Goal: Task Accomplishment & Management: Complete application form

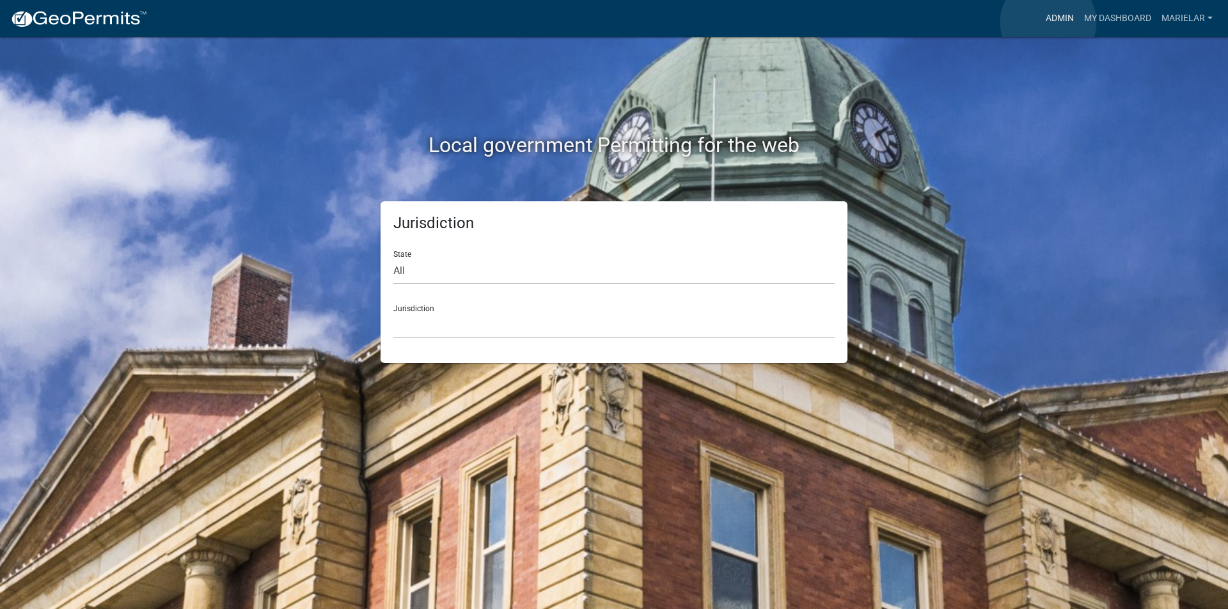
click at [1048, 22] on link "Admin" at bounding box center [1059, 18] width 38 height 24
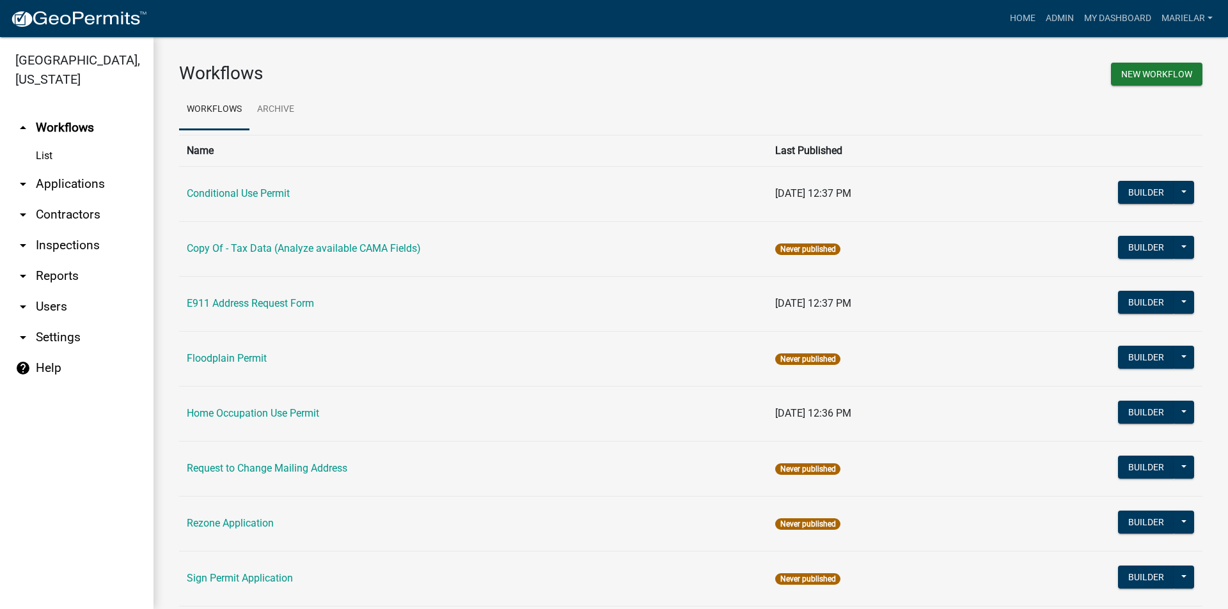
click at [26, 177] on icon "arrow_drop_down" at bounding box center [22, 184] width 15 height 15
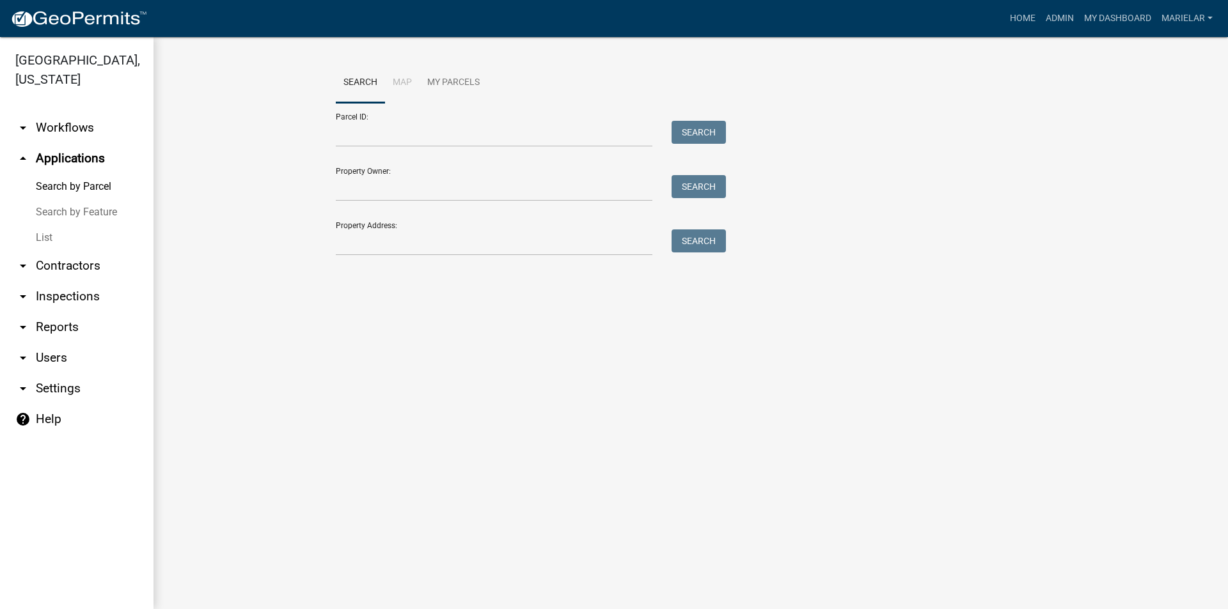
click at [38, 225] on link "List" at bounding box center [76, 238] width 153 height 26
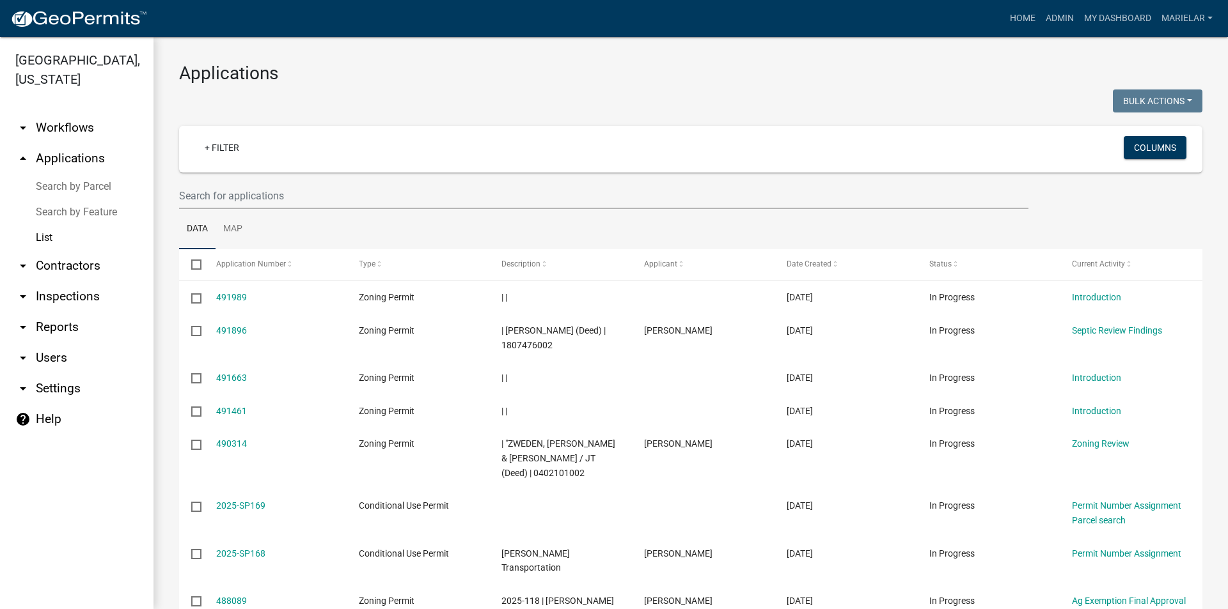
drag, startPoint x: 538, startPoint y: 88, endPoint x: 306, endPoint y: 86, distance: 232.2
click at [306, 86] on div "Applications Bulk Actions Void Expire Lock Withdraw + Filter Columns Data Map S…" at bounding box center [690, 440] width 1074 height 807
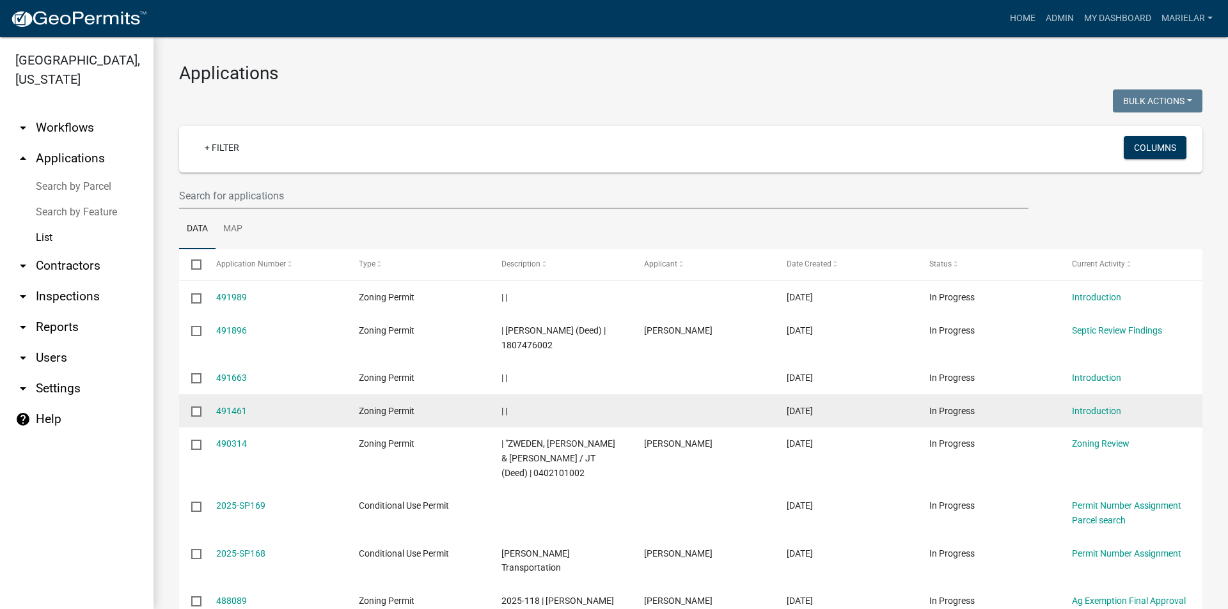
scroll to position [128, 0]
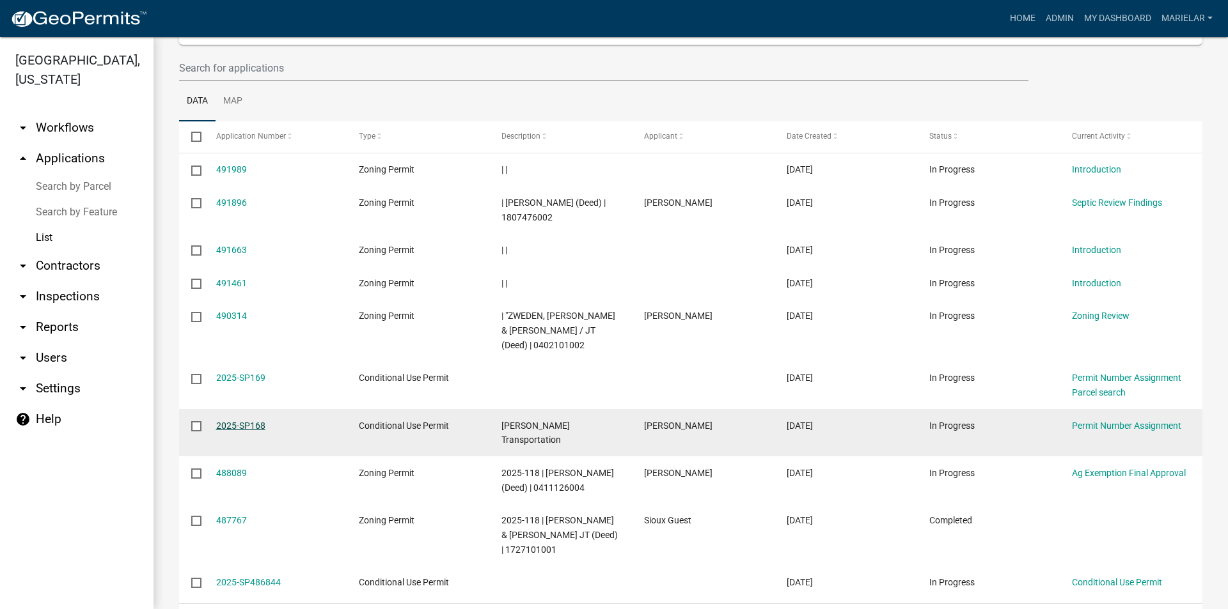
click at [256, 426] on link "2025-SP168" at bounding box center [240, 426] width 49 height 10
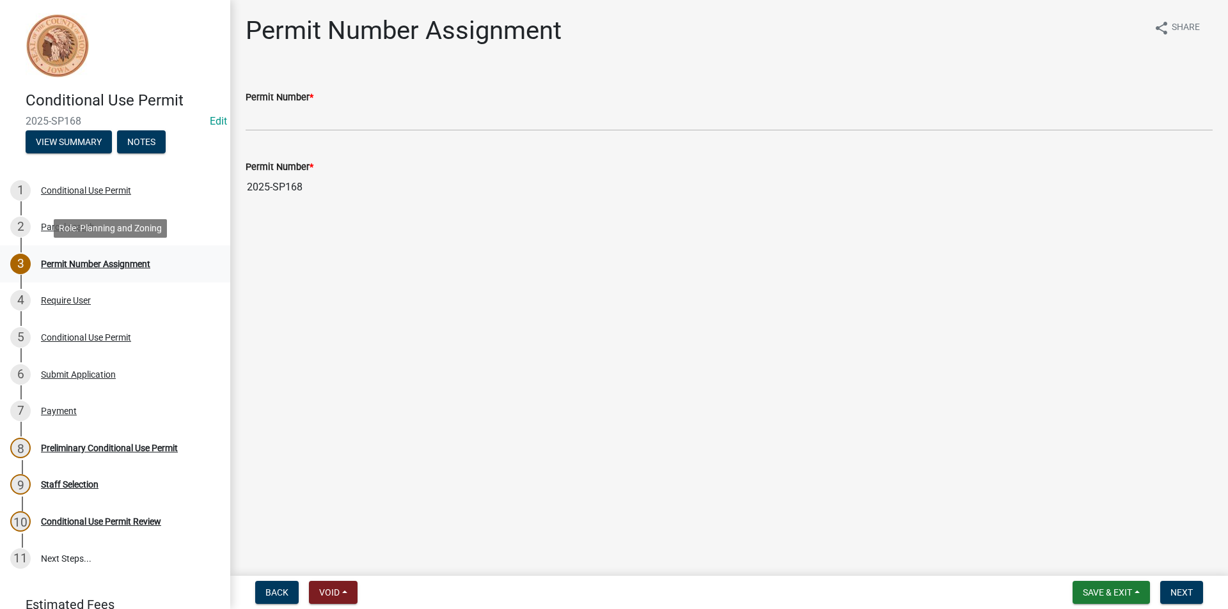
click at [68, 263] on div "Permit Number Assignment" at bounding box center [95, 264] width 109 height 9
click at [70, 303] on div "Require User" at bounding box center [66, 300] width 50 height 9
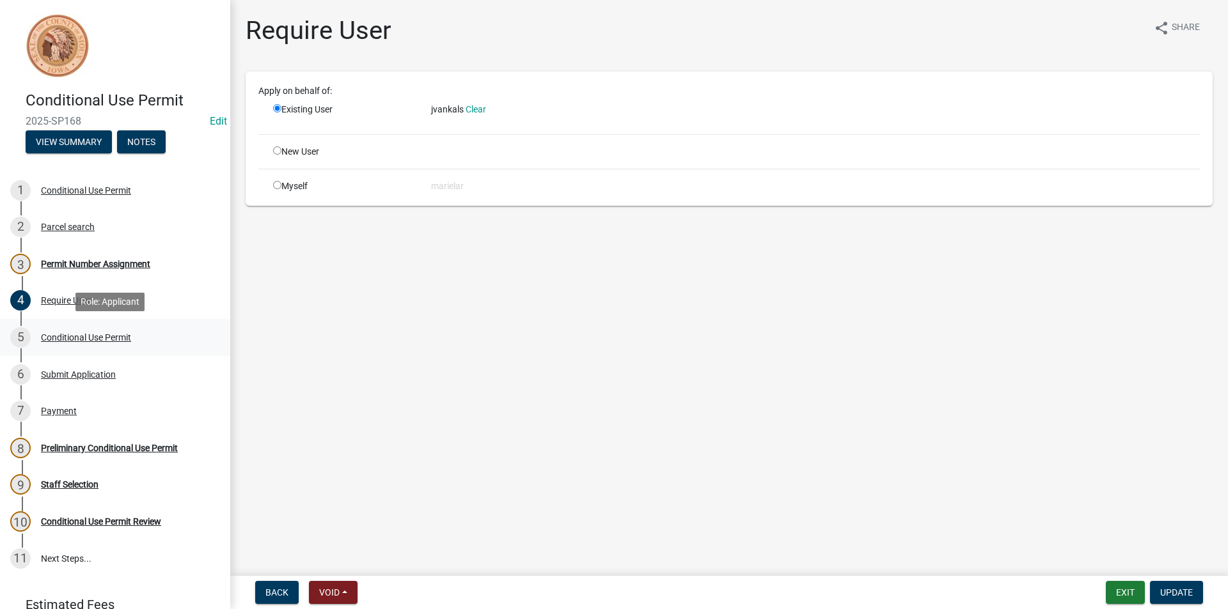
click at [113, 340] on div "Conditional Use Permit" at bounding box center [86, 337] width 90 height 9
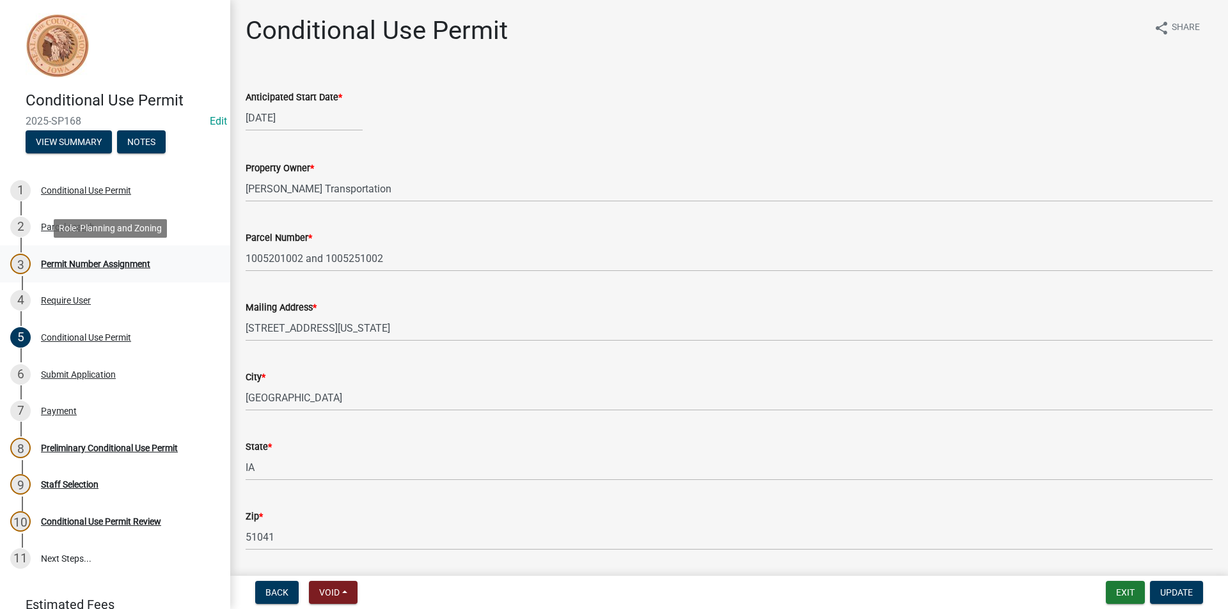
click at [76, 272] on div "3 Permit Number Assignment" at bounding box center [110, 264] width 200 height 20
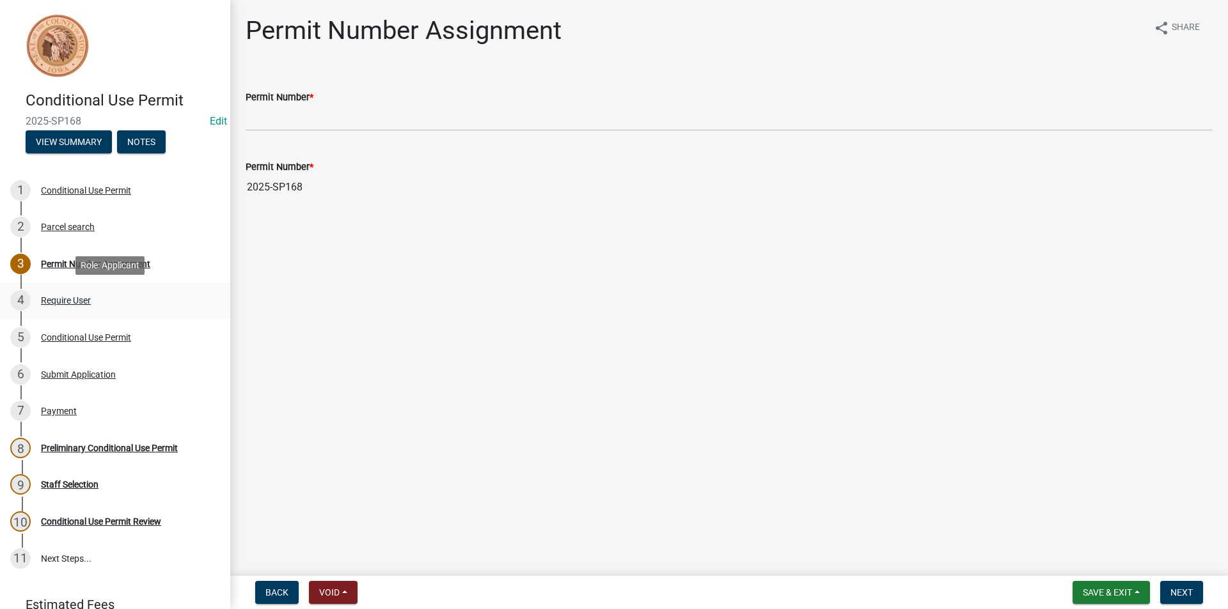
click at [64, 308] on div "4 Require User" at bounding box center [110, 300] width 200 height 20
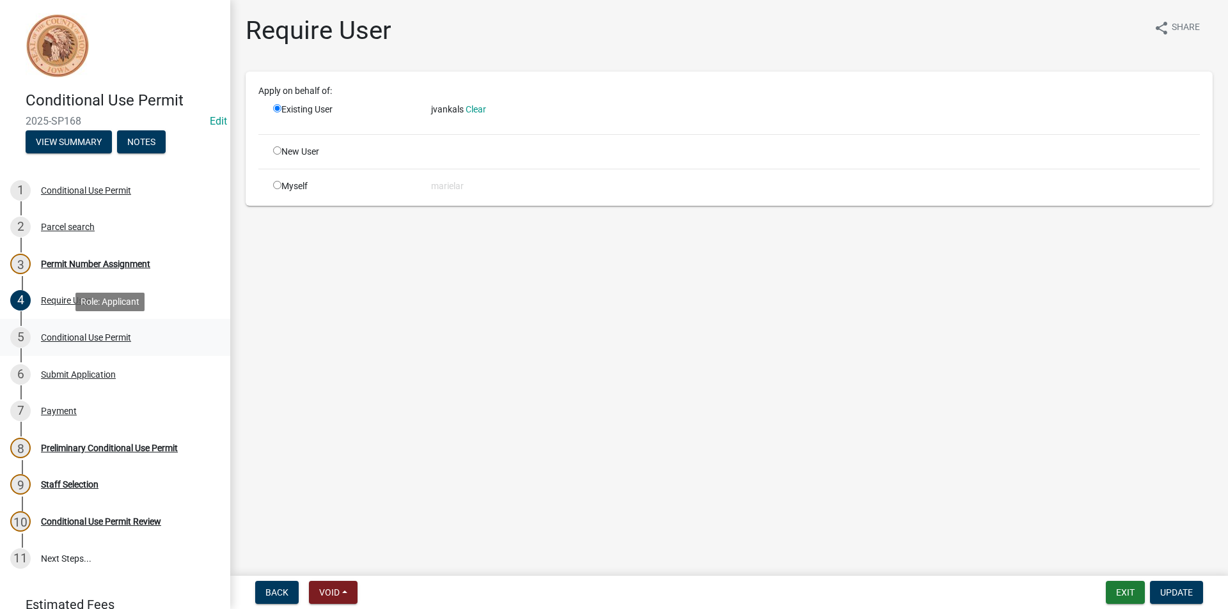
click at [117, 343] on div "5 Conditional Use Permit" at bounding box center [110, 337] width 200 height 20
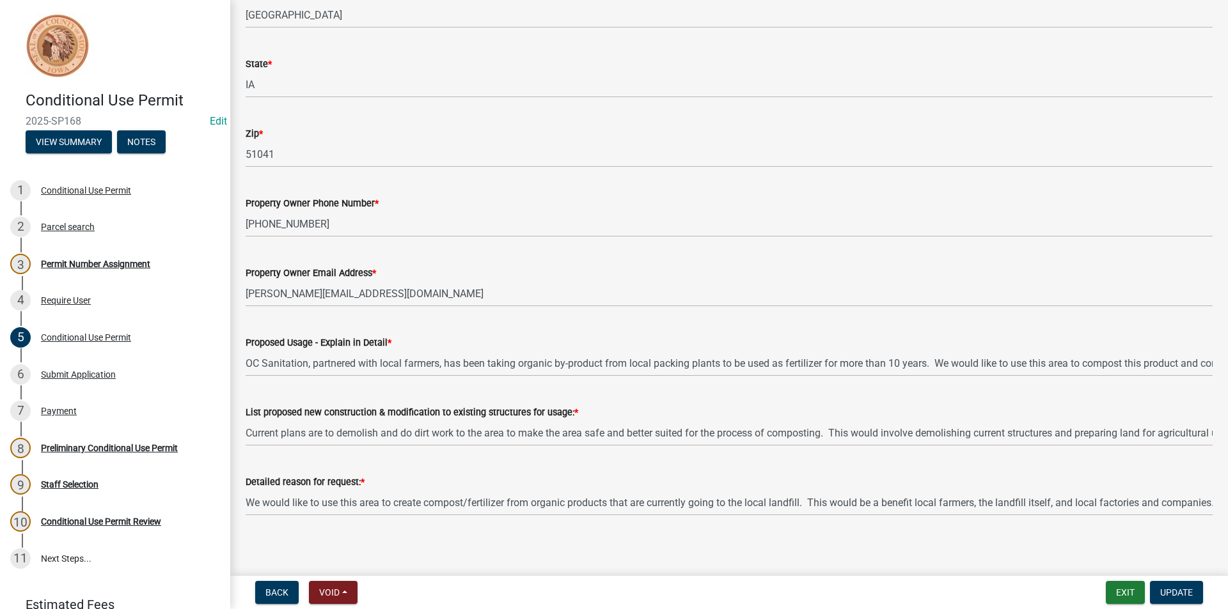
scroll to position [384, 0]
click at [114, 381] on div "6 Submit Application" at bounding box center [110, 375] width 200 height 20
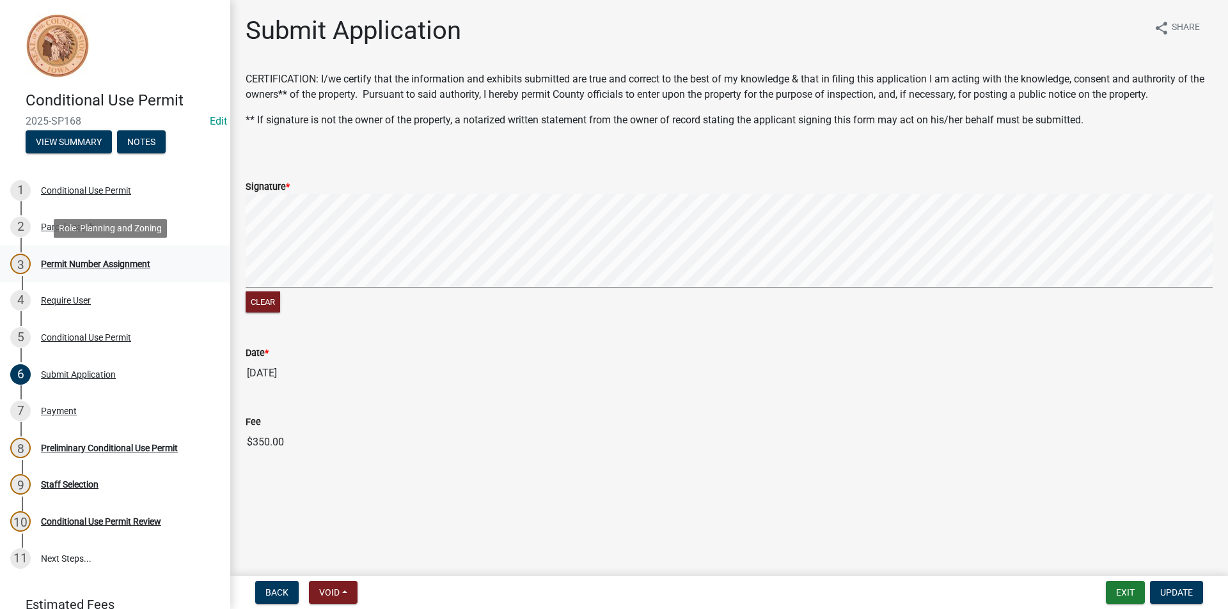
click at [132, 271] on div "3 Permit Number Assignment" at bounding box center [110, 264] width 200 height 20
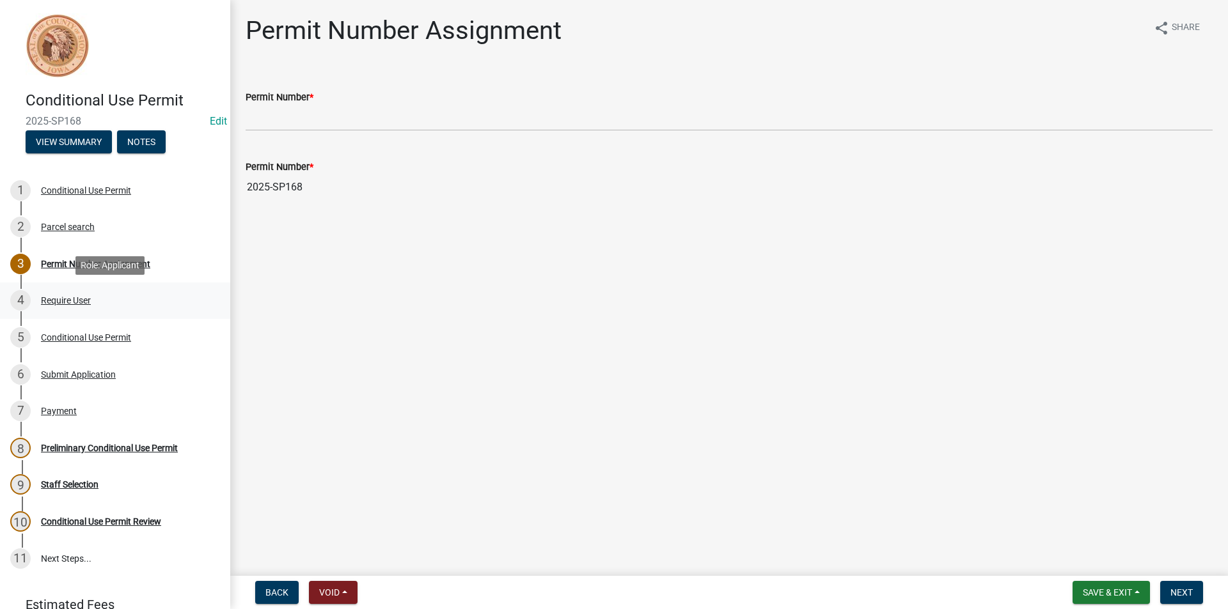
click at [79, 305] on div "Require User" at bounding box center [66, 300] width 50 height 9
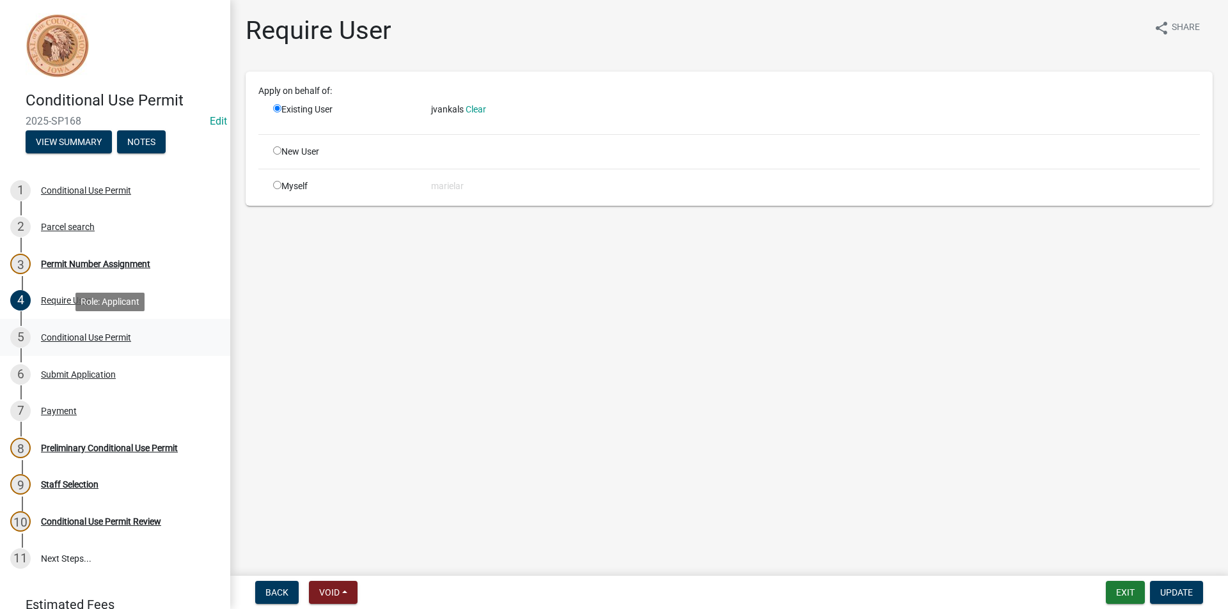
click at [103, 334] on div "Conditional Use Permit" at bounding box center [86, 337] width 90 height 9
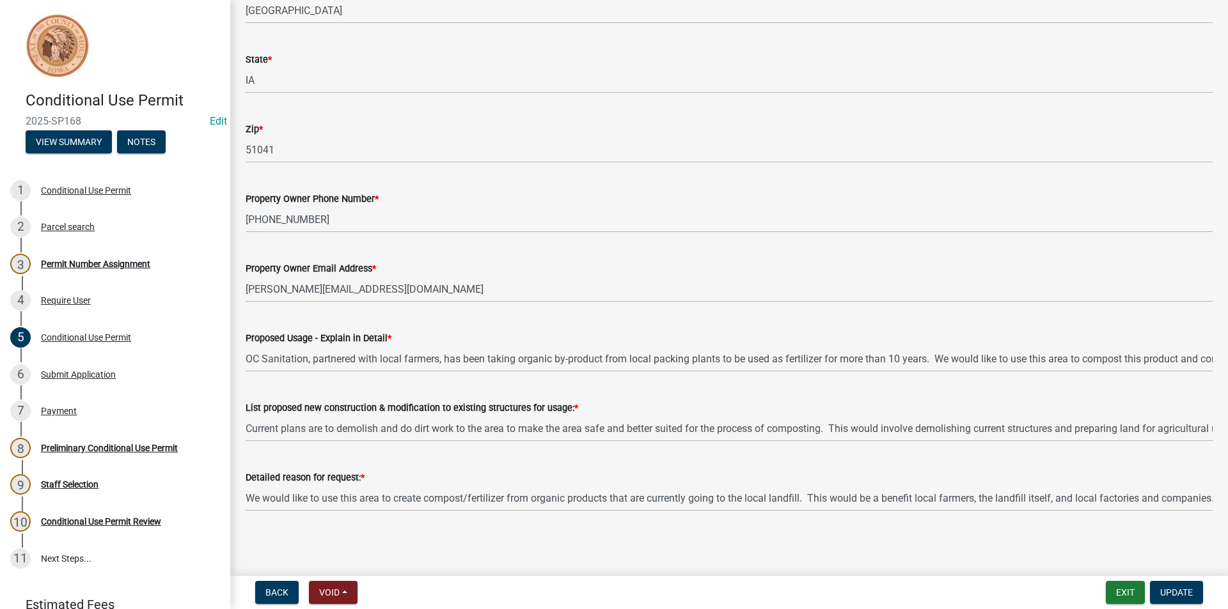
scroll to position [388, 0]
click at [1129, 598] on button "Exit" at bounding box center [1125, 592] width 39 height 23
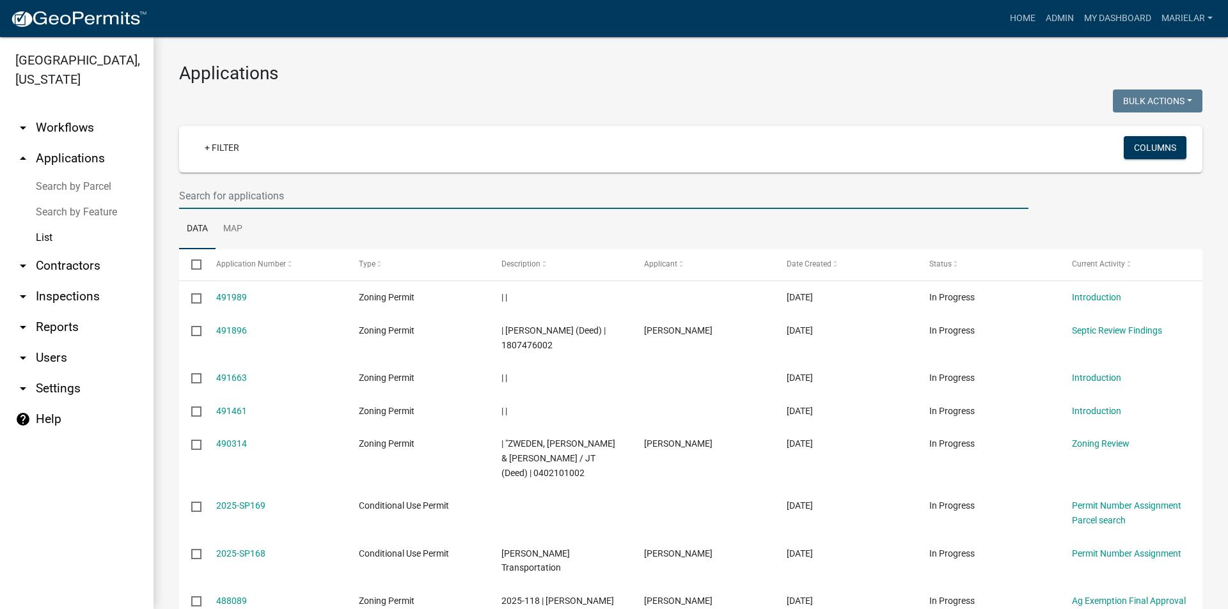
click at [305, 192] on input "text" at bounding box center [603, 196] width 849 height 26
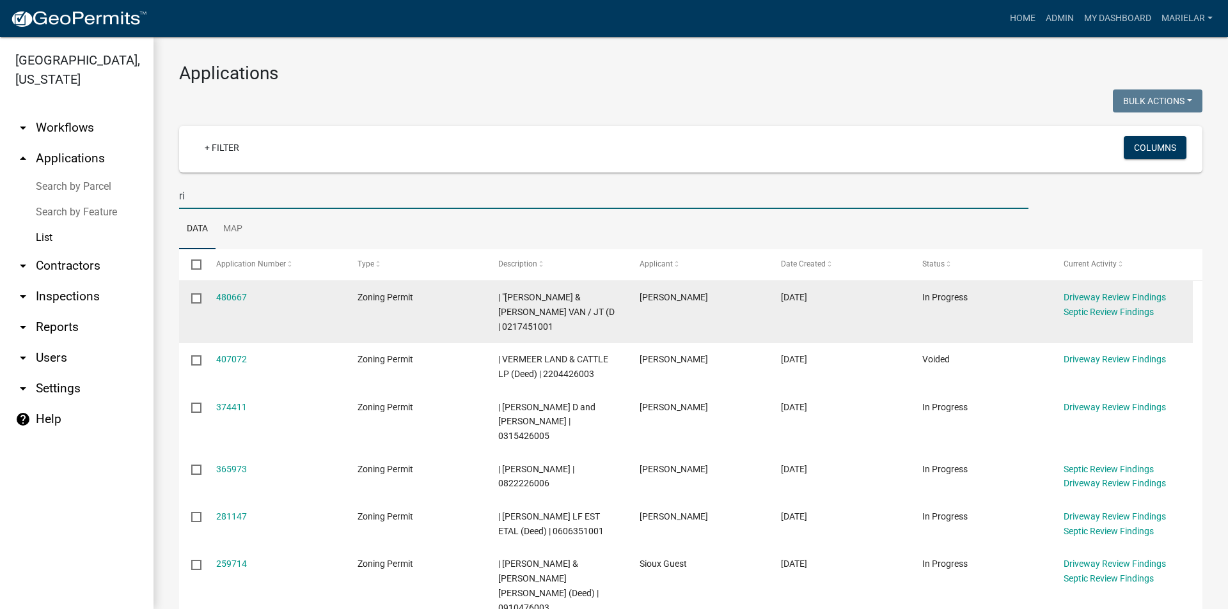
type input "r"
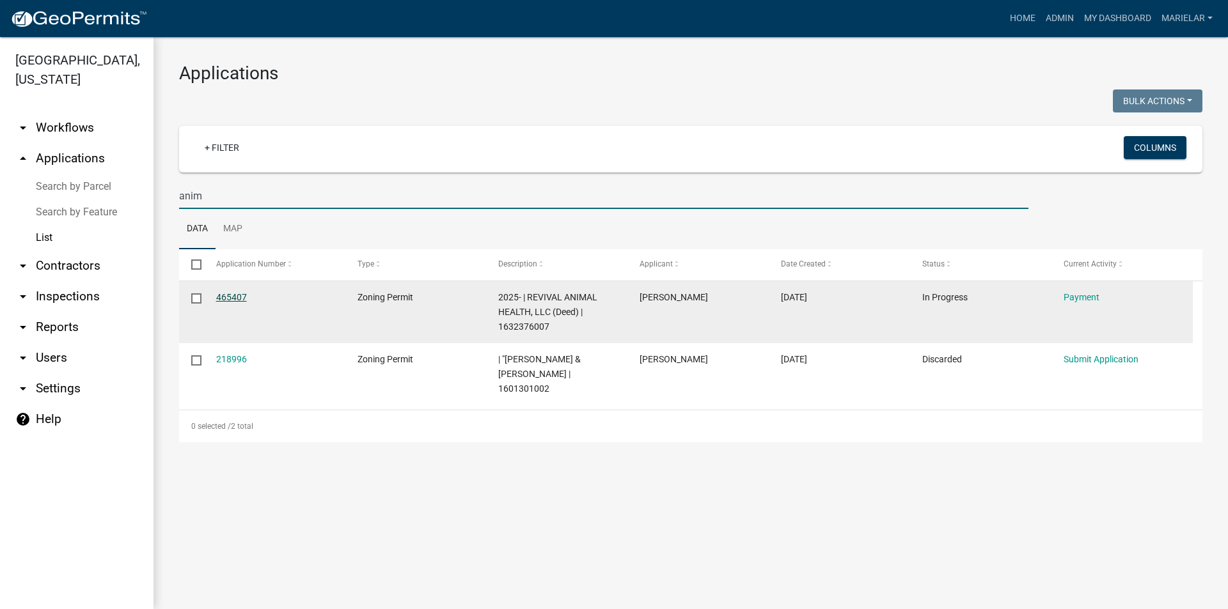
type input "anim"
click at [230, 297] on link "465407" at bounding box center [231, 297] width 31 height 10
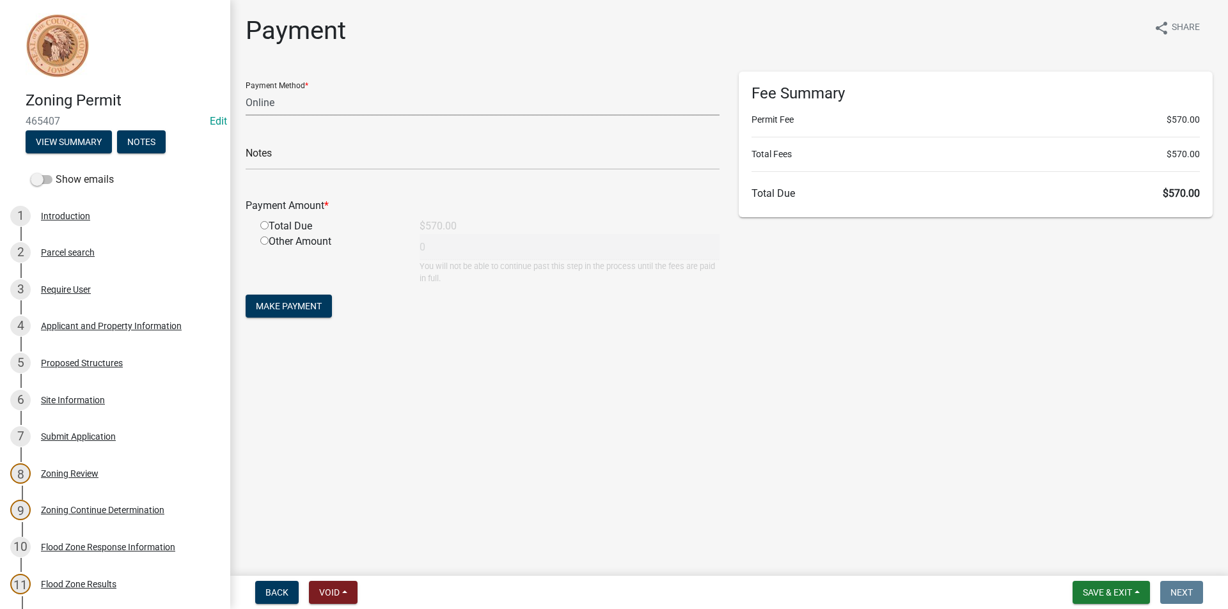
click at [293, 111] on select "Credit Card POS Check Cash Online" at bounding box center [483, 103] width 474 height 26
select select "1: 0"
click at [246, 90] on select "Credit Card POS Check Cash Online" at bounding box center [483, 103] width 474 height 26
click at [275, 152] on input "text" at bounding box center [483, 157] width 474 height 26
type input "49886"
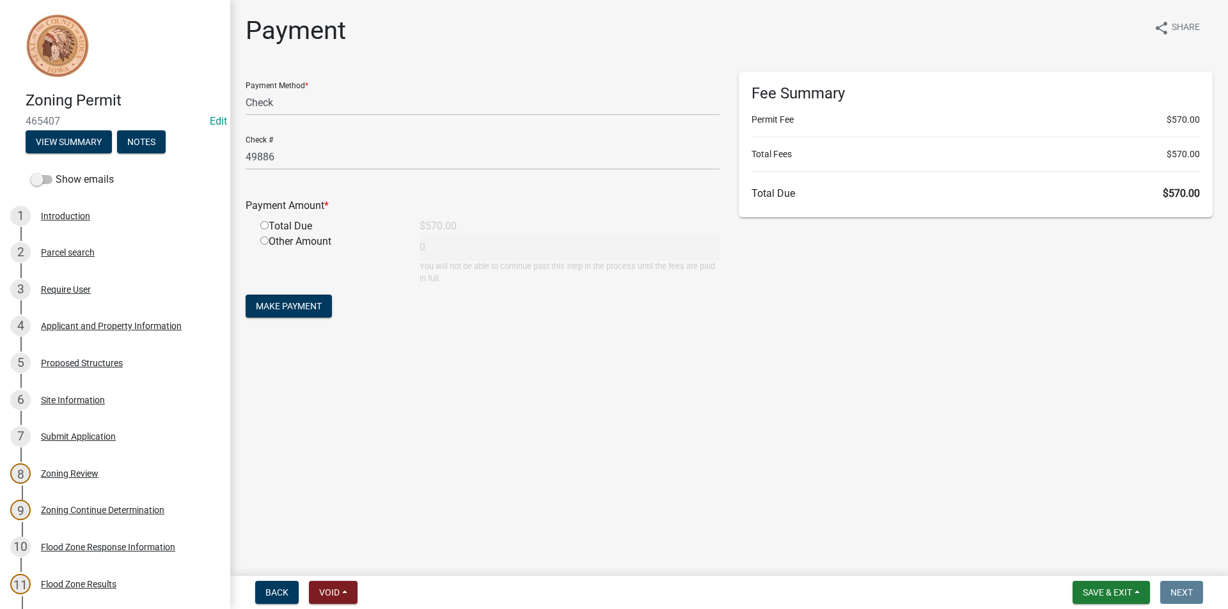
click at [262, 225] on input "radio" at bounding box center [264, 225] width 8 height 8
radio input "true"
type input "570"
click at [306, 310] on span "Make Payment" at bounding box center [289, 306] width 66 height 10
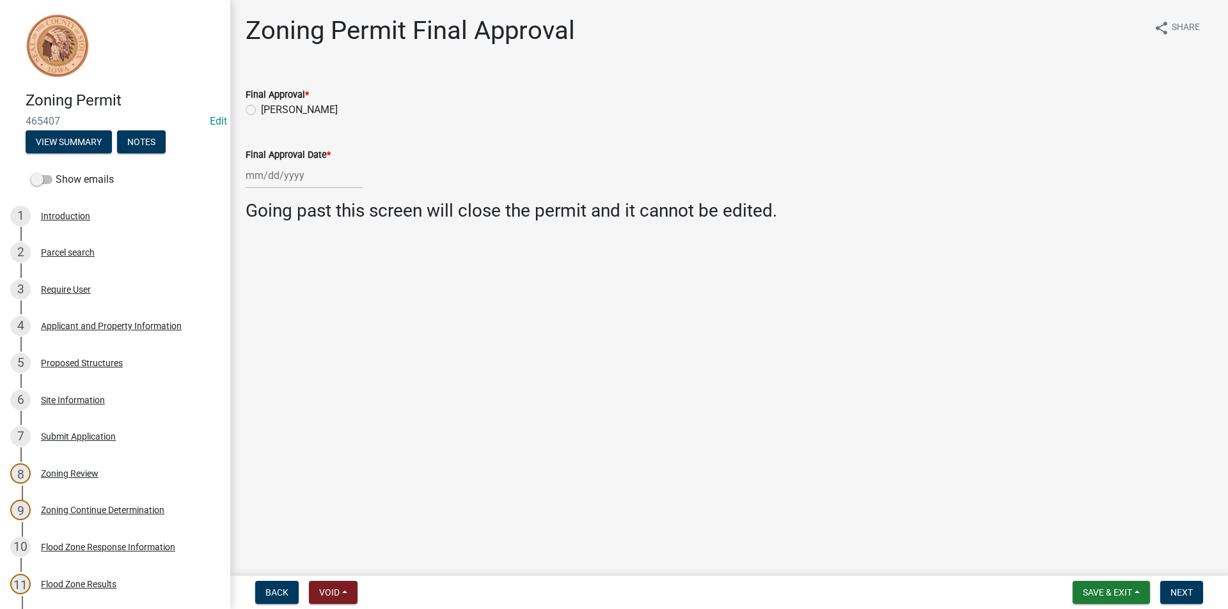
click at [261, 108] on label "[PERSON_NAME]" at bounding box center [299, 109] width 77 height 15
click at [261, 108] on input "[PERSON_NAME]" at bounding box center [265, 106] width 8 height 8
radio input "true"
click at [261, 168] on div at bounding box center [304, 175] width 117 height 26
select select "10"
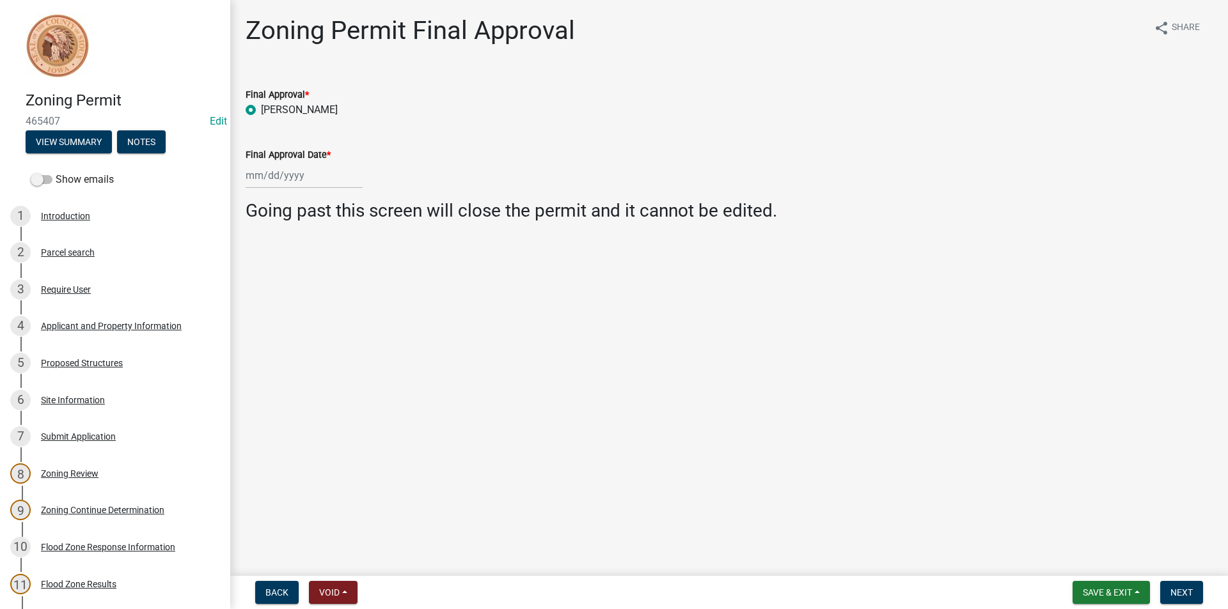
select select "2025"
click at [281, 285] on div "14" at bounding box center [279, 284] width 20 height 20
type input "[DATE]"
click at [137, 504] on div "9 Zoning Continue Determination" at bounding box center [110, 510] width 200 height 20
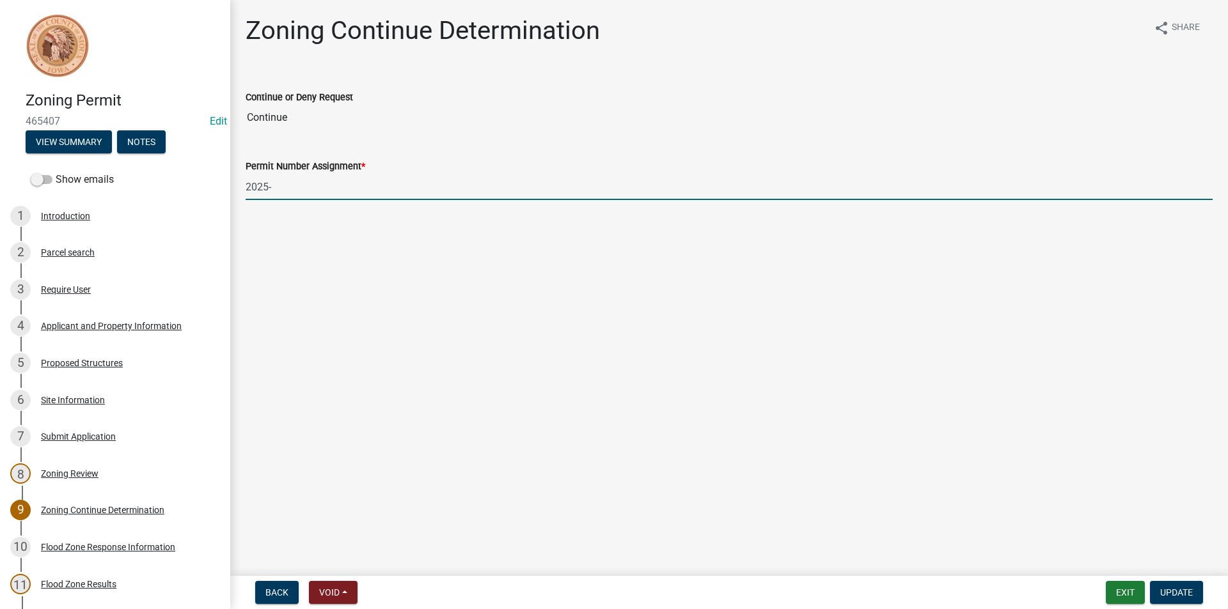
click at [316, 184] on input "2025-" at bounding box center [729, 187] width 967 height 26
type input "2025-121"
click at [1185, 588] on span "Update" at bounding box center [1176, 593] width 33 height 10
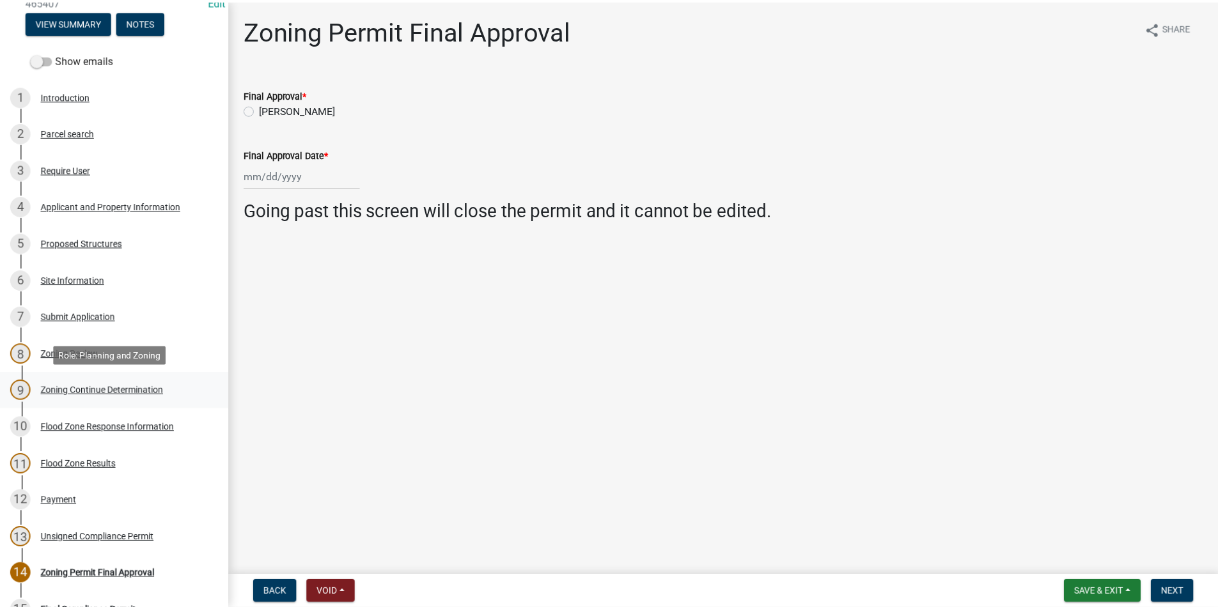
scroll to position [128, 0]
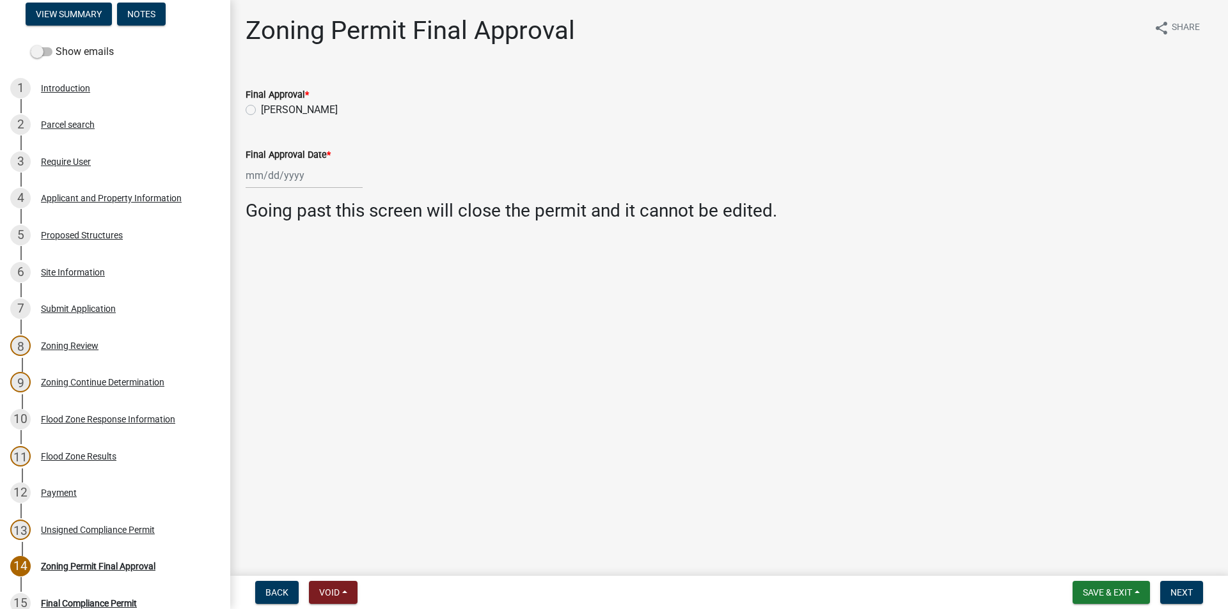
click at [261, 112] on label "[PERSON_NAME]" at bounding box center [299, 109] width 77 height 15
click at [261, 111] on input "[PERSON_NAME]" at bounding box center [265, 106] width 8 height 8
radio input "true"
click at [283, 177] on div at bounding box center [304, 175] width 117 height 26
select select "10"
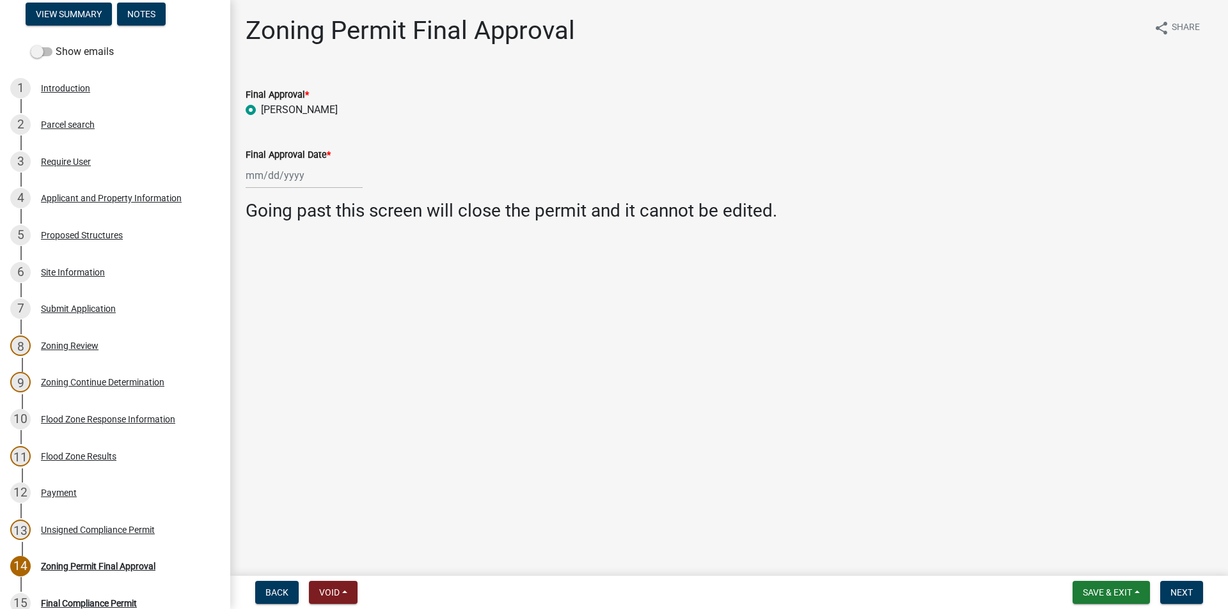
select select "2025"
click at [285, 283] on div "14" at bounding box center [279, 284] width 20 height 20
type input "[DATE]"
click at [1174, 596] on span "Next" at bounding box center [1181, 593] width 22 height 10
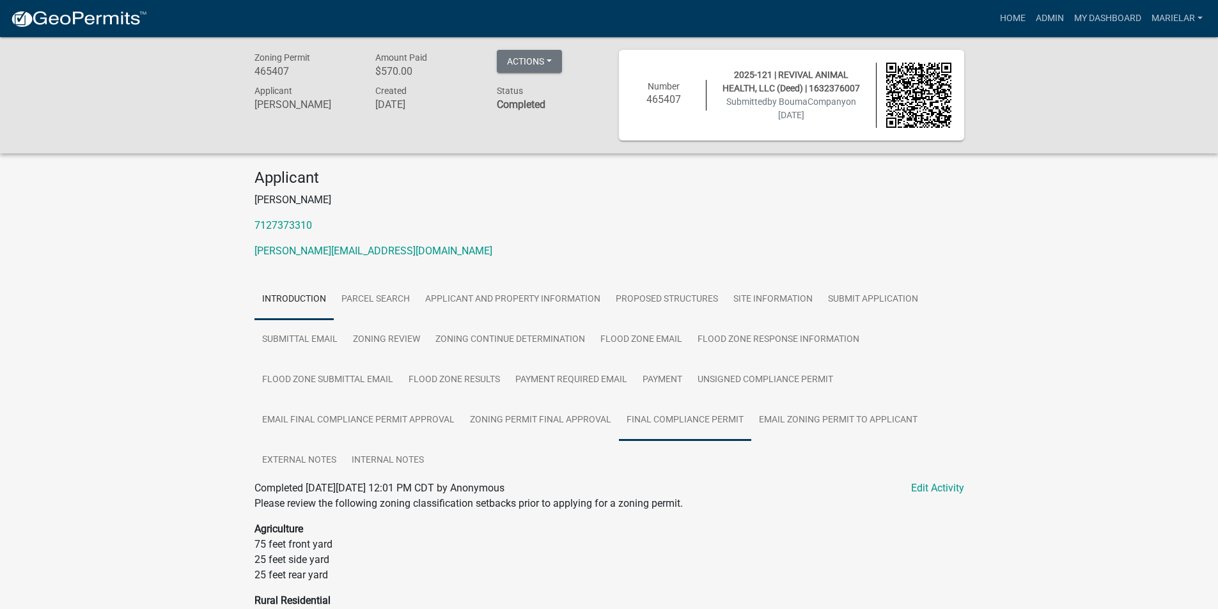
click at [666, 416] on link "Final Compliance Permit" at bounding box center [685, 420] width 132 height 41
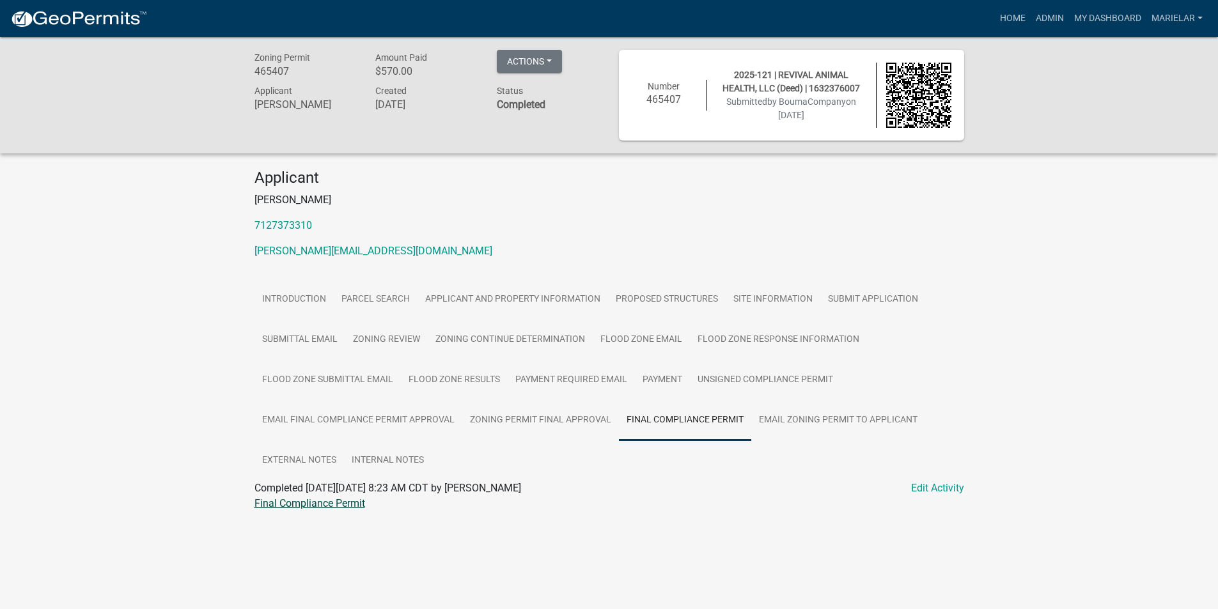
click at [320, 501] on link "Final Compliance Permit" at bounding box center [310, 504] width 111 height 12
click at [315, 465] on link "External Notes" at bounding box center [300, 461] width 90 height 41
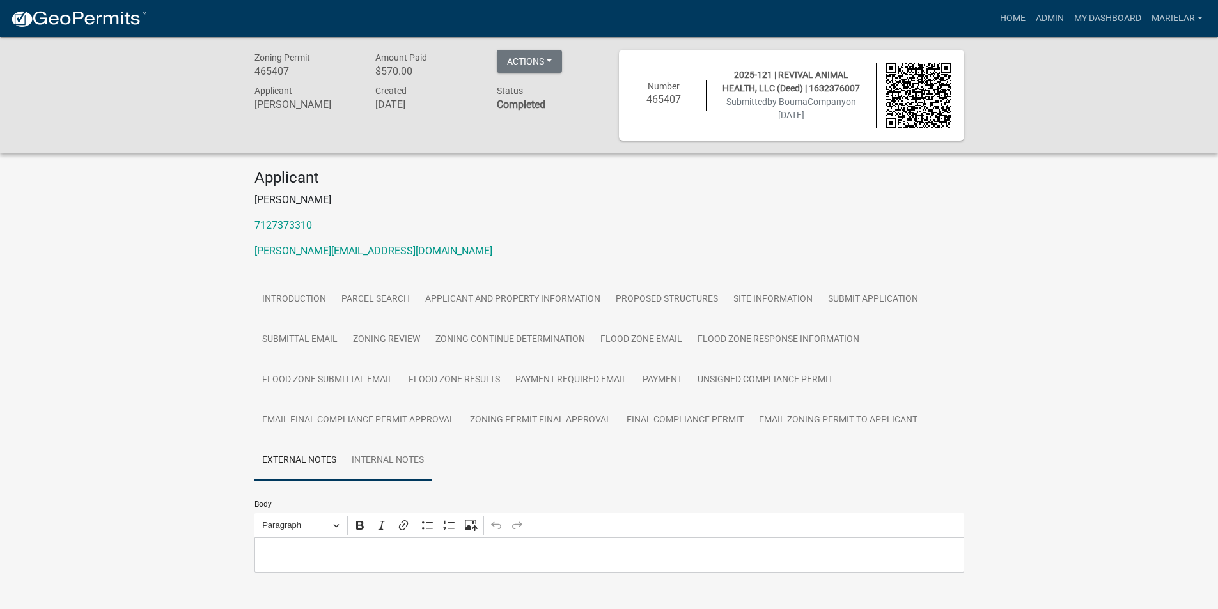
click at [363, 464] on link "Internal Notes" at bounding box center [388, 461] width 88 height 41
click at [324, 469] on link "External Notes" at bounding box center [300, 461] width 90 height 41
click at [328, 543] on div "Editor editing area: main. Press Alt+0 for help." at bounding box center [610, 555] width 710 height 35
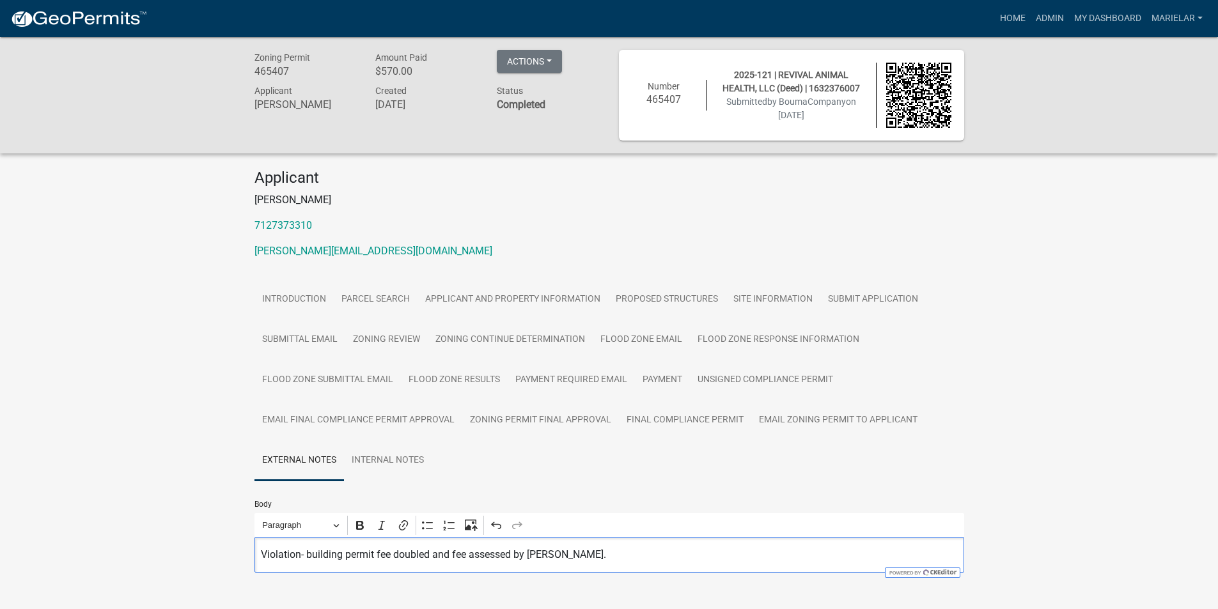
click at [565, 551] on p "Violation- building permit fee doubled and fee assessed by [PERSON_NAME]." at bounding box center [609, 554] width 696 height 15
drag, startPoint x: 566, startPoint y: 557, endPoint x: 433, endPoint y: 564, distance: 133.2
click at [433, 564] on div "Violation- building permit fee doubled and fee assessed by [PERSON_NAME]." at bounding box center [610, 555] width 710 height 35
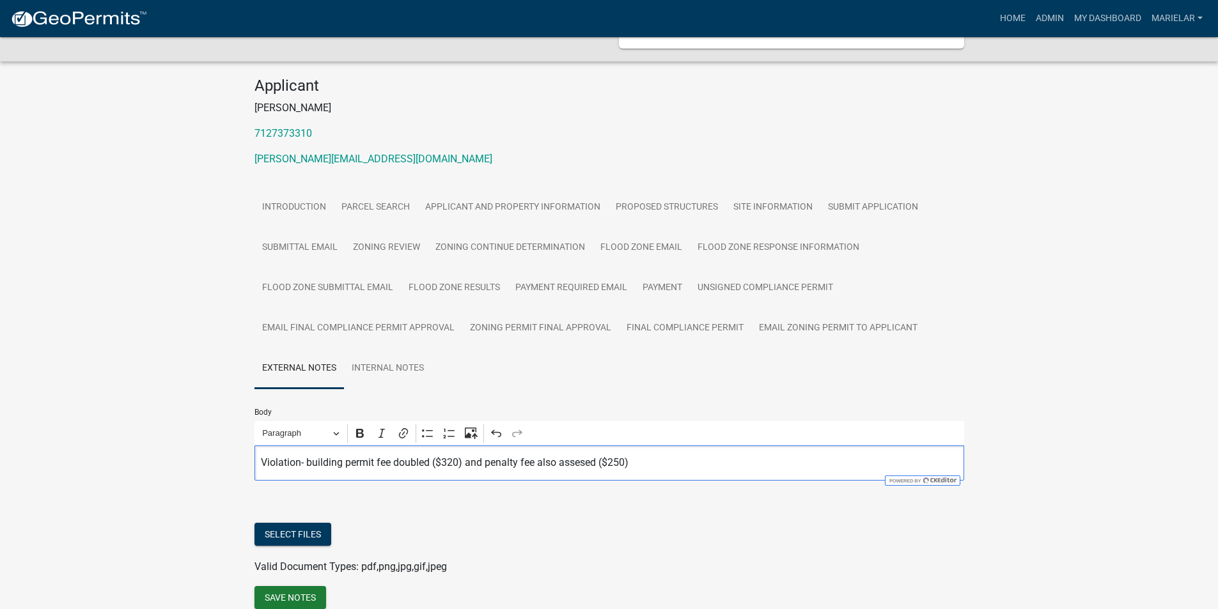
scroll to position [150, 0]
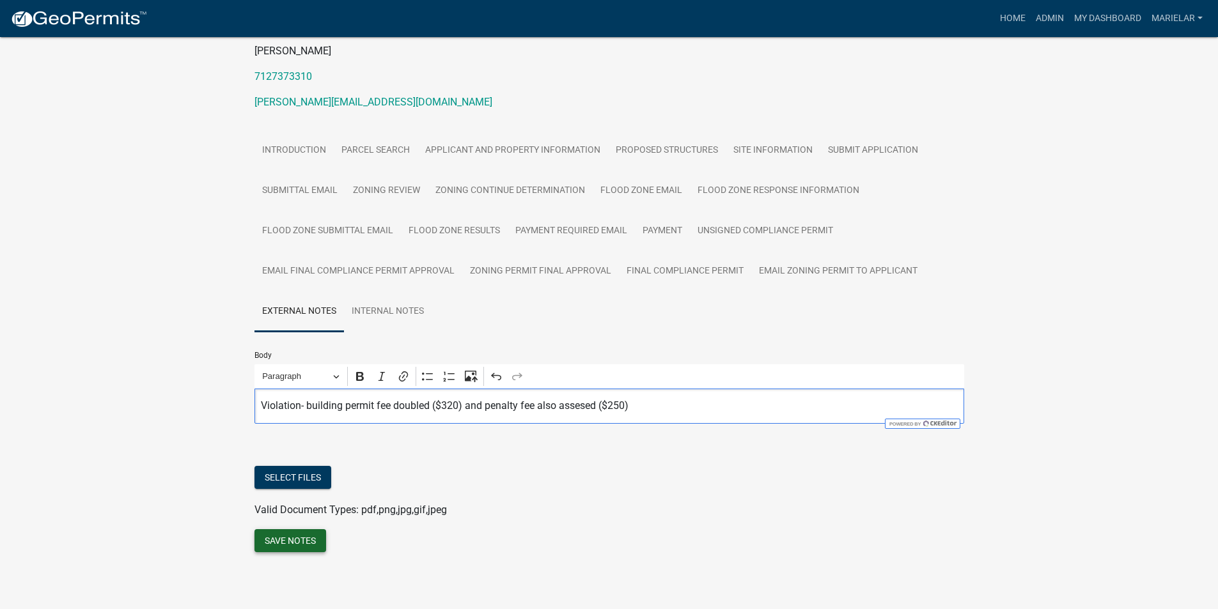
click at [282, 542] on button "Save Notes" at bounding box center [291, 541] width 72 height 23
click at [1058, 22] on link "Admin" at bounding box center [1050, 18] width 38 height 24
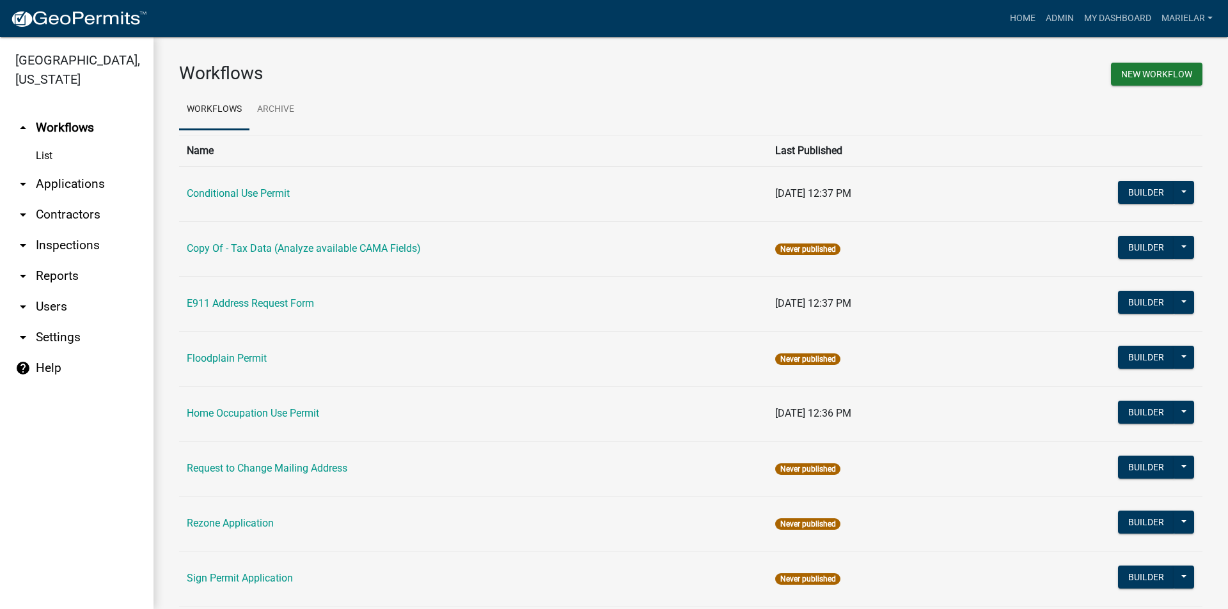
click at [22, 177] on icon "arrow_drop_down" at bounding box center [22, 184] width 15 height 15
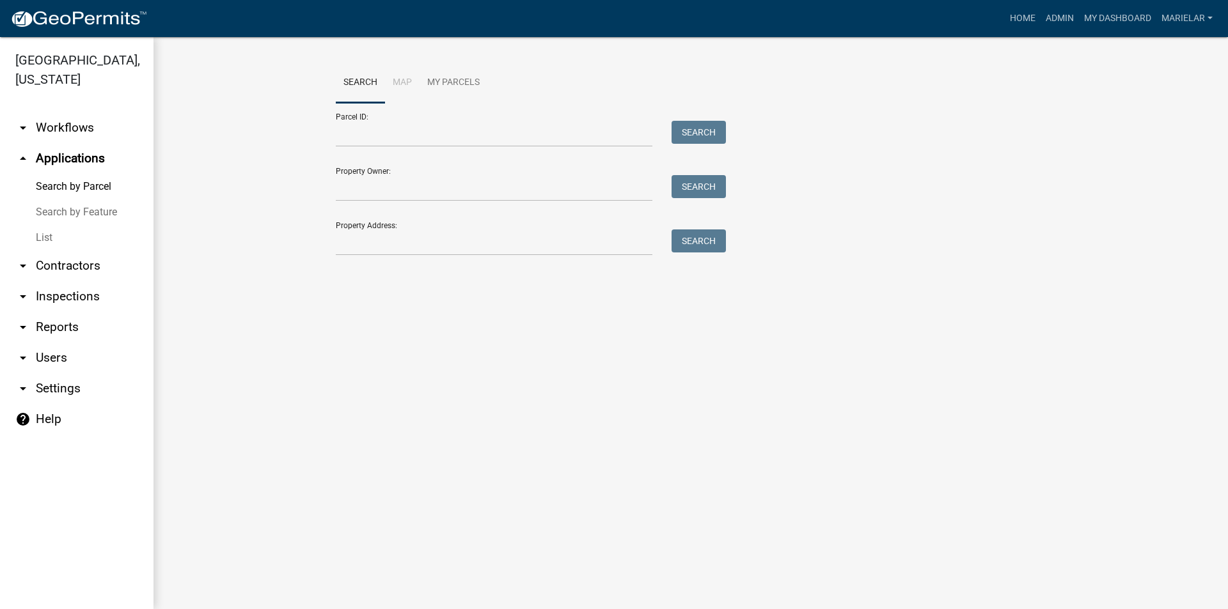
click at [45, 225] on link "List" at bounding box center [76, 238] width 153 height 26
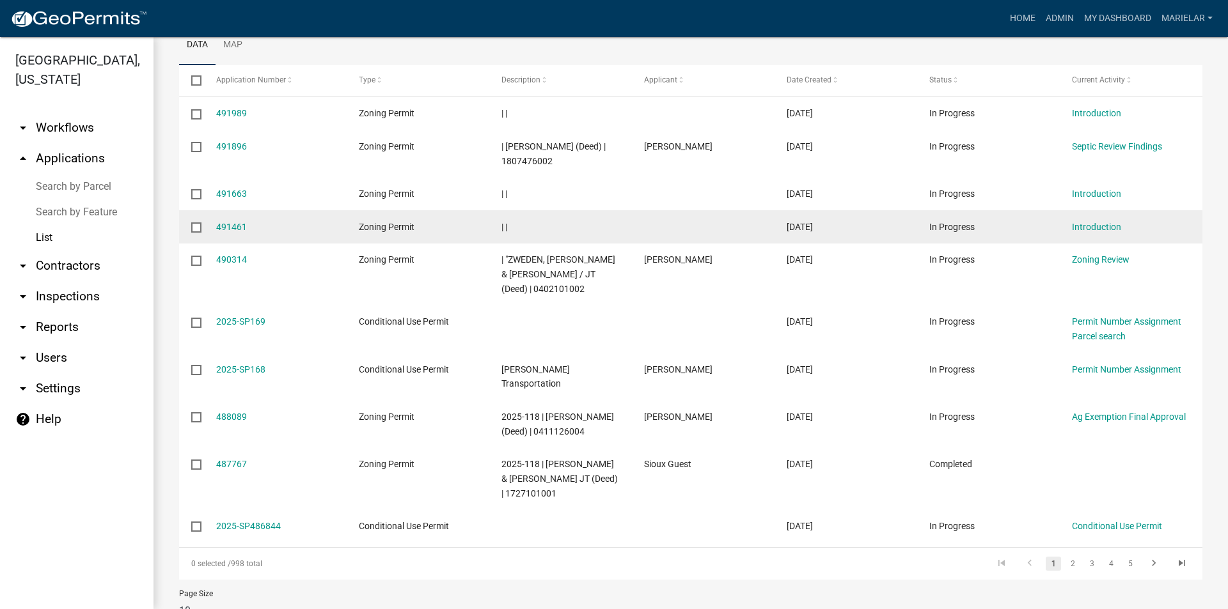
scroll to position [192, 0]
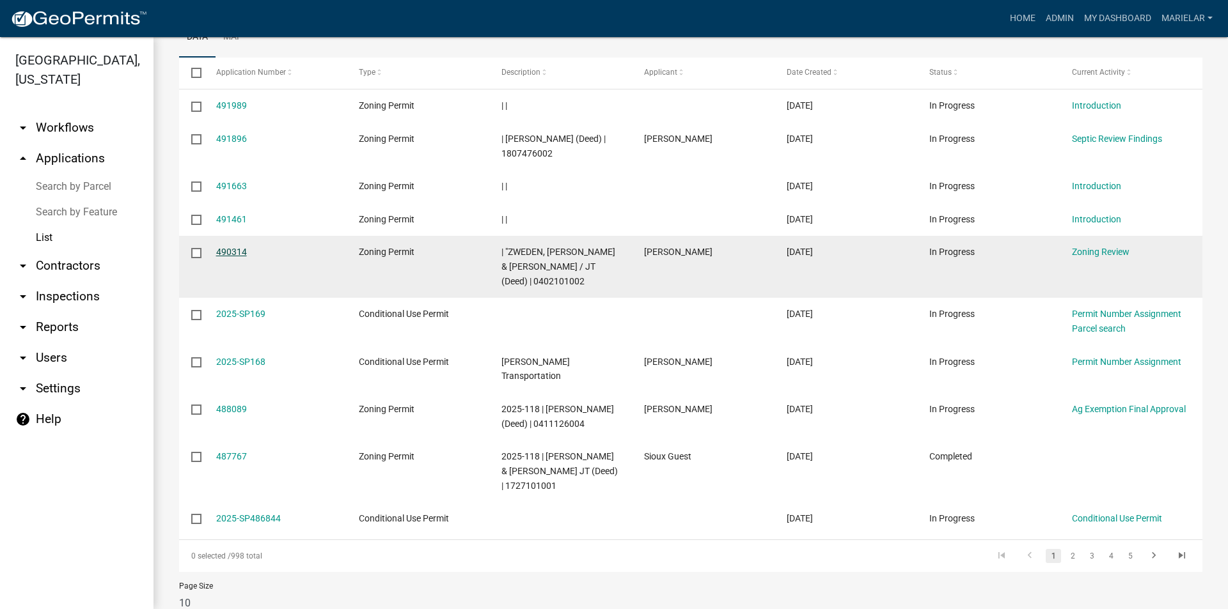
click at [242, 248] on link "490314" at bounding box center [231, 252] width 31 height 10
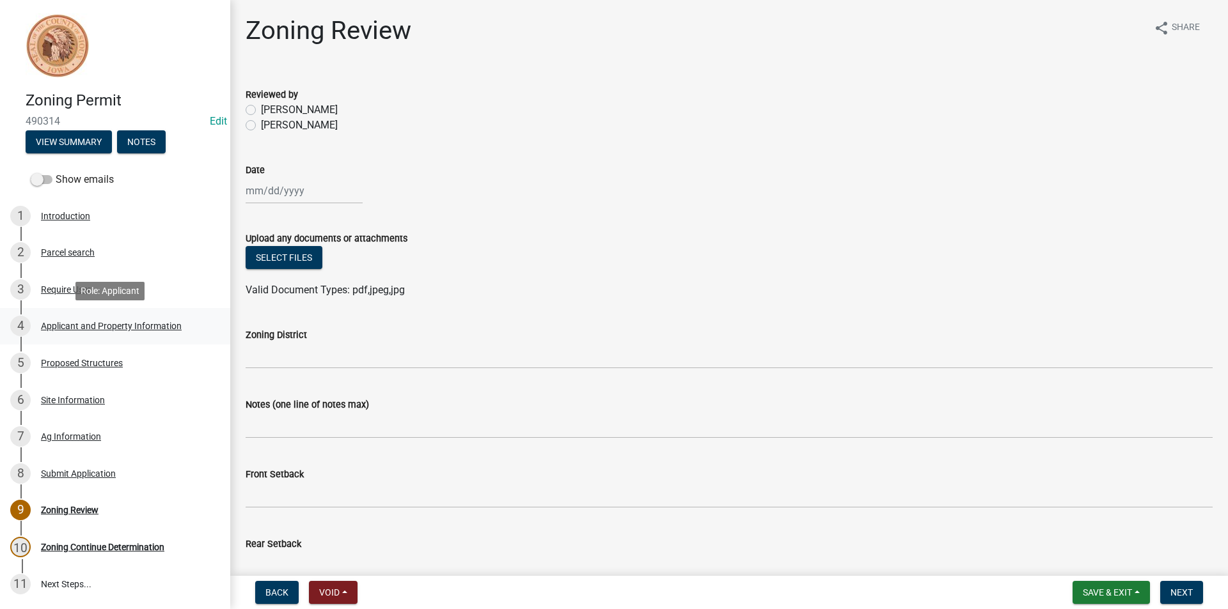
click at [101, 342] on link "4 Applicant and Property Information" at bounding box center [115, 326] width 230 height 37
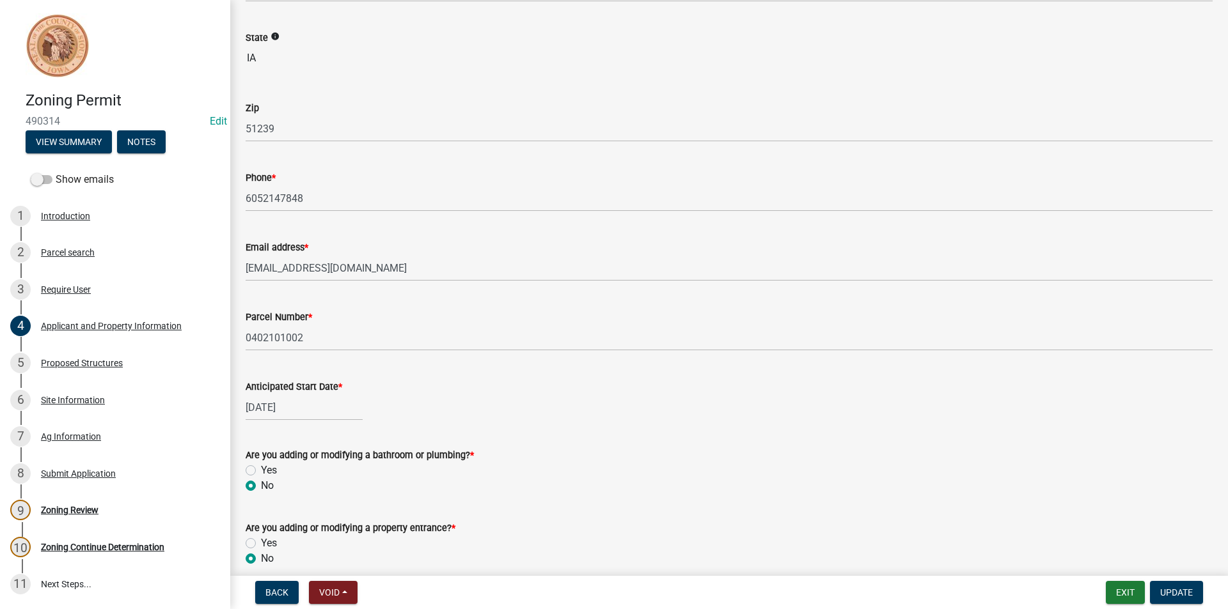
scroll to position [320, 0]
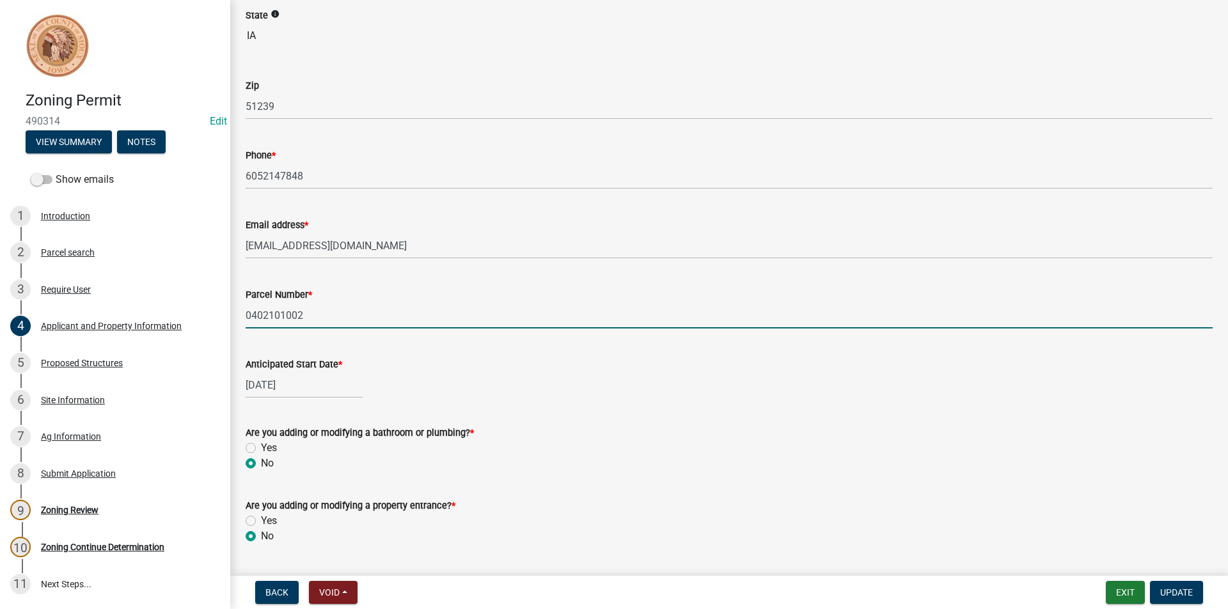
click at [272, 319] on input "0402101002" at bounding box center [729, 315] width 967 height 26
click at [272, 318] on input "0402101002" at bounding box center [729, 315] width 967 height 26
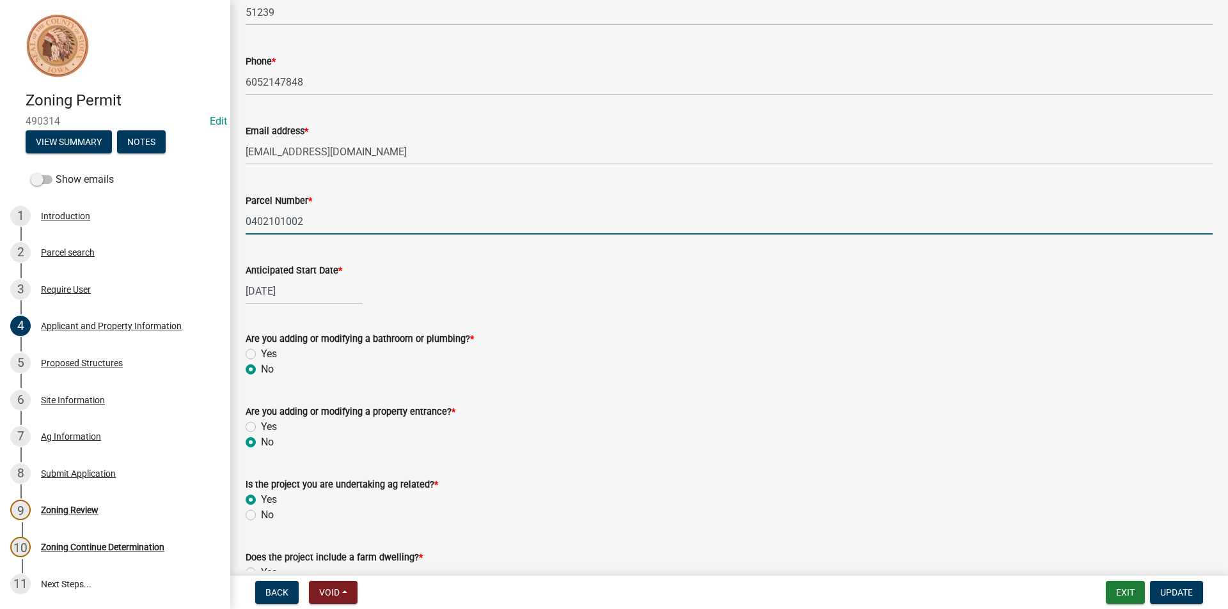
scroll to position [500, 0]
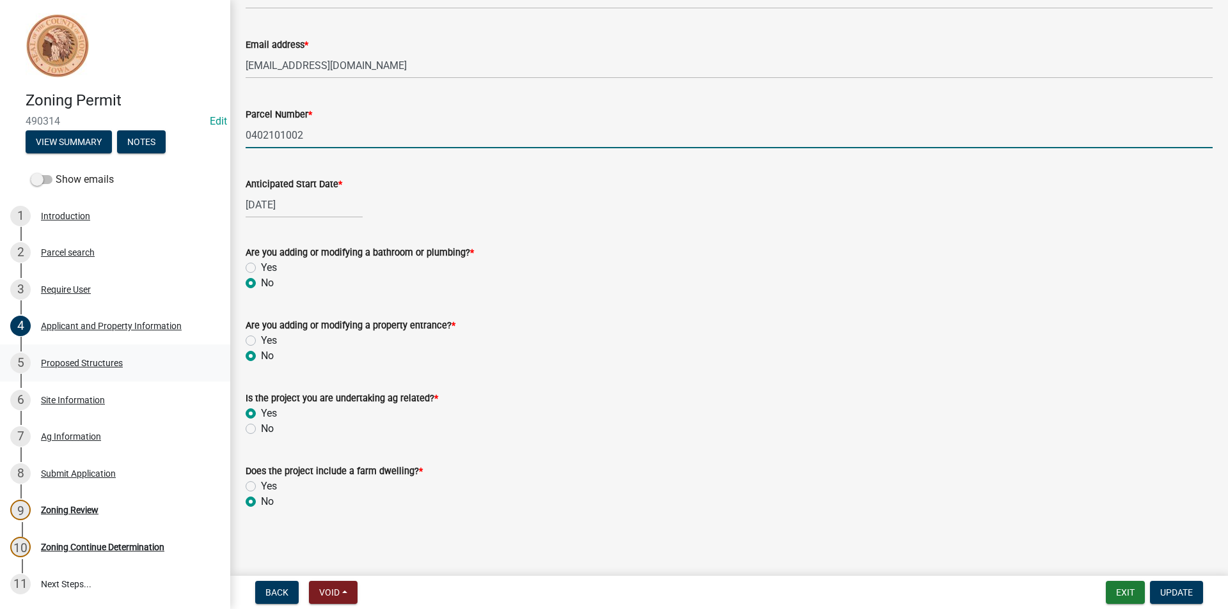
click at [115, 361] on div "Proposed Structures" at bounding box center [82, 363] width 82 height 9
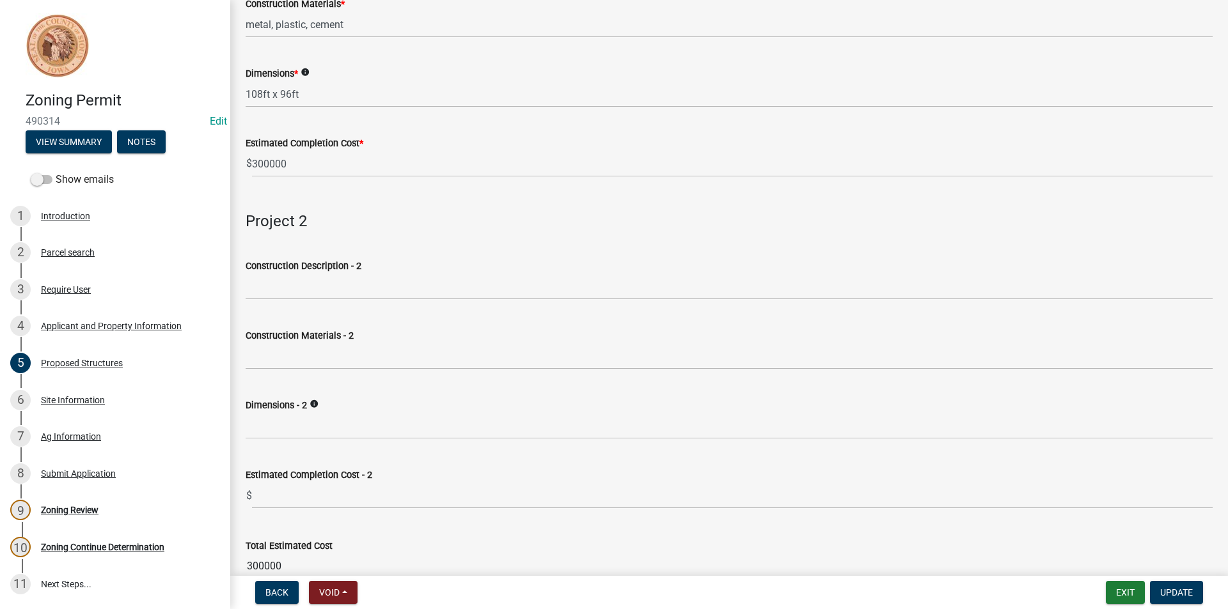
scroll to position [262, 0]
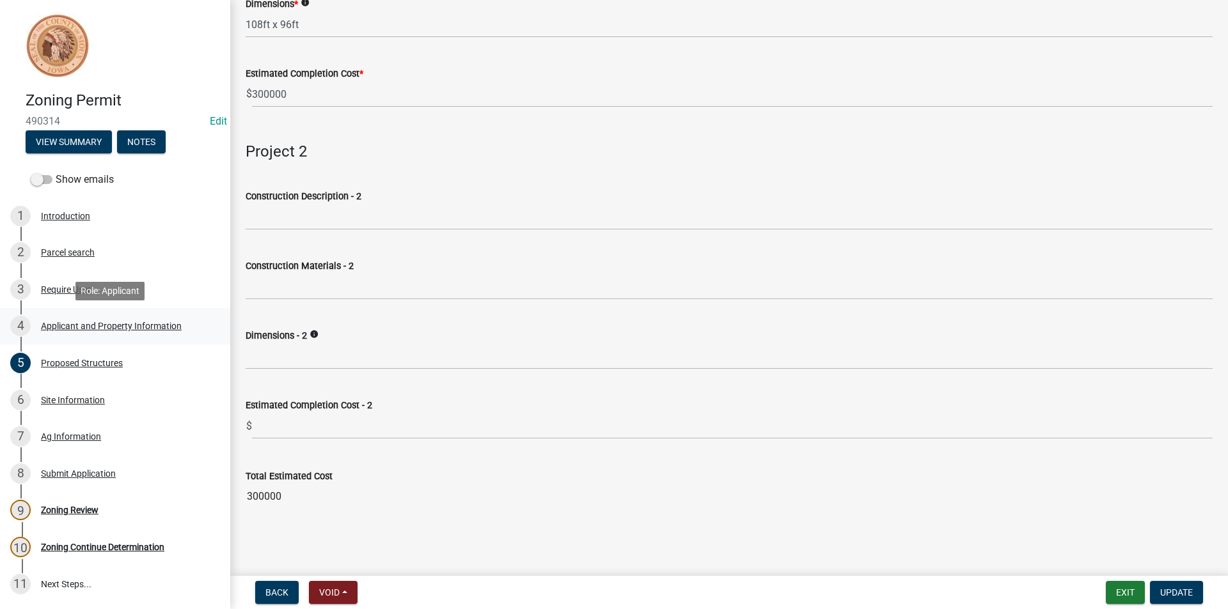
click at [116, 327] on div "Applicant and Property Information" at bounding box center [111, 326] width 141 height 9
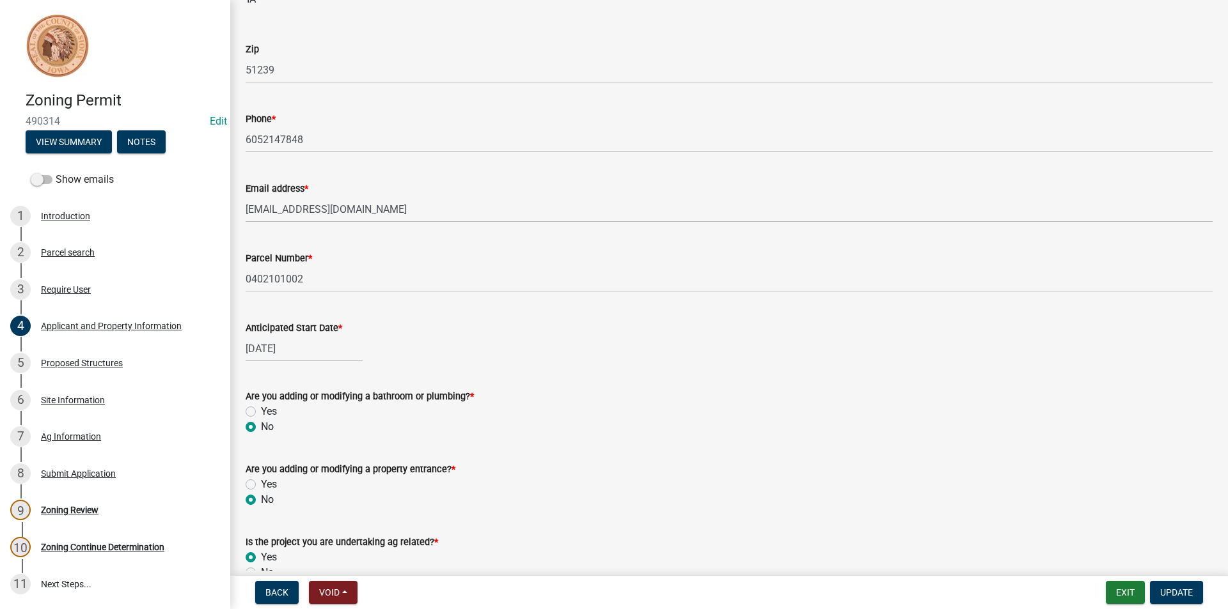
scroll to position [500, 0]
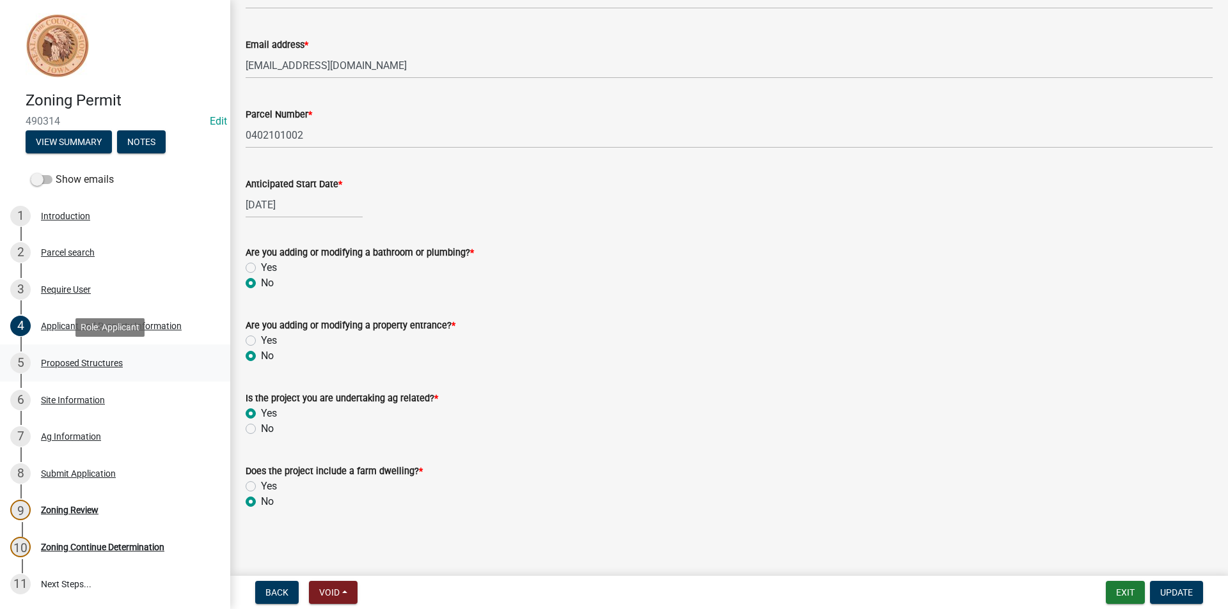
click at [80, 373] on div "5 Proposed Structures" at bounding box center [110, 363] width 200 height 20
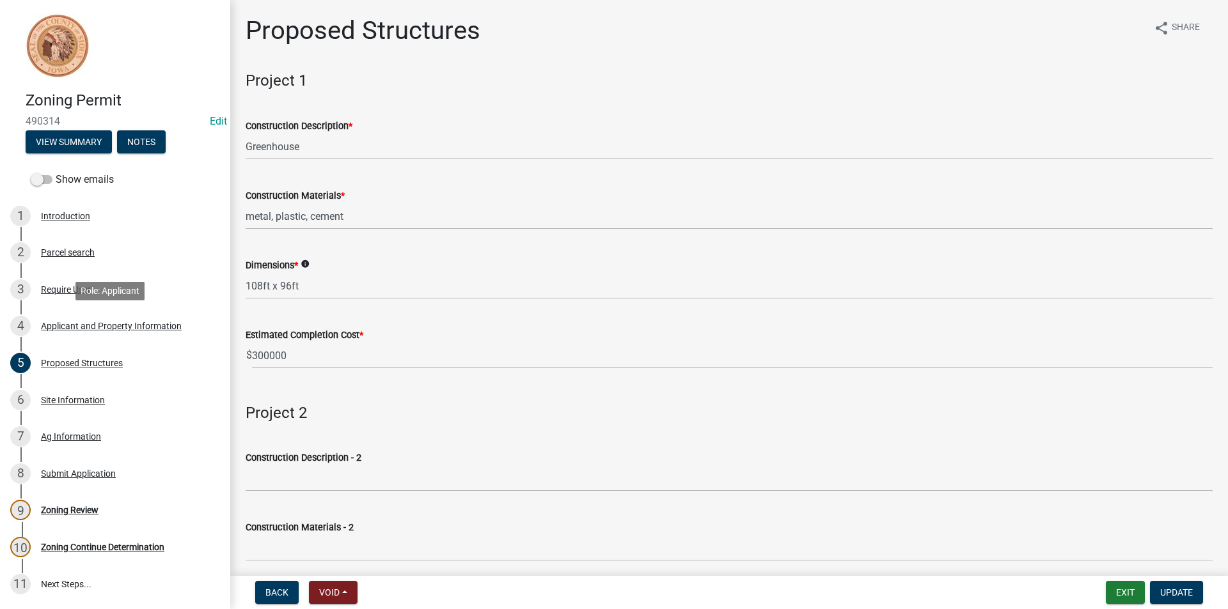
click at [76, 331] on div "Applicant and Property Information" at bounding box center [111, 326] width 141 height 9
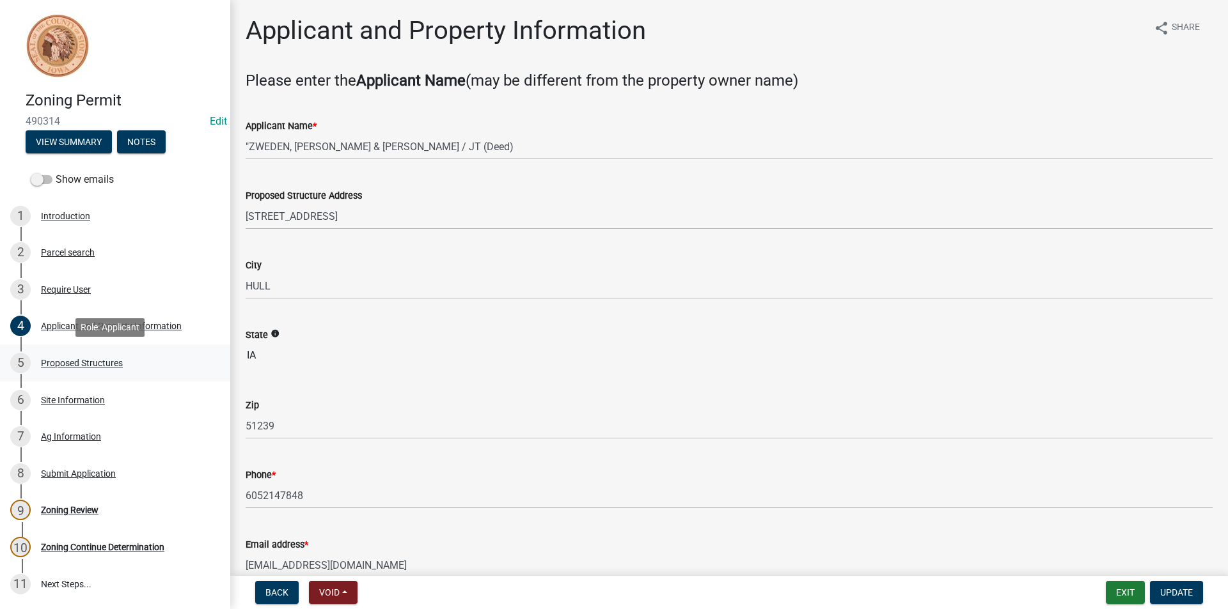
click at [98, 361] on div "Proposed Structures" at bounding box center [82, 363] width 82 height 9
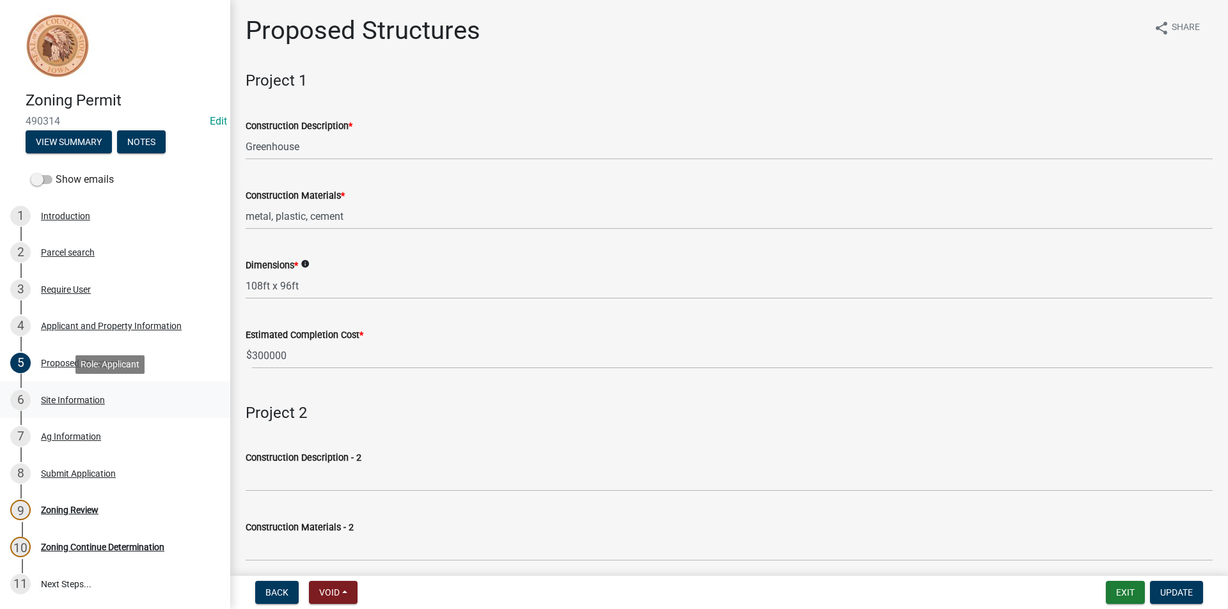
click at [77, 396] on div "Site Information" at bounding box center [73, 400] width 64 height 9
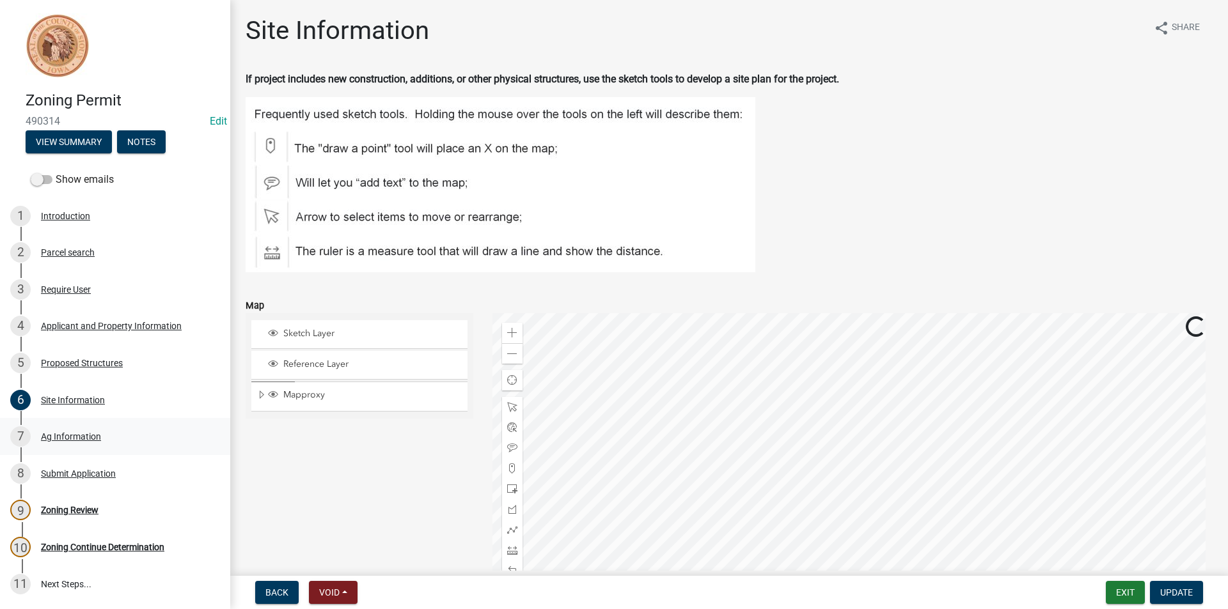
click at [67, 437] on div "Ag Information" at bounding box center [71, 436] width 60 height 9
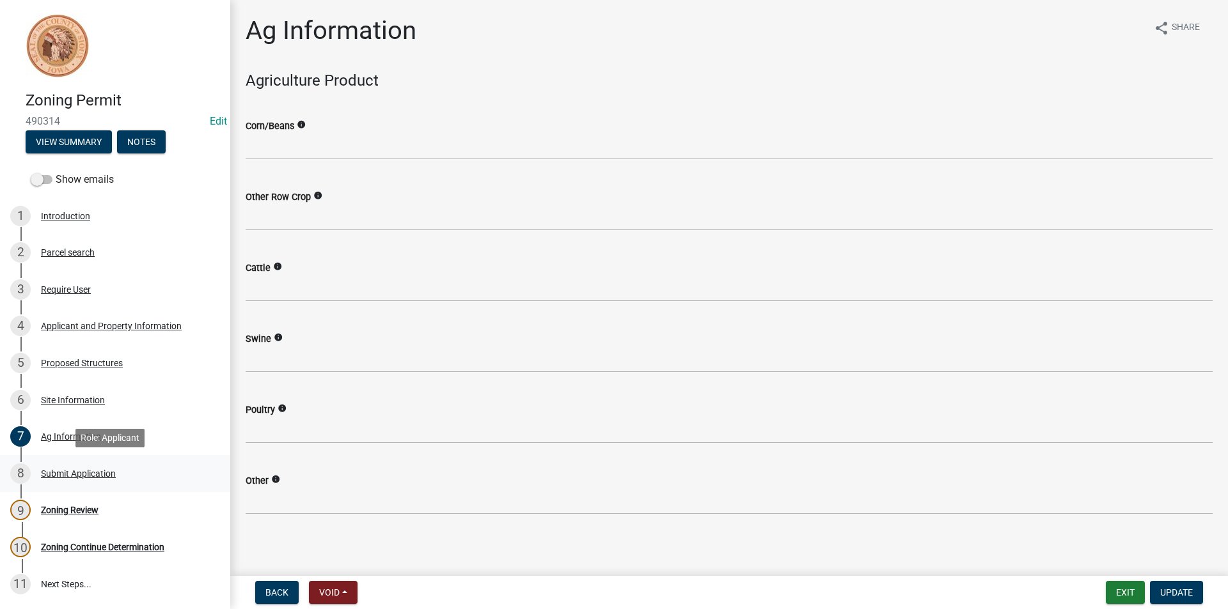
click at [106, 473] on div "Submit Application" at bounding box center [78, 473] width 75 height 9
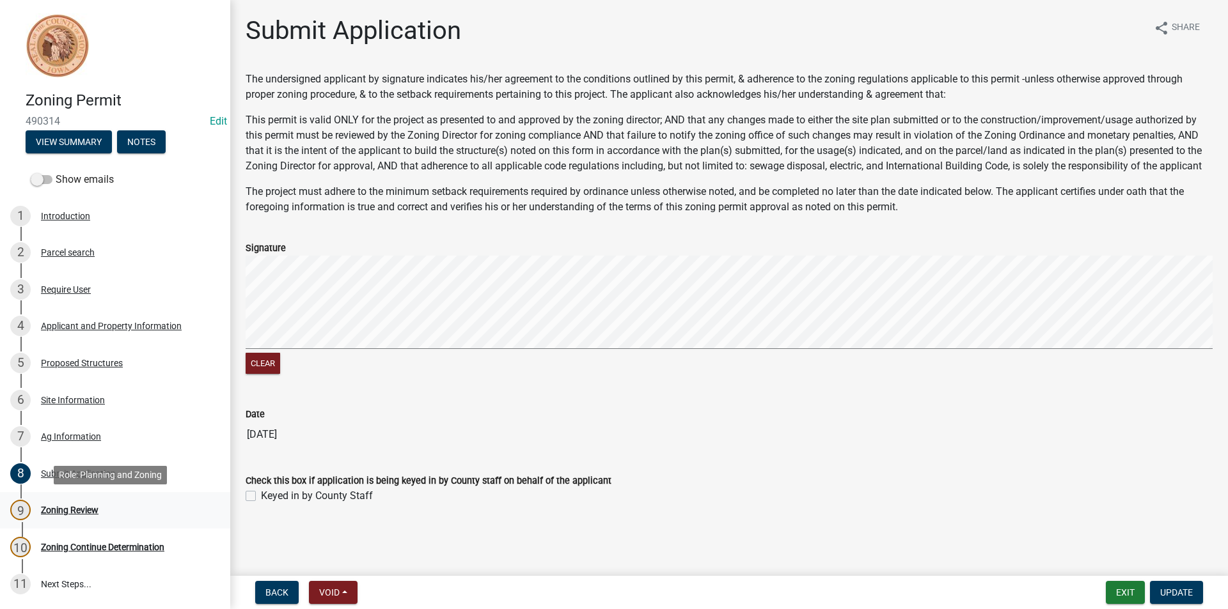
click at [84, 512] on div "Zoning Review" at bounding box center [70, 510] width 58 height 9
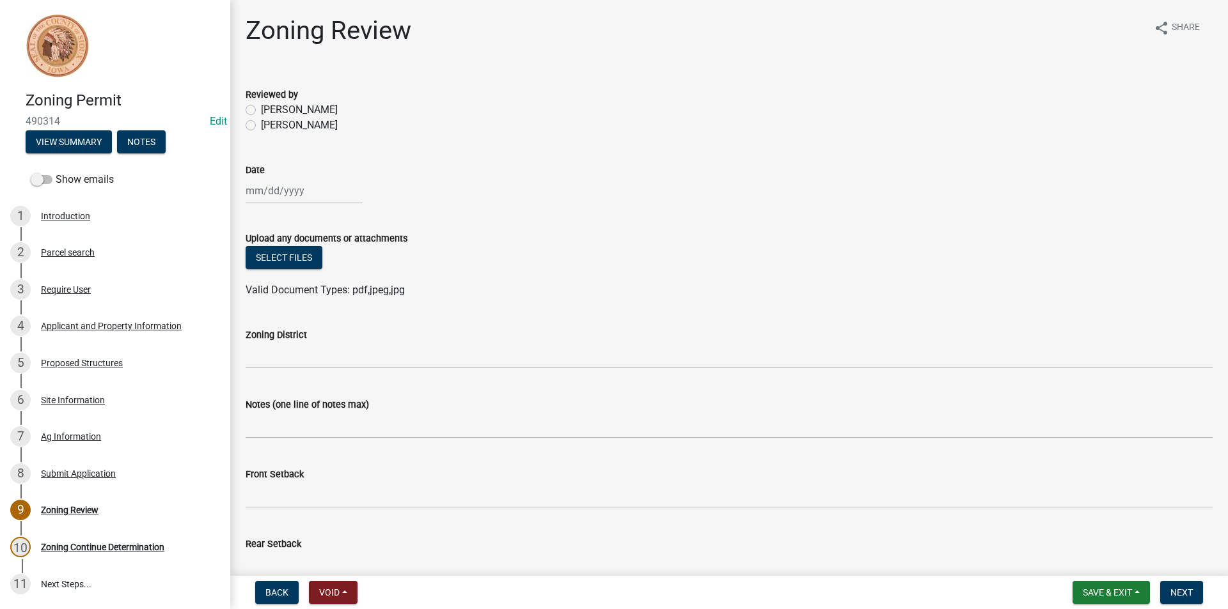
click at [261, 125] on label "[PERSON_NAME]" at bounding box center [299, 125] width 77 height 15
click at [261, 125] on input "[PERSON_NAME]" at bounding box center [265, 122] width 8 height 8
radio input "true"
click at [269, 186] on div at bounding box center [304, 191] width 117 height 26
select select "10"
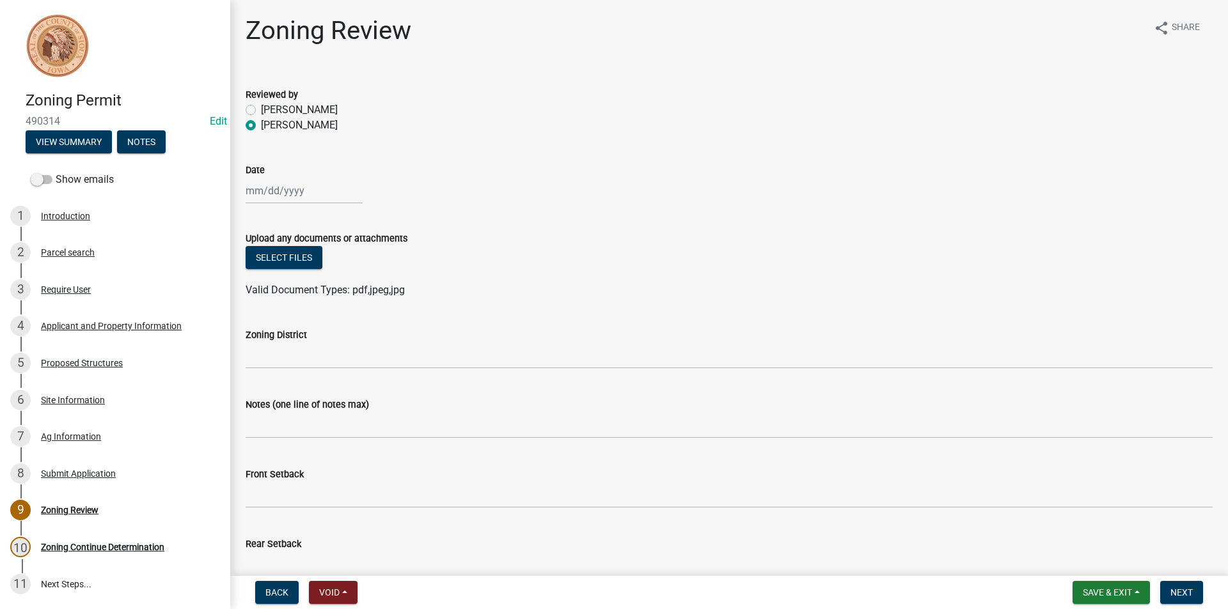
select select "2025"
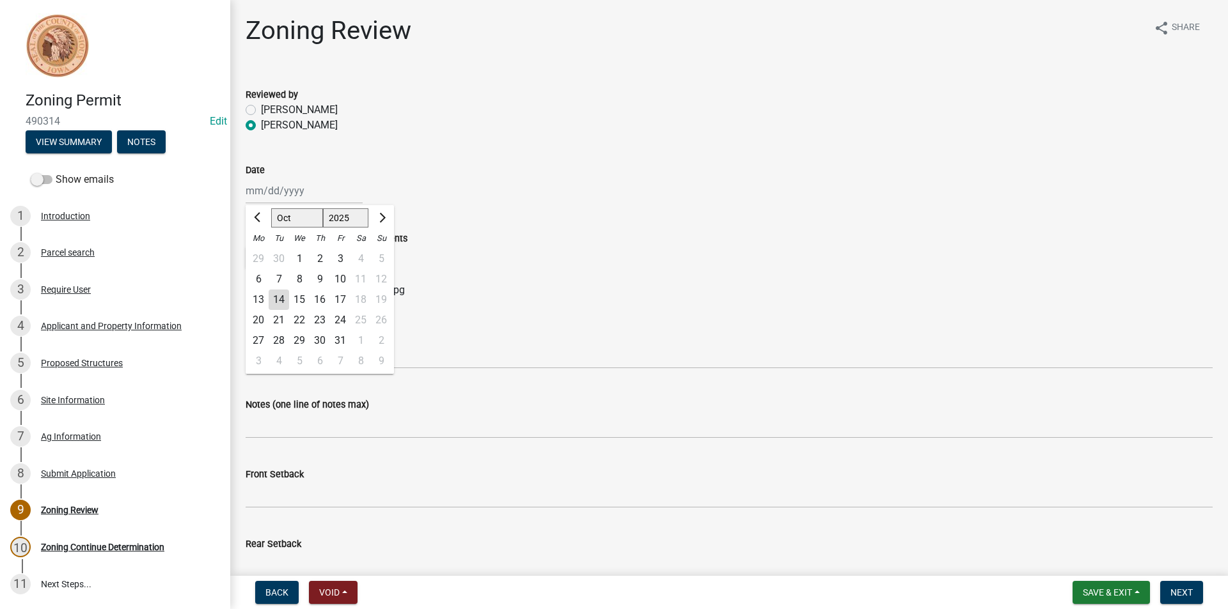
click at [272, 292] on div "14" at bounding box center [279, 300] width 20 height 20
type input "[DATE]"
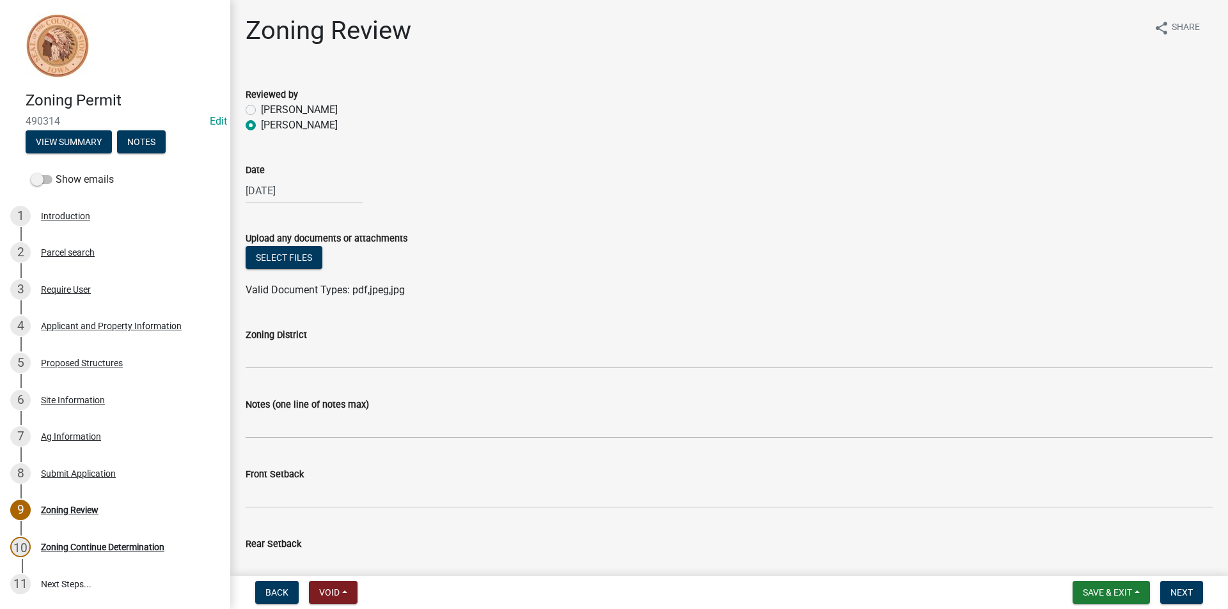
scroll to position [128, 0]
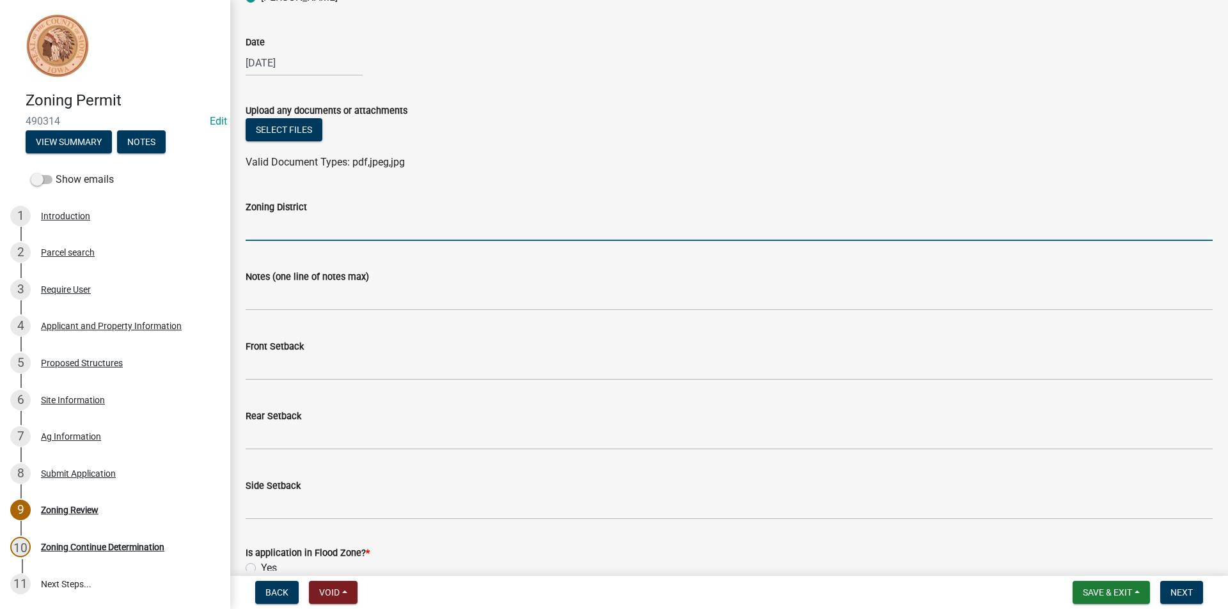
click at [324, 228] on input "Zoning District" at bounding box center [729, 228] width 967 height 26
type input "a"
type input "AG"
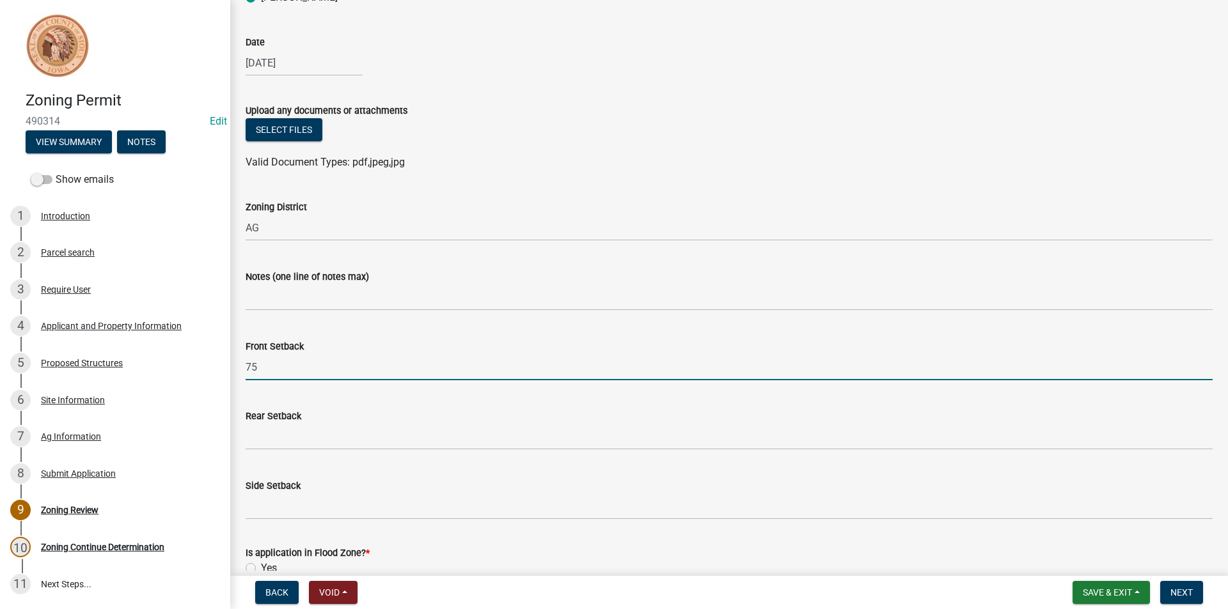
type input "75"
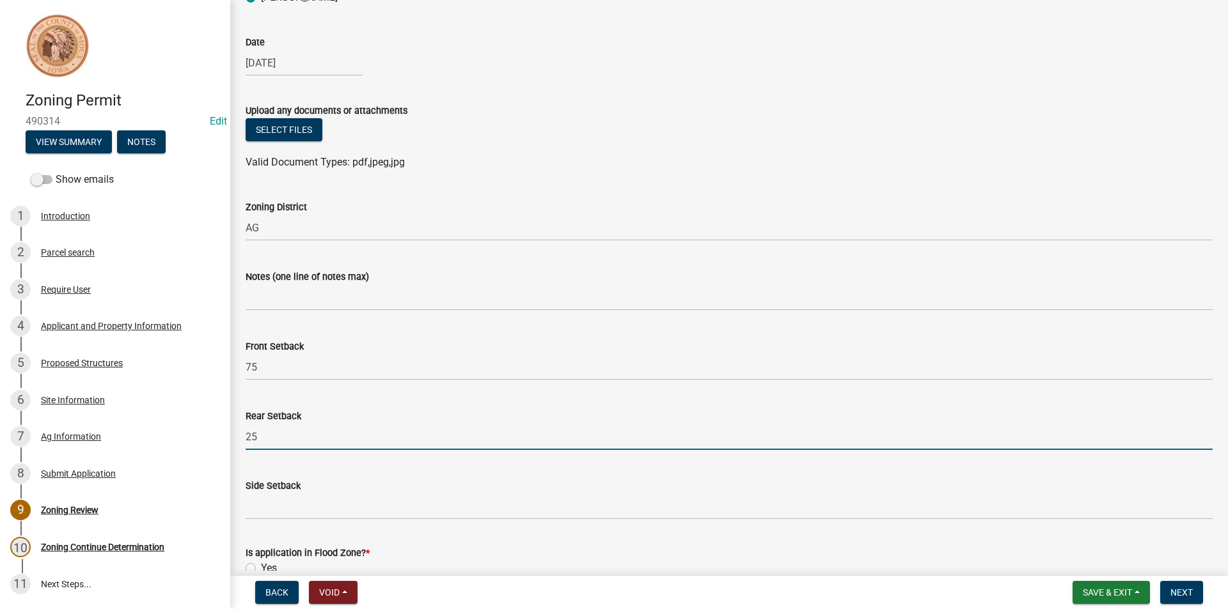
type input "25"
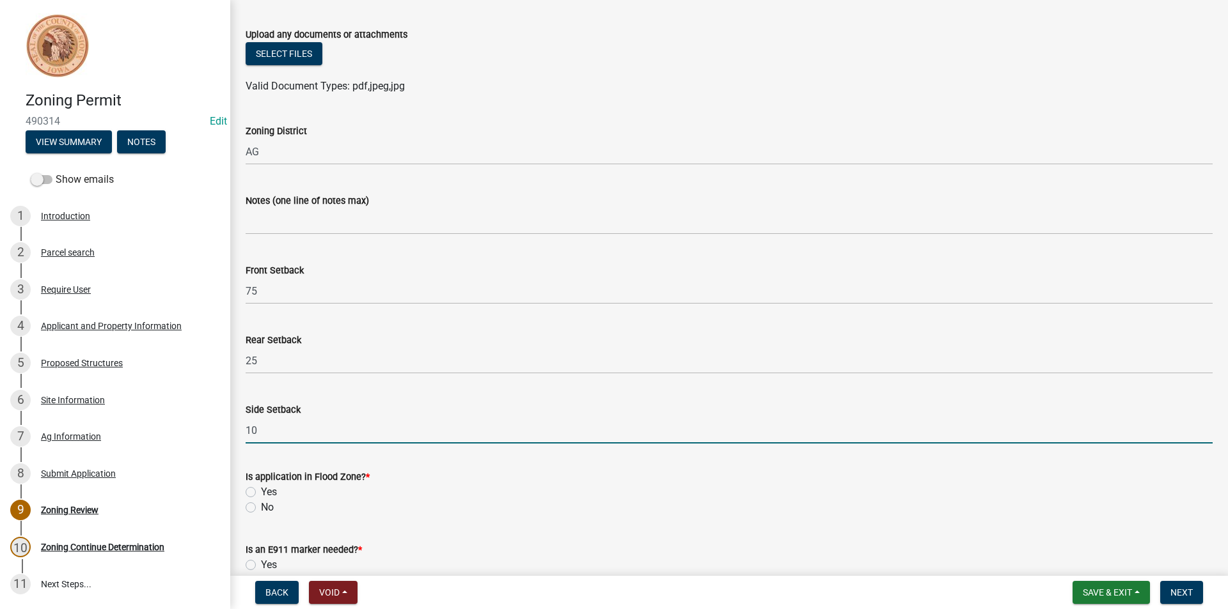
scroll to position [320, 0]
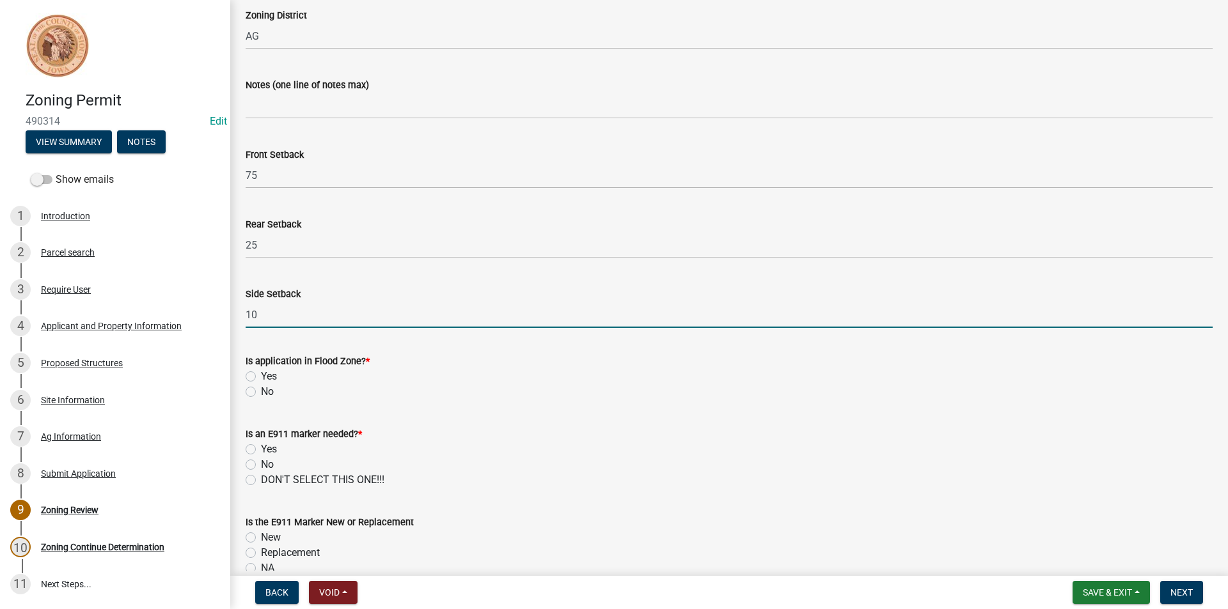
type input "10"
click at [261, 395] on label "No" at bounding box center [267, 391] width 13 height 15
click at [261, 393] on input "No" at bounding box center [265, 388] width 8 height 8
radio input "true"
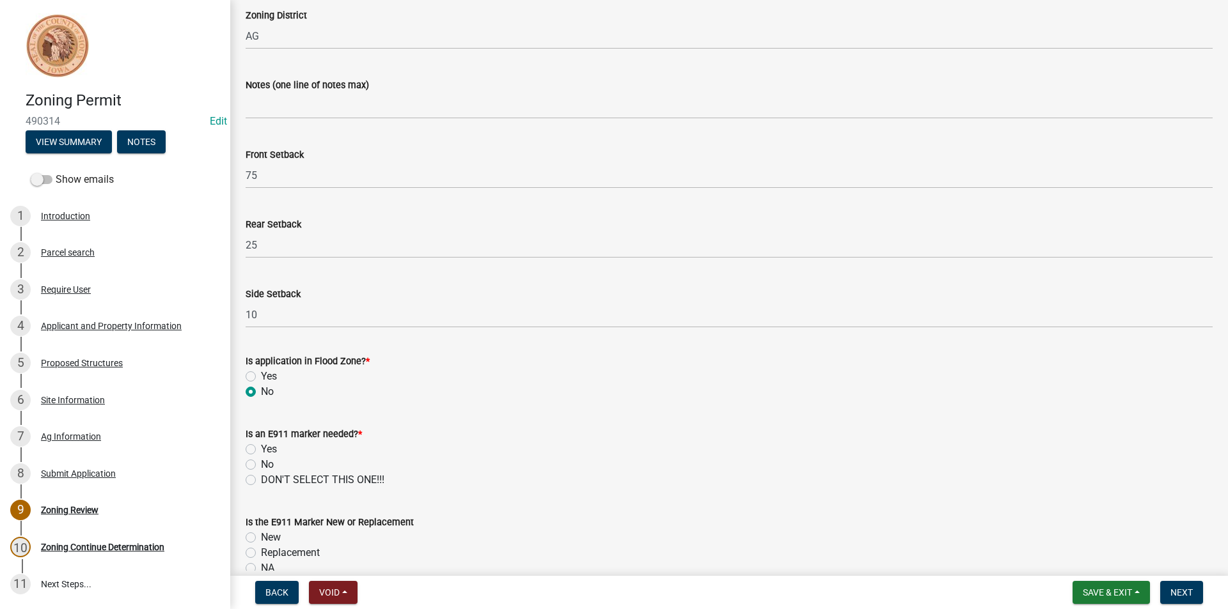
click at [261, 464] on label "No" at bounding box center [267, 464] width 13 height 15
click at [261, 464] on input "No" at bounding box center [265, 461] width 8 height 8
radio input "true"
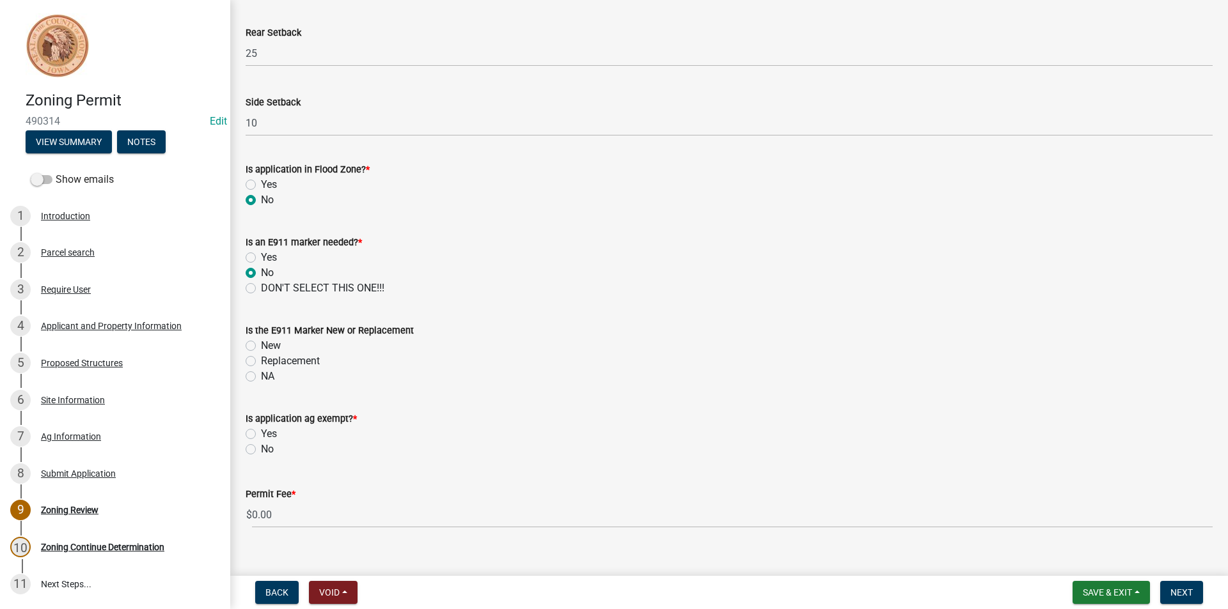
click at [261, 381] on label "NA" at bounding box center [267, 376] width 13 height 15
click at [261, 377] on input "NA" at bounding box center [265, 373] width 8 height 8
radio input "true"
click at [261, 436] on label "Yes" at bounding box center [269, 434] width 16 height 15
click at [261, 435] on input "Yes" at bounding box center [265, 431] width 8 height 8
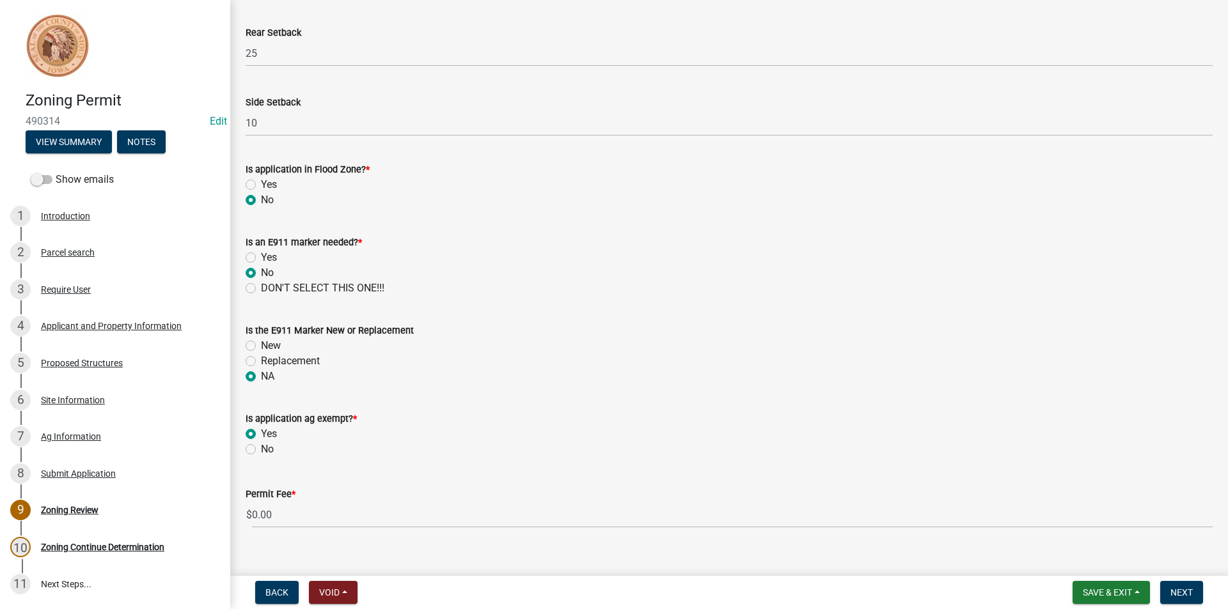
radio input "true"
click at [1173, 592] on span "Next" at bounding box center [1181, 593] width 22 height 10
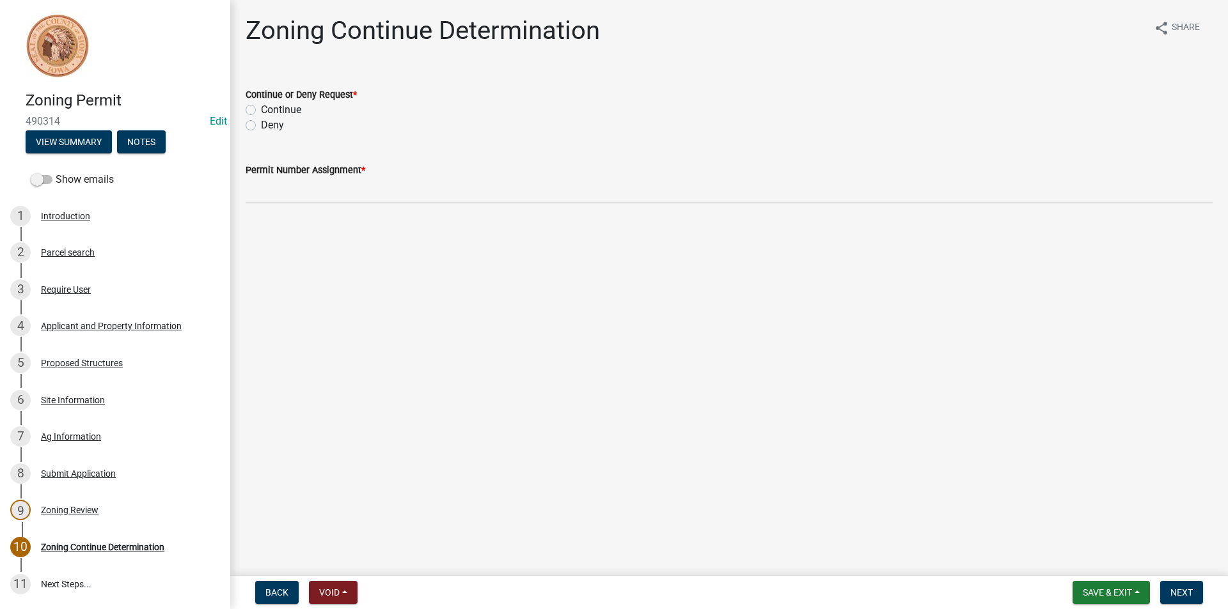
click at [261, 108] on label "Continue" at bounding box center [281, 109] width 40 height 15
click at [261, 108] on input "Continue" at bounding box center [265, 106] width 8 height 8
radio input "true"
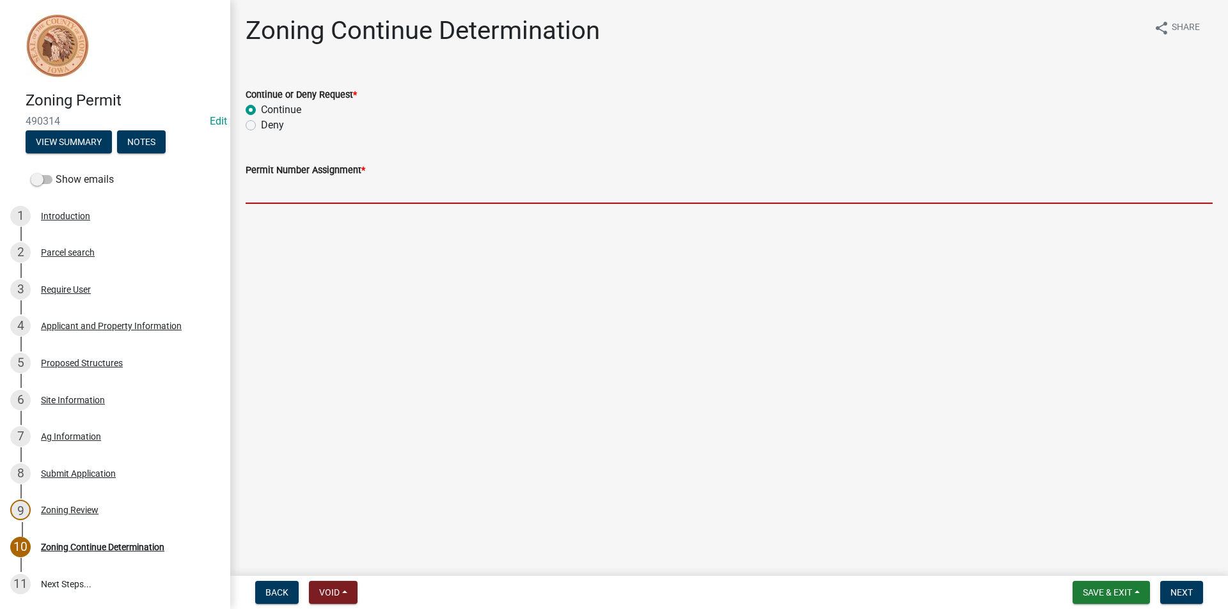
click at [337, 194] on input "Permit Number Assignment *" at bounding box center [729, 191] width 967 height 26
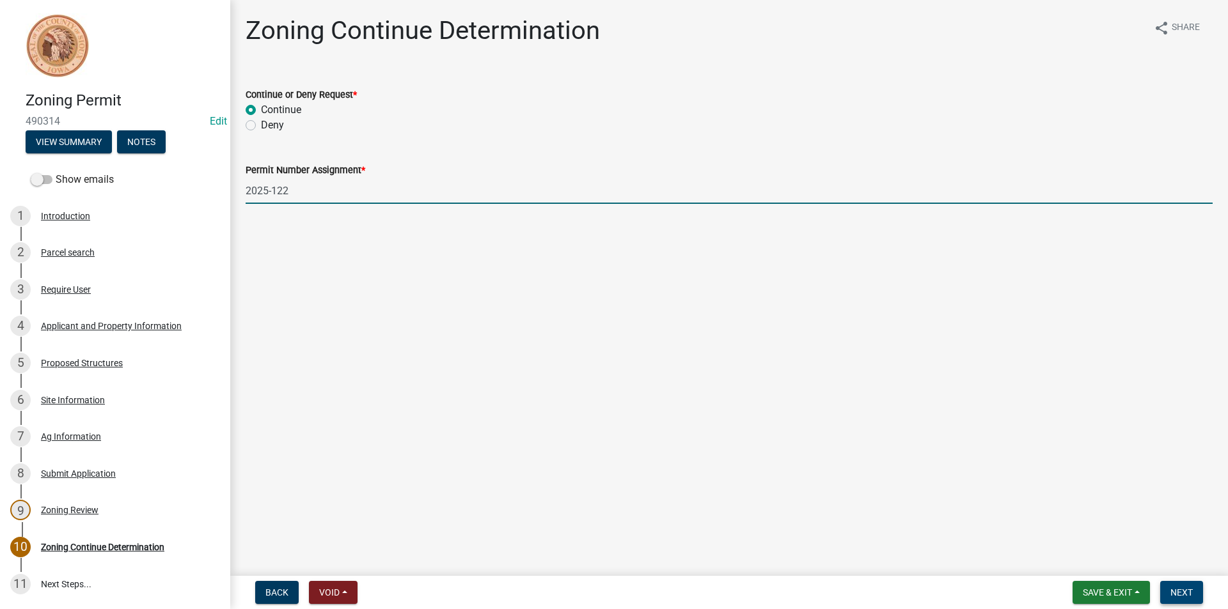
type input "2025-122"
click at [1192, 598] on span "Next" at bounding box center [1181, 593] width 22 height 10
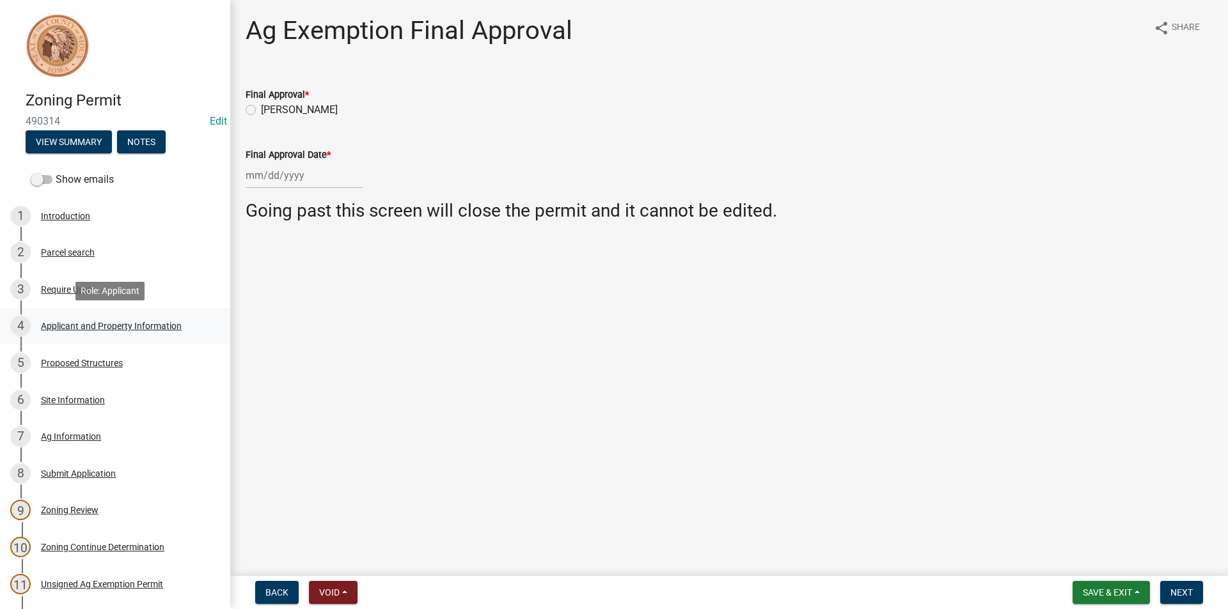
click at [91, 316] on div "4 Applicant and Property Information" at bounding box center [110, 326] width 200 height 20
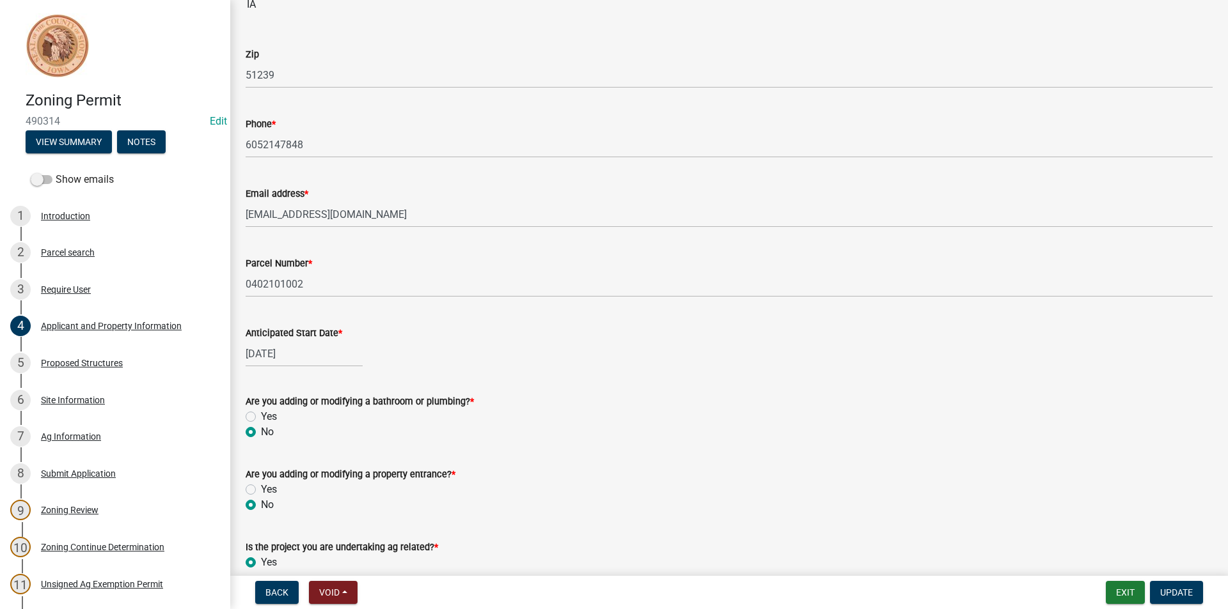
scroll to position [448, 0]
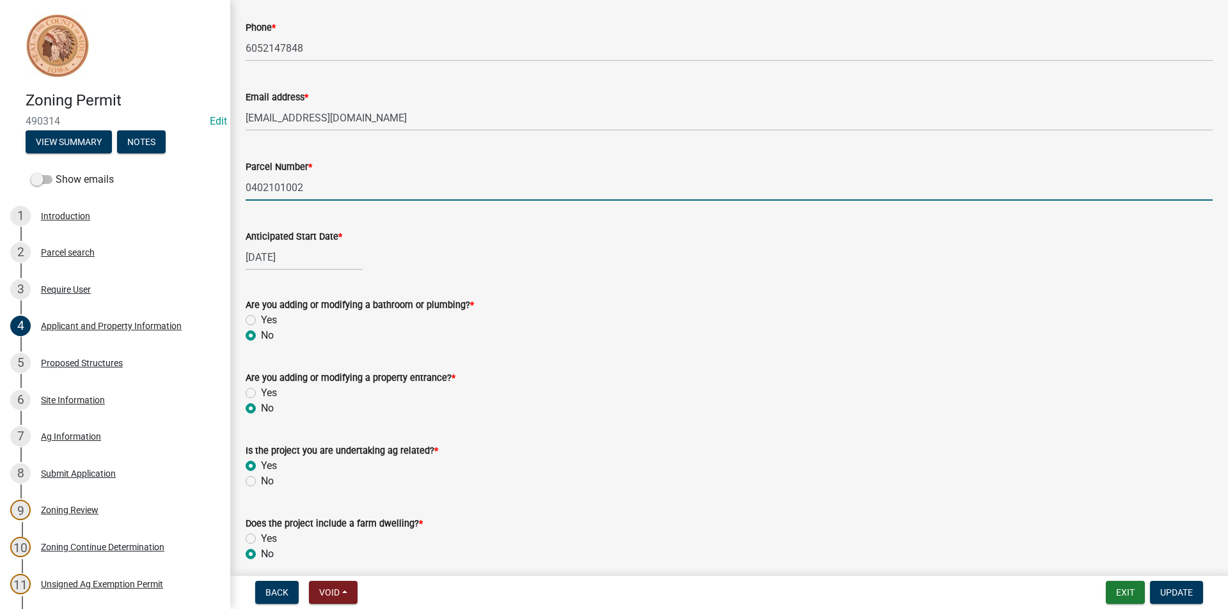
click at [279, 187] on input "0402101002" at bounding box center [729, 188] width 967 height 26
drag, startPoint x: 279, startPoint y: 187, endPoint x: 559, endPoint y: 255, distance: 288.3
click at [642, 266] on div "[DATE]" at bounding box center [729, 257] width 967 height 26
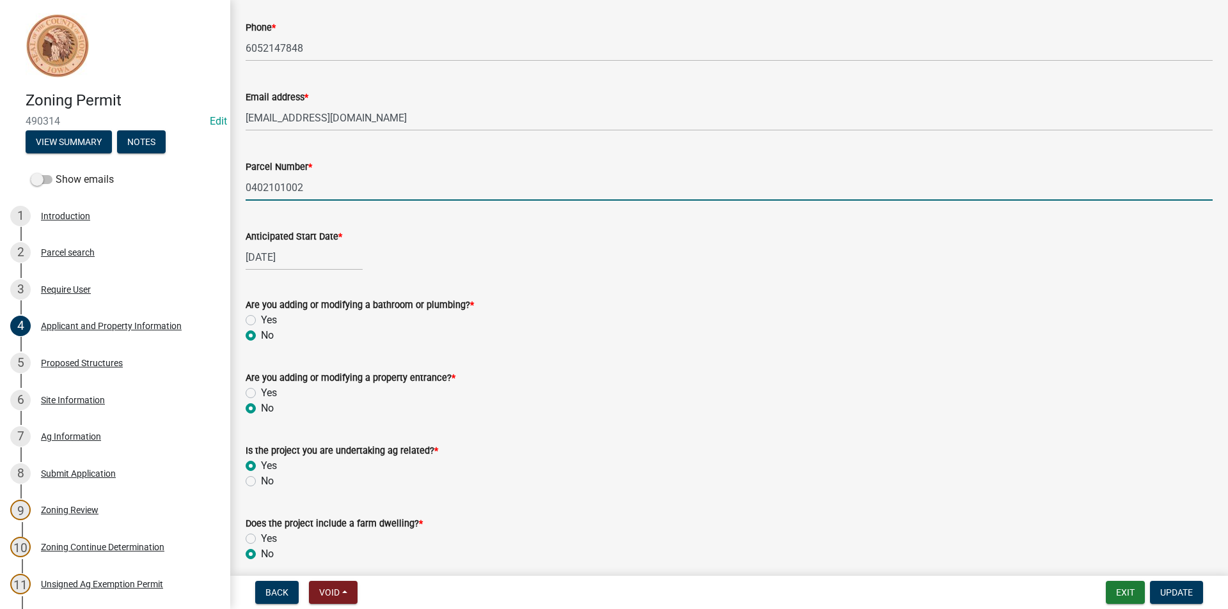
click at [272, 185] on input "0402101002" at bounding box center [729, 188] width 967 height 26
click at [1130, 587] on button "Exit" at bounding box center [1125, 592] width 39 height 23
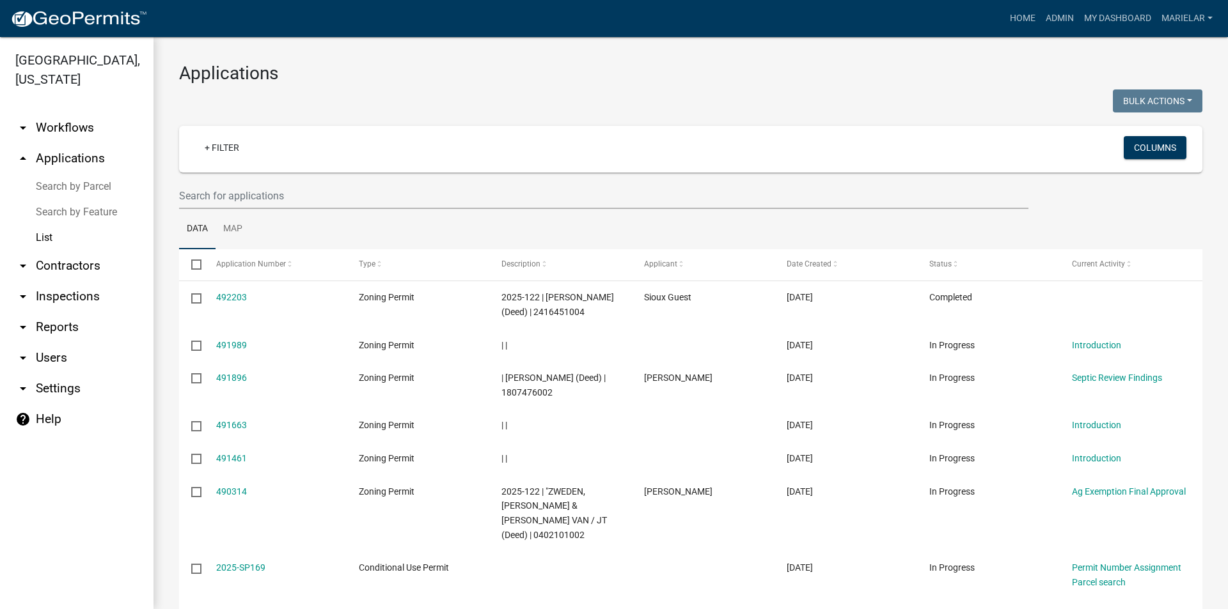
click at [493, 71] on h3 "Applications" at bounding box center [690, 74] width 1023 height 22
click at [566, 63] on h3 "Applications" at bounding box center [690, 74] width 1023 height 22
click at [302, 194] on input "text" at bounding box center [603, 196] width 849 height 26
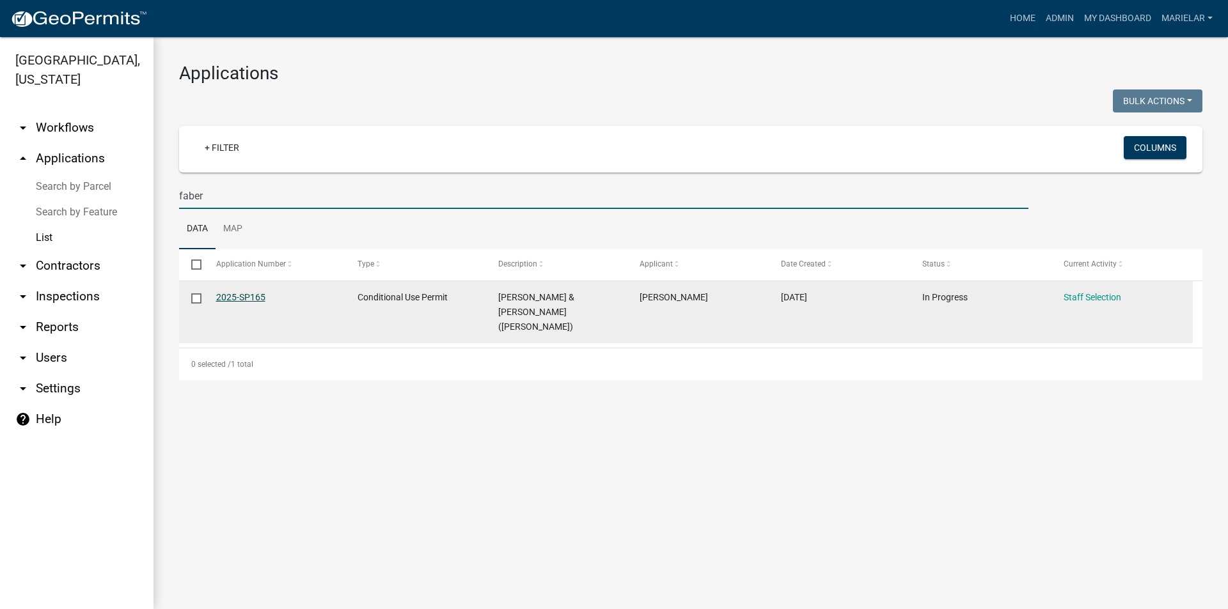
type input "faber"
click at [238, 296] on link "2025-SP165" at bounding box center [240, 297] width 49 height 10
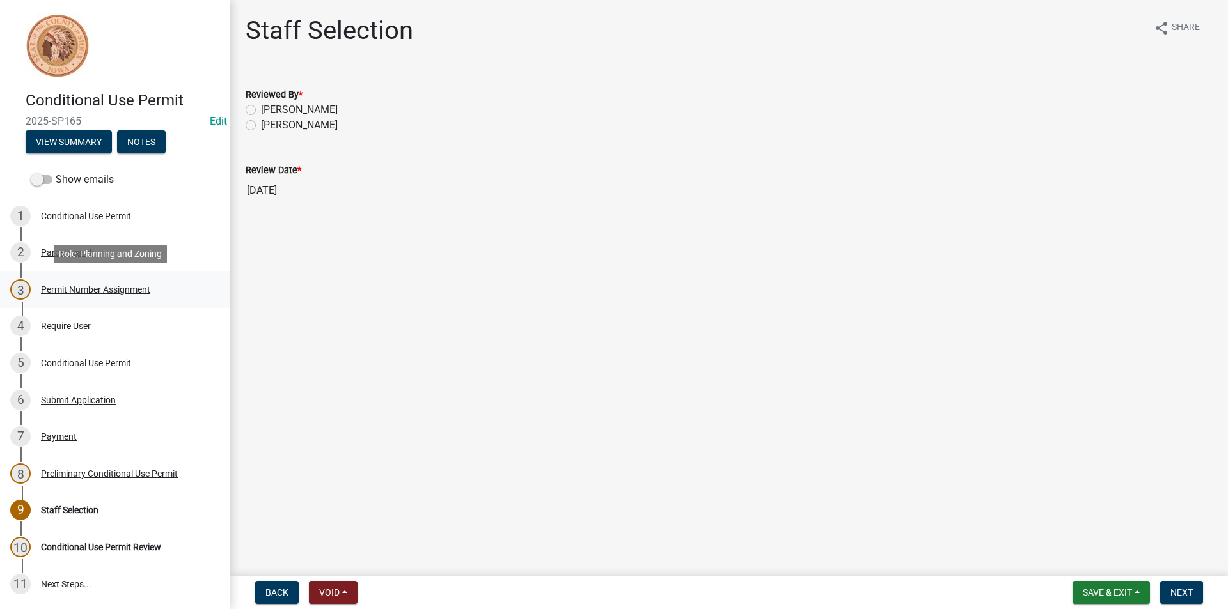
click at [107, 286] on div "Permit Number Assignment" at bounding box center [95, 289] width 109 height 9
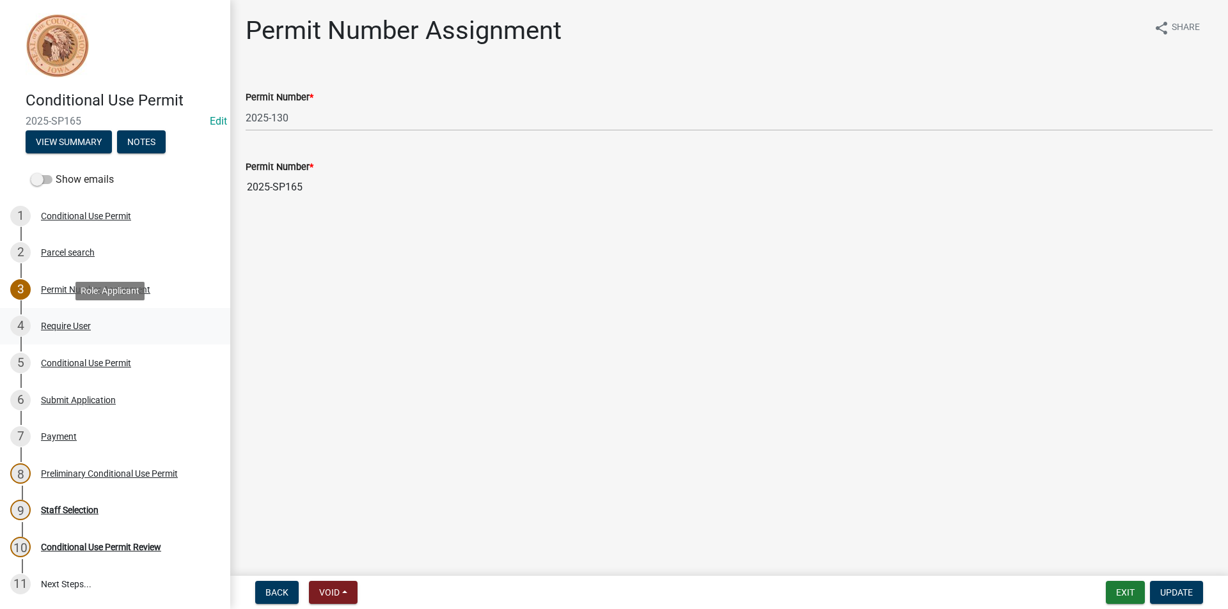
click at [63, 326] on div "Require User" at bounding box center [66, 326] width 50 height 9
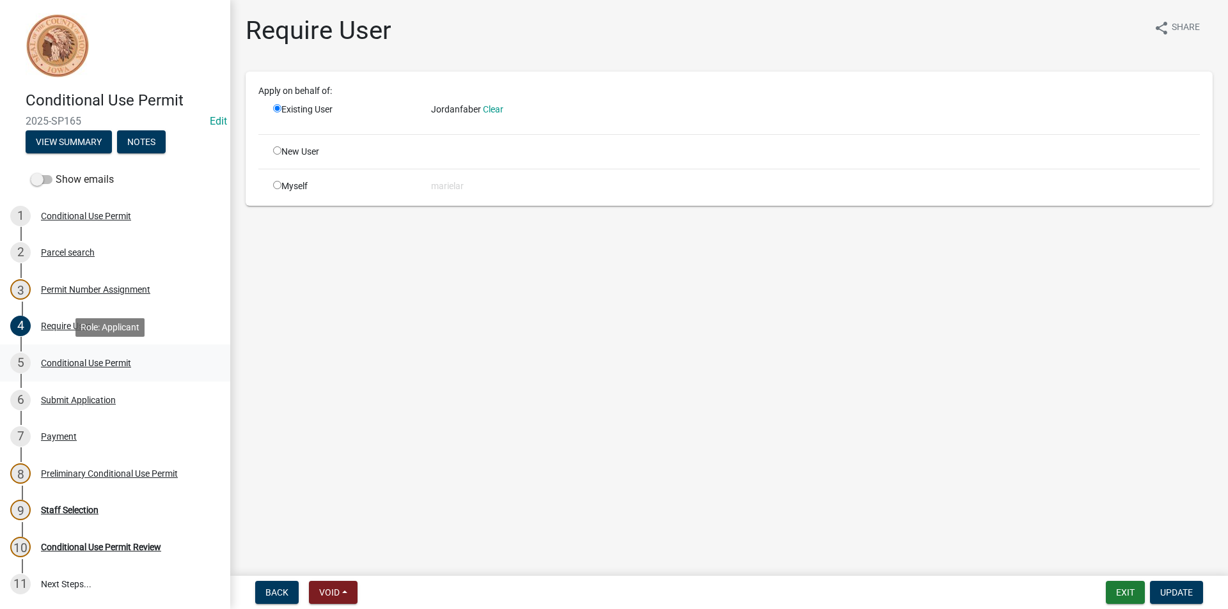
click at [120, 363] on div "Conditional Use Permit" at bounding box center [86, 363] width 90 height 9
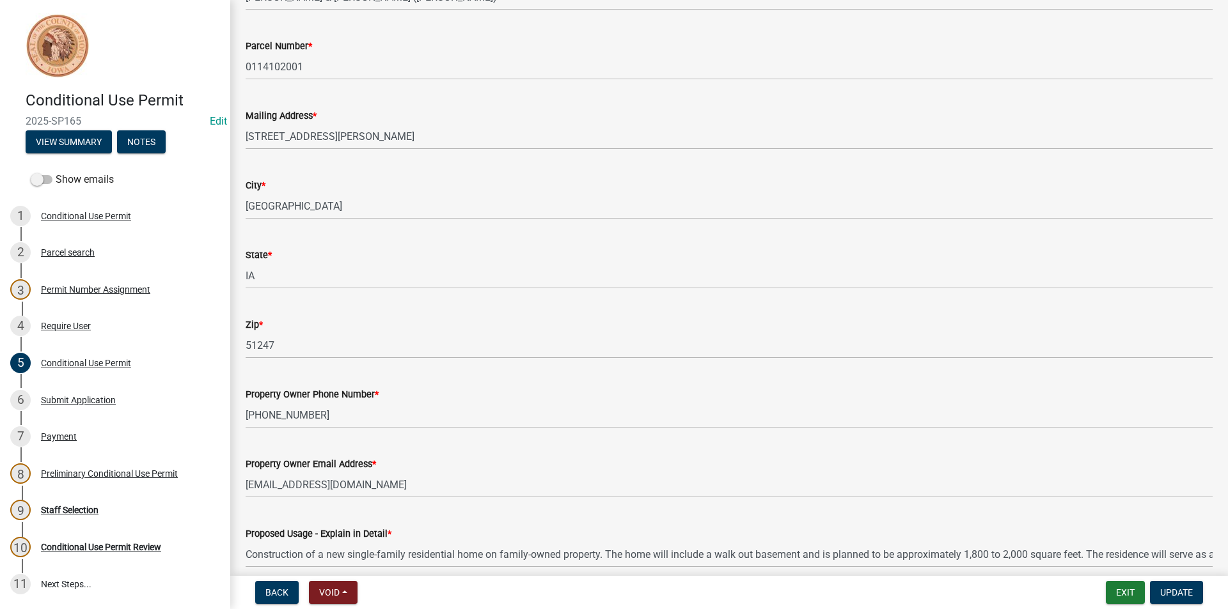
scroll to position [320, 0]
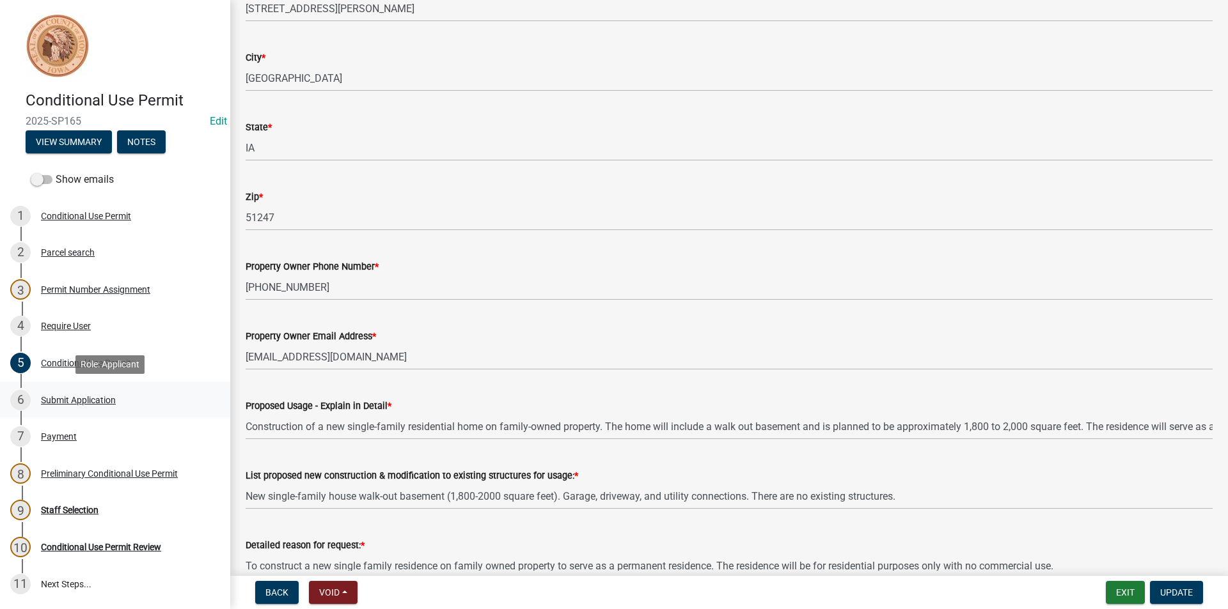
click at [83, 402] on div "Submit Application" at bounding box center [78, 400] width 75 height 9
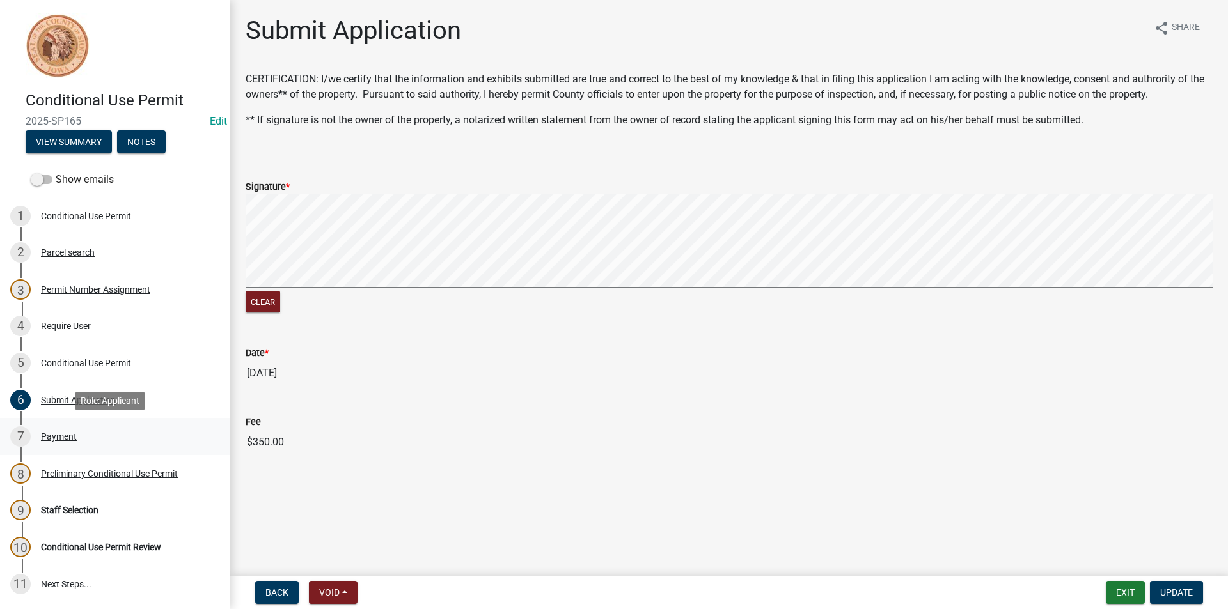
click at [63, 441] on div "Payment" at bounding box center [59, 436] width 36 height 9
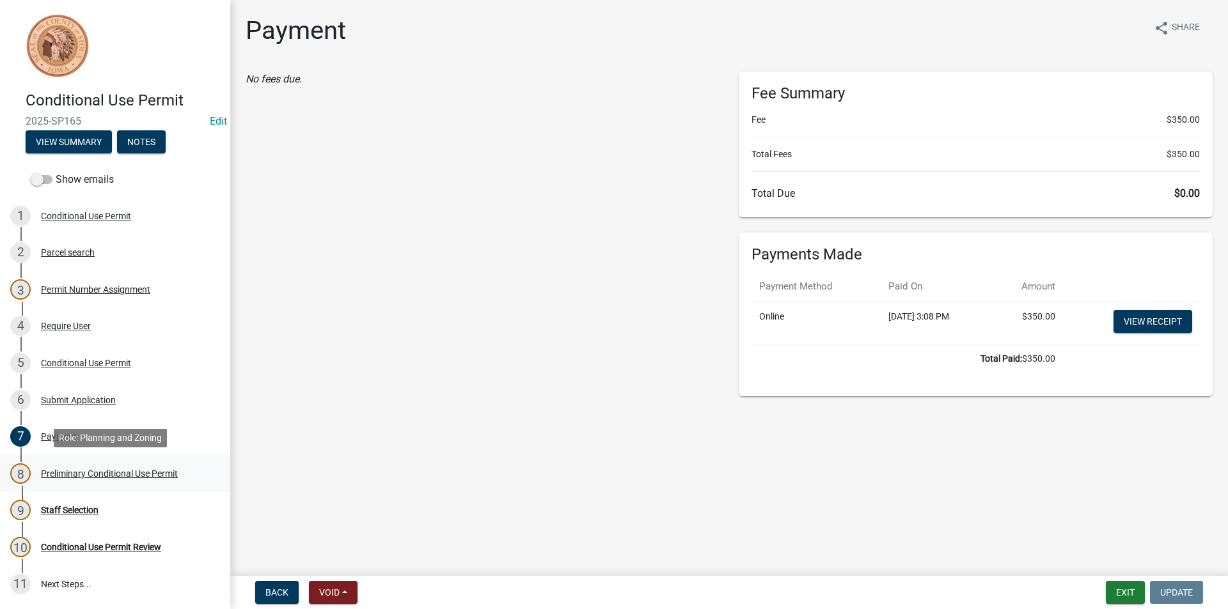
click at [116, 475] on div "Preliminary Conditional Use Permit" at bounding box center [109, 473] width 137 height 9
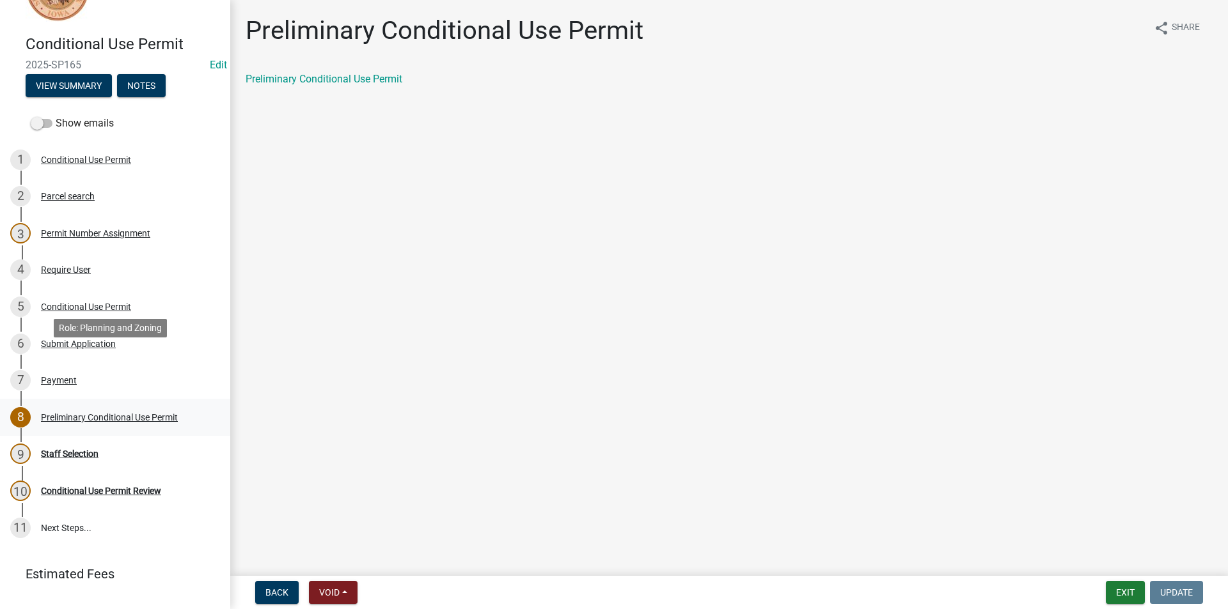
scroll to position [112, 0]
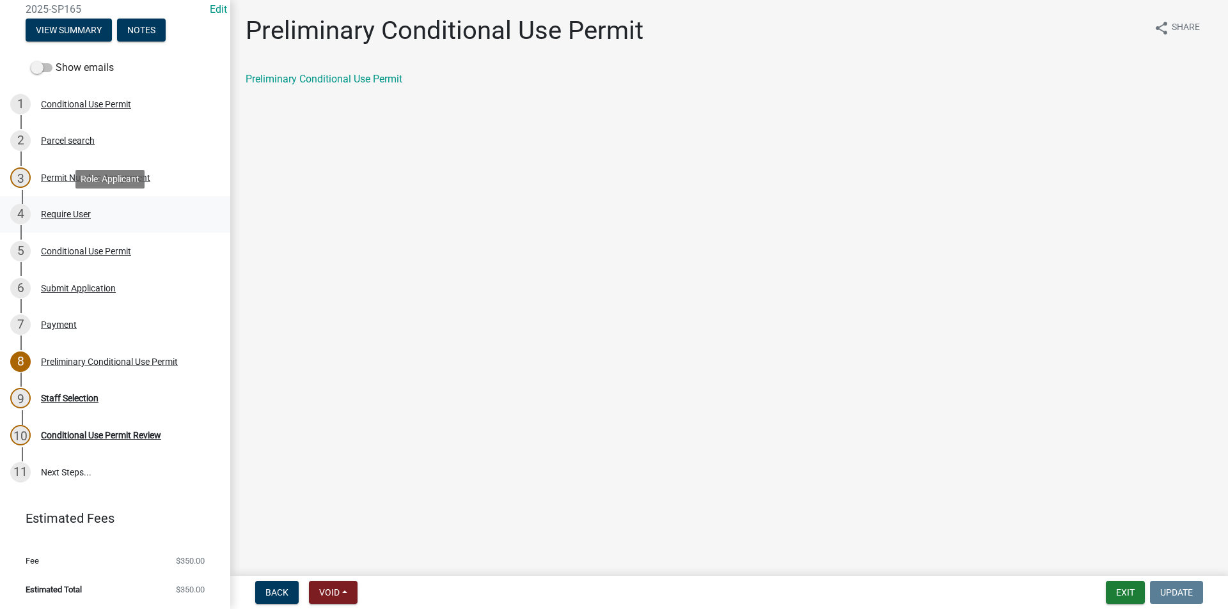
click at [70, 216] on div "Require User" at bounding box center [66, 214] width 50 height 9
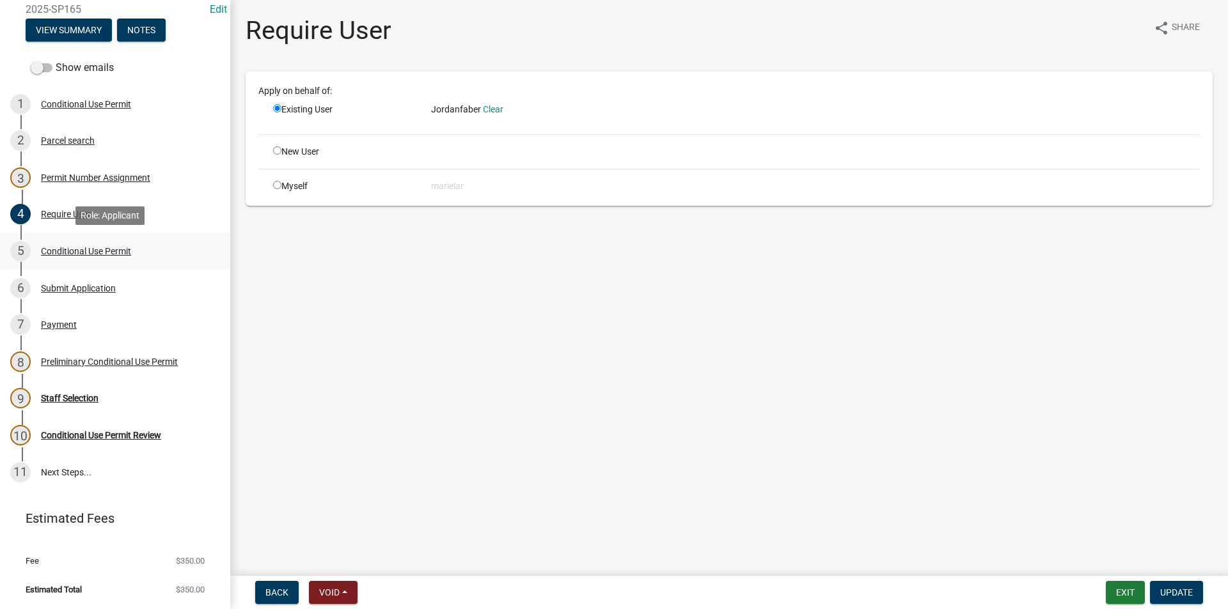
click at [117, 252] on div "Conditional Use Permit" at bounding box center [86, 251] width 90 height 9
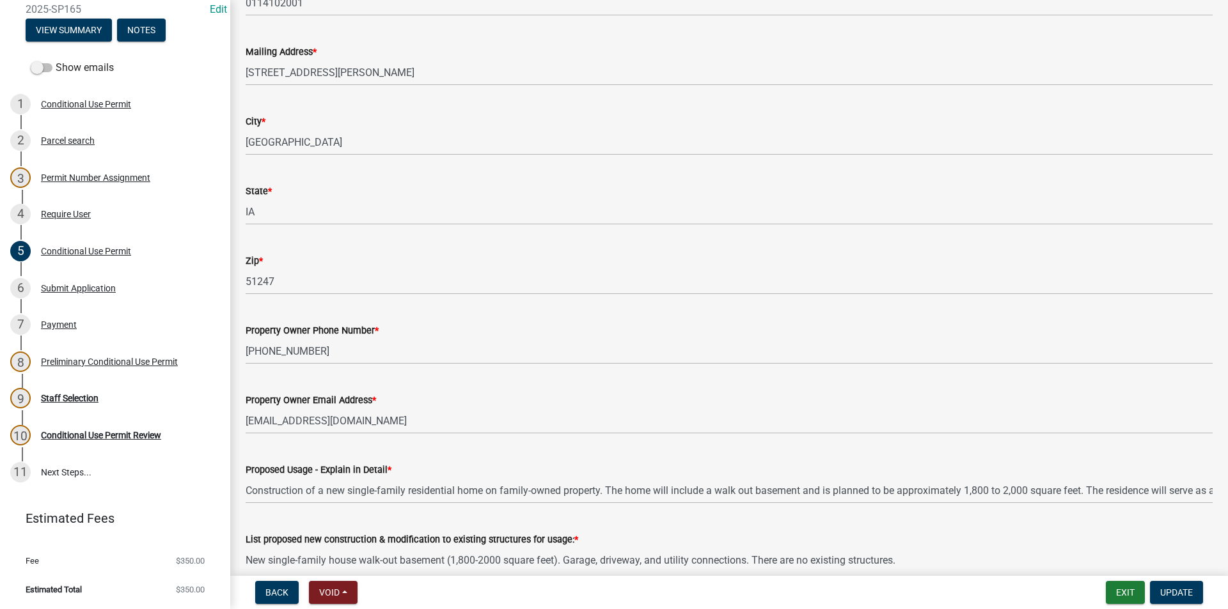
scroll to position [388, 0]
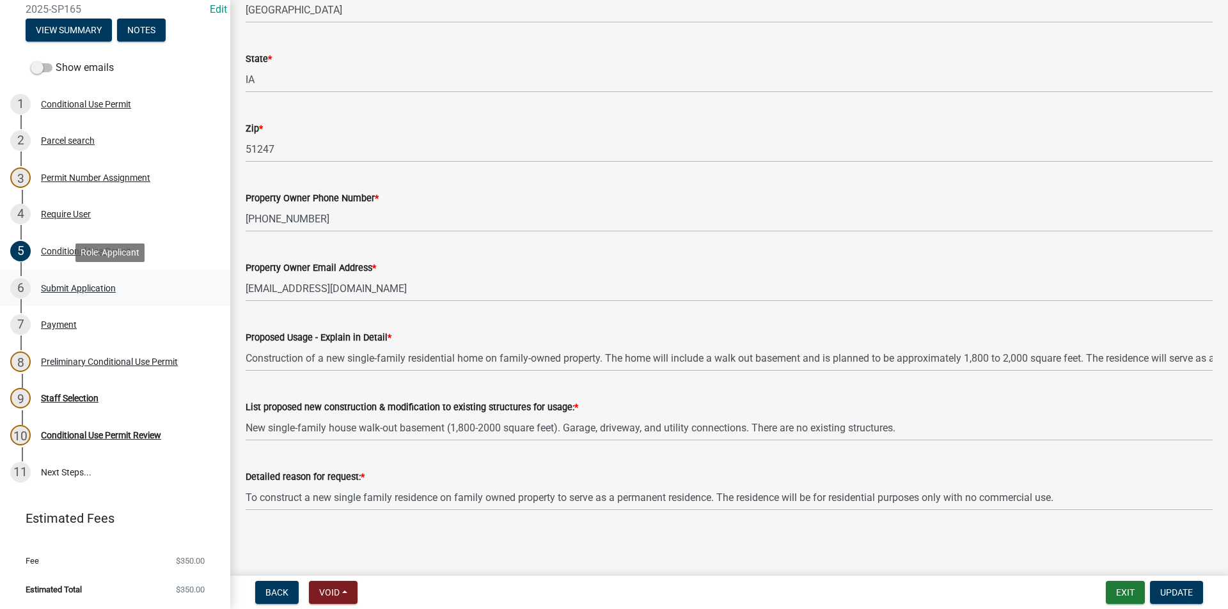
click at [95, 292] on div "Submit Application" at bounding box center [78, 288] width 75 height 9
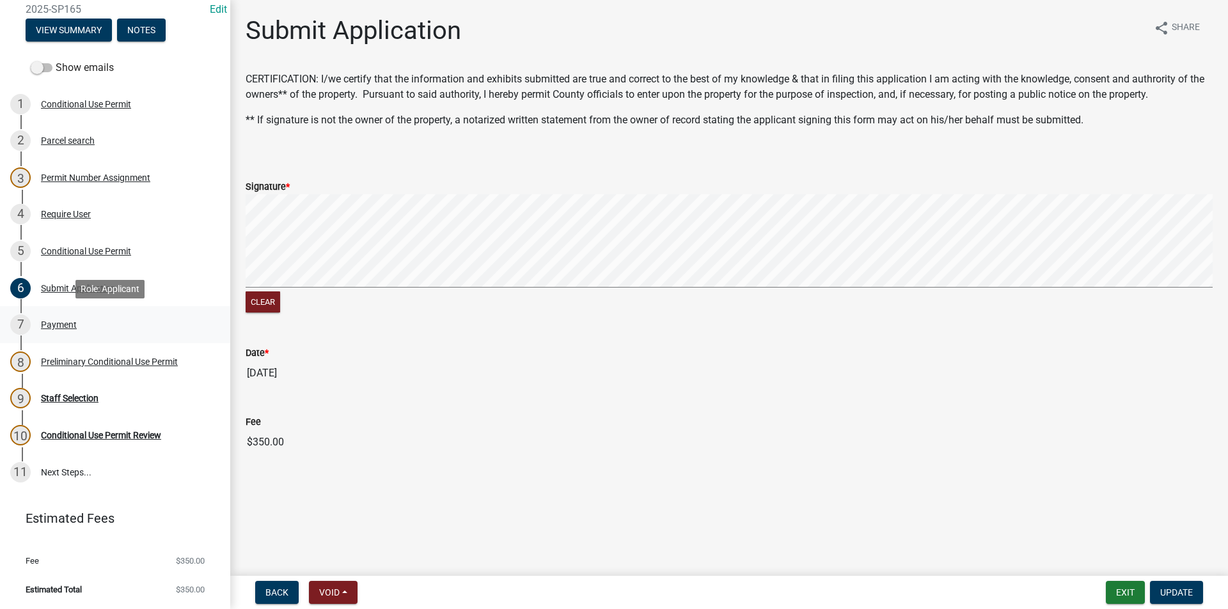
click at [63, 325] on div "Payment" at bounding box center [59, 324] width 36 height 9
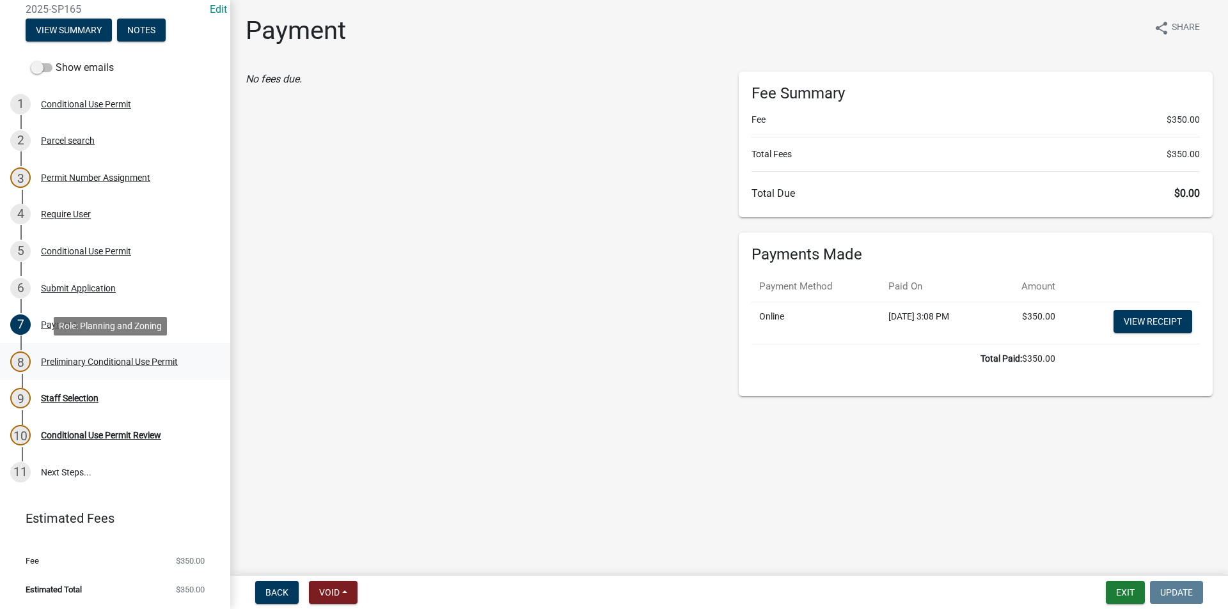
click at [121, 365] on div "Preliminary Conditional Use Permit" at bounding box center [109, 361] width 137 height 9
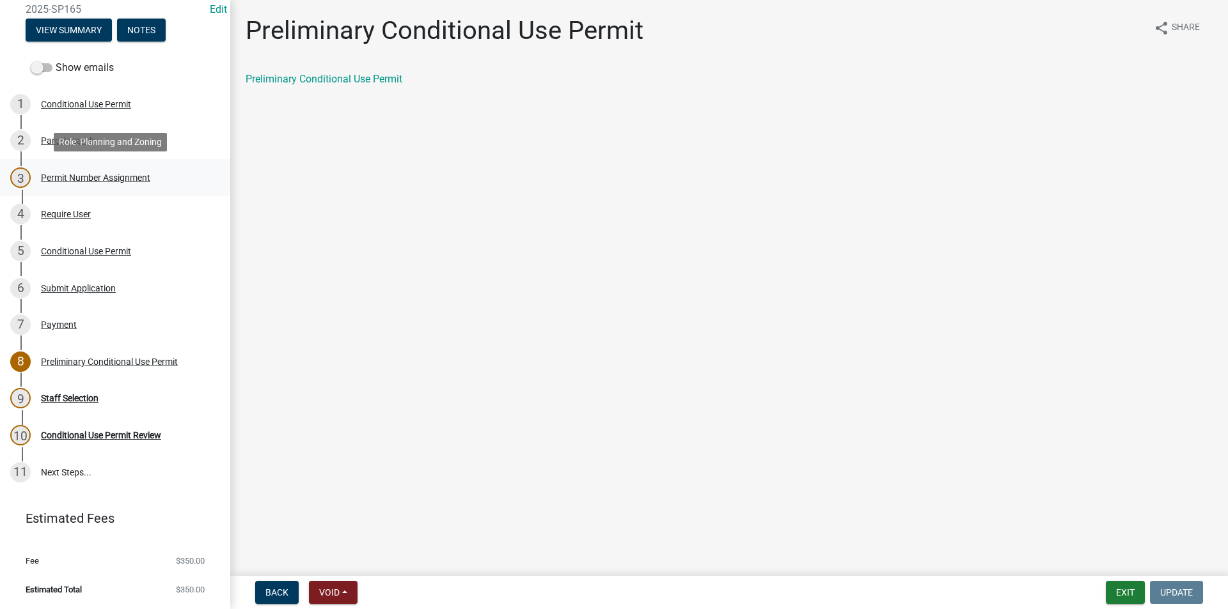
click at [89, 182] on div "Permit Number Assignment" at bounding box center [95, 177] width 109 height 9
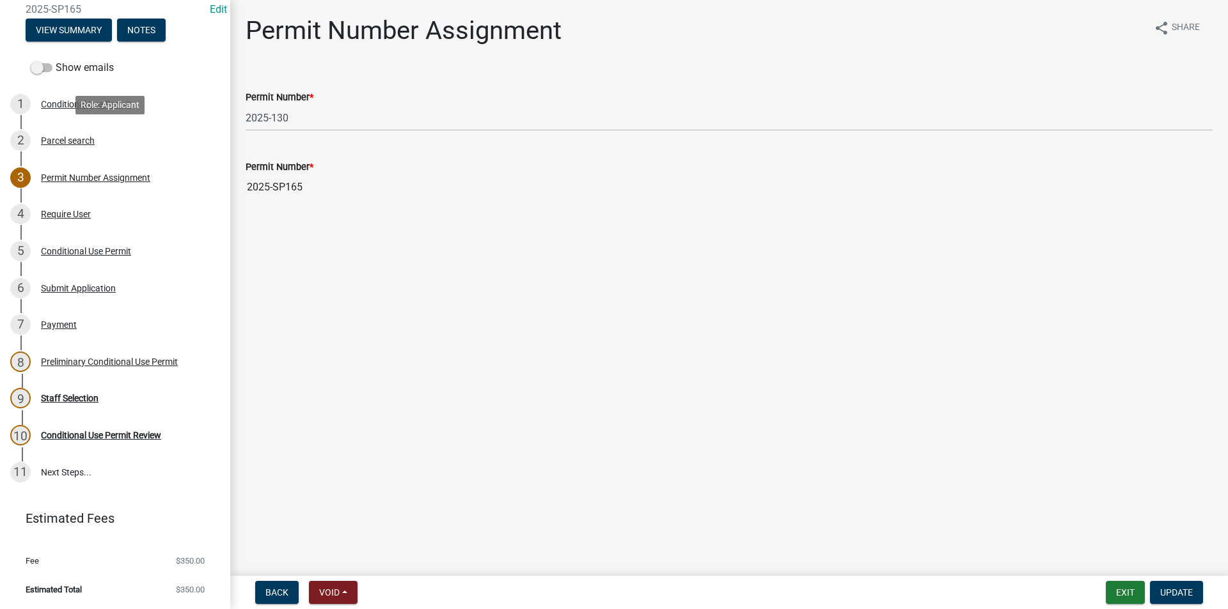
click at [61, 146] on div "2 Parcel search" at bounding box center [110, 140] width 200 height 20
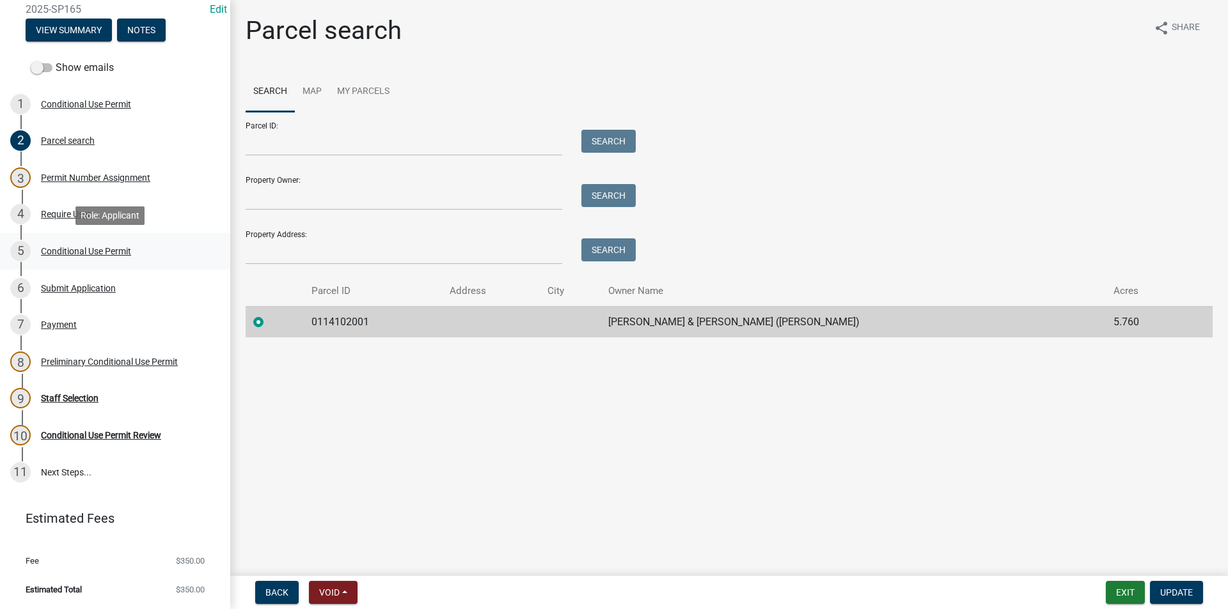
click at [94, 262] on link "5 Conditional Use Permit" at bounding box center [115, 251] width 230 height 37
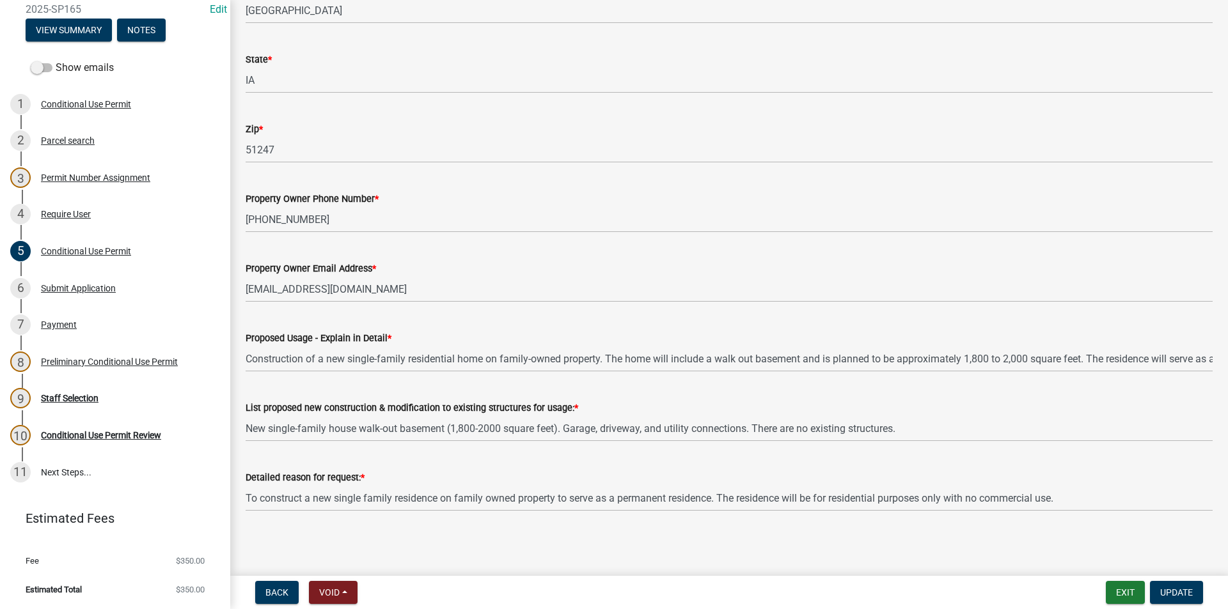
scroll to position [388, 0]
click at [487, 555] on main "Conditional Use Permit share Share Anticipated Start Date * [DATE] Property Own…" at bounding box center [729, 285] width 998 height 571
click at [1127, 592] on button "Exit" at bounding box center [1125, 592] width 39 height 23
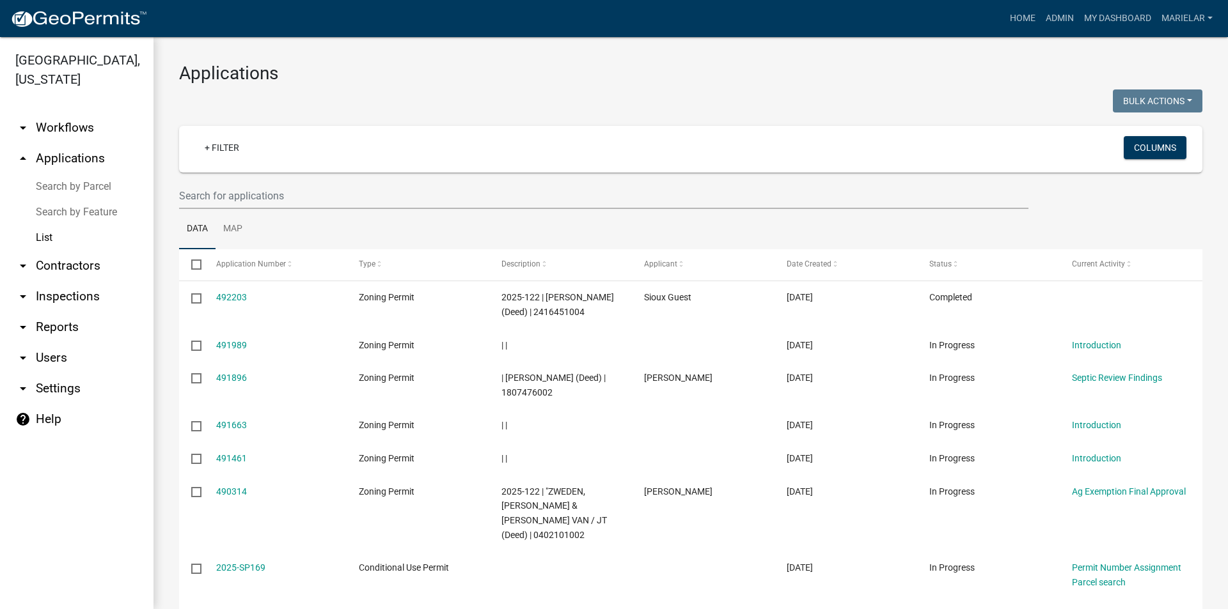
click at [448, 47] on div "Applications Bulk Actions Void Expire Lock Withdraw + Filter Columns Data Map S…" at bounding box center [690, 455] width 1074 height 836
